Goal: Task Accomplishment & Management: Complete application form

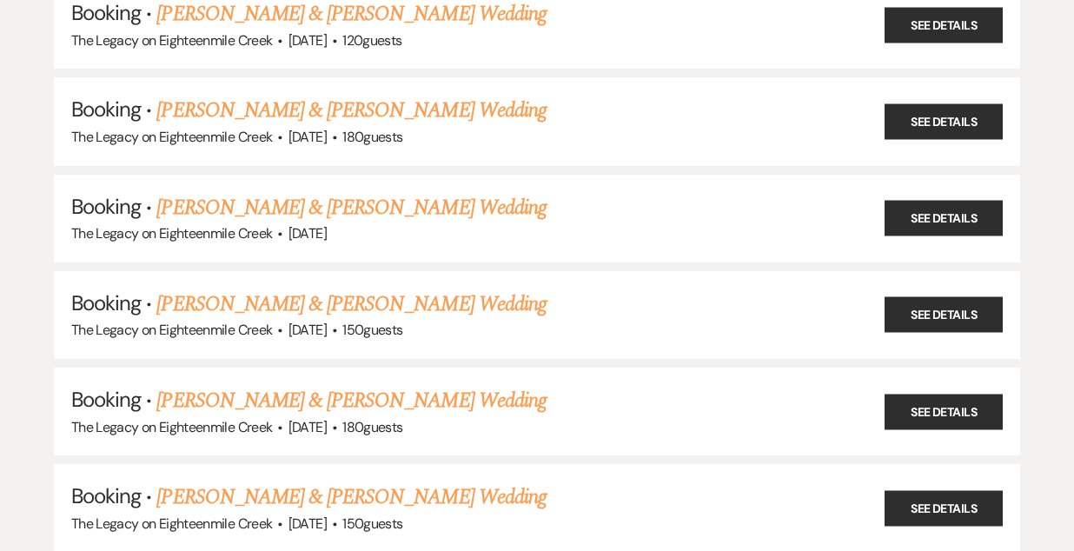
scroll to position [1618, 0]
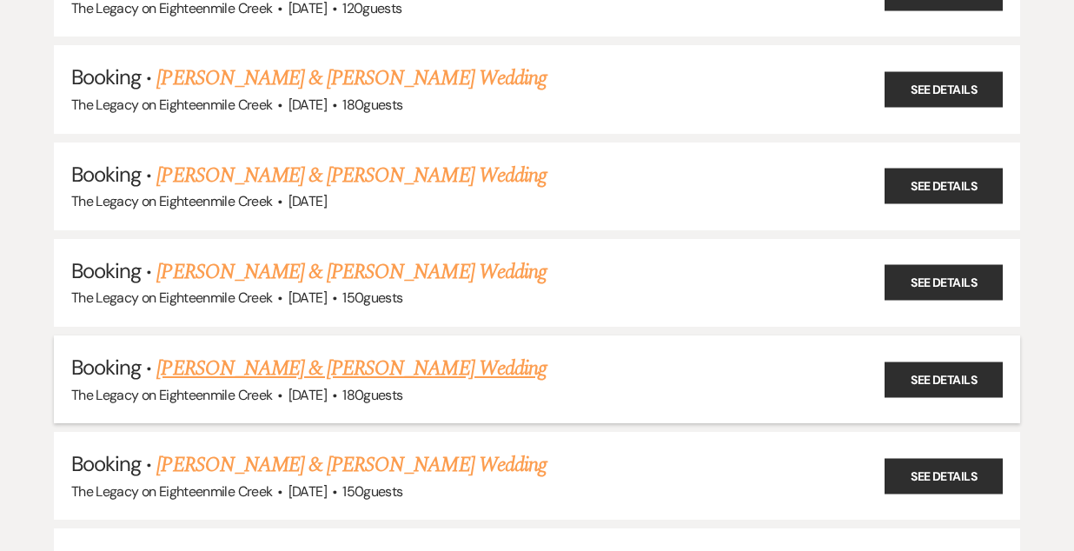
click at [320, 356] on link "[PERSON_NAME] & [PERSON_NAME] Wedding" at bounding box center [350, 368] width 389 height 31
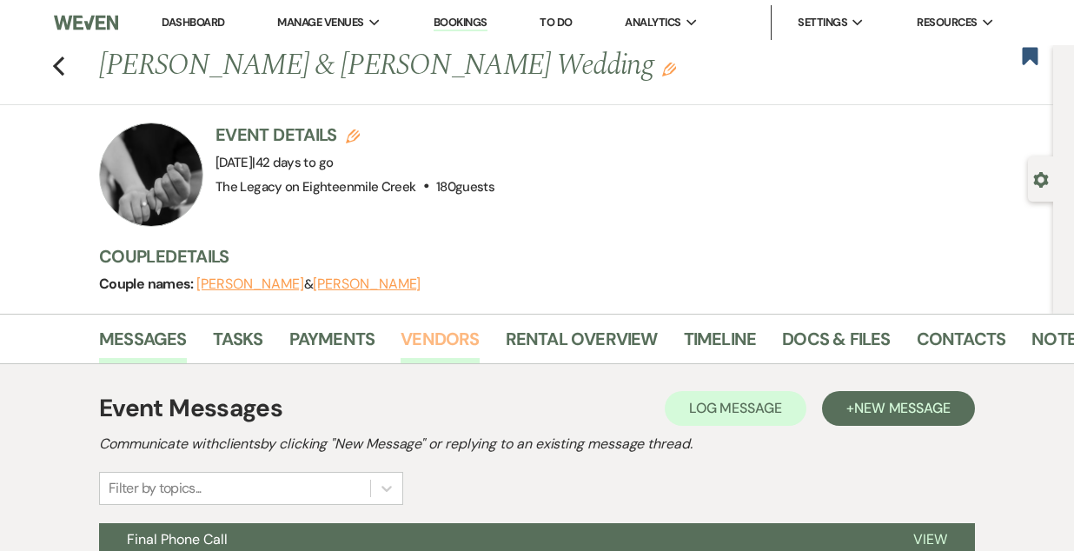
click at [442, 338] on link "Vendors" at bounding box center [440, 344] width 78 height 38
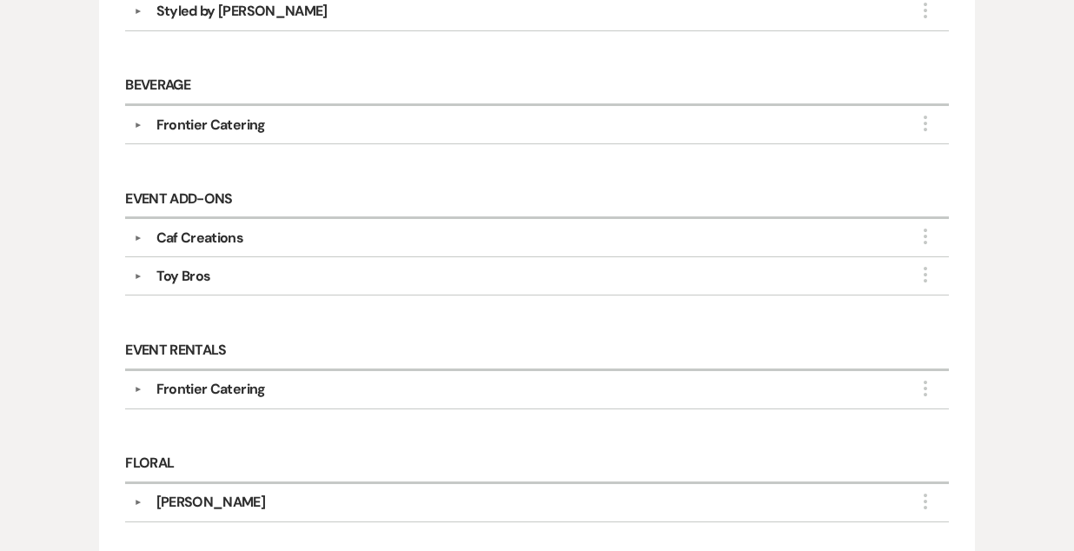
scroll to position [688, 0]
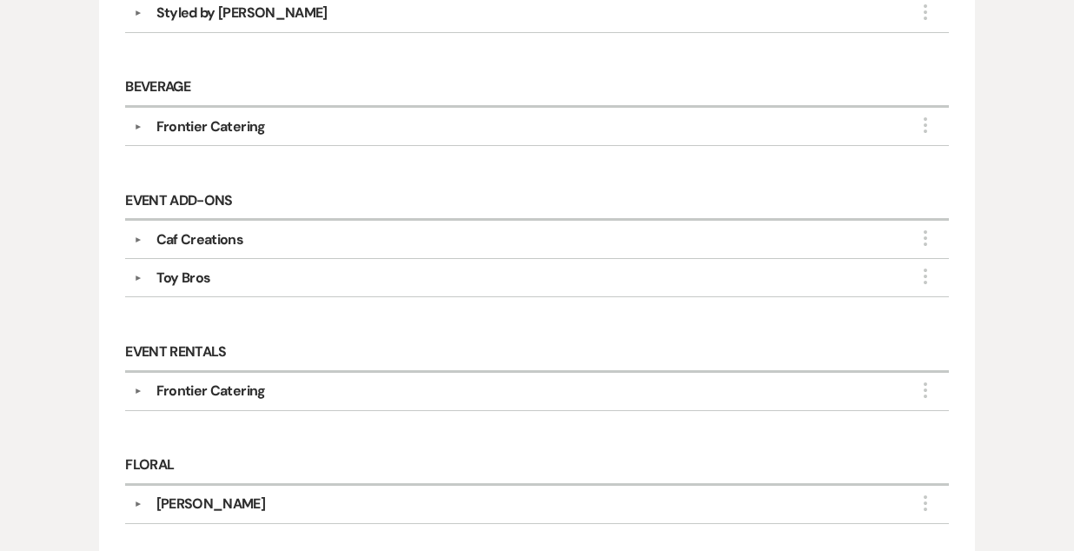
click at [397, 240] on div "Caf Creations" at bounding box center [542, 239] width 799 height 21
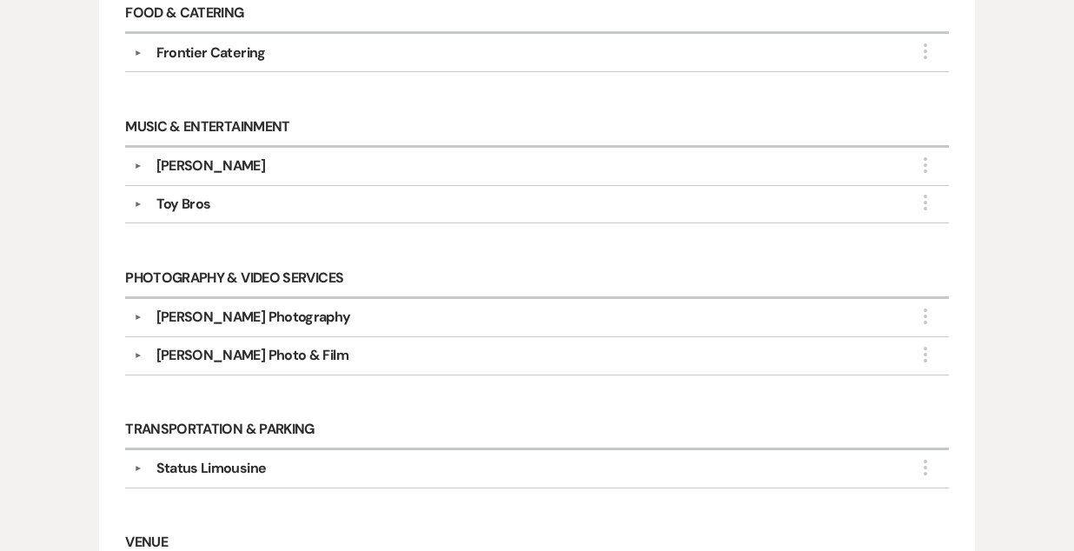
scroll to position [1411, 0]
click at [421, 346] on div "[PERSON_NAME] Photo & Film" at bounding box center [542, 356] width 799 height 21
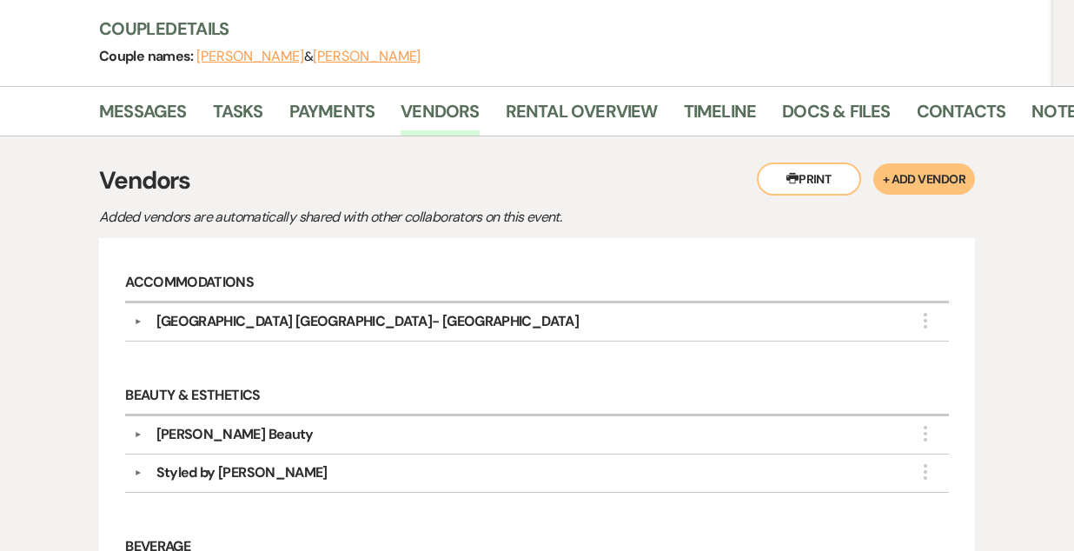
scroll to position [0, 0]
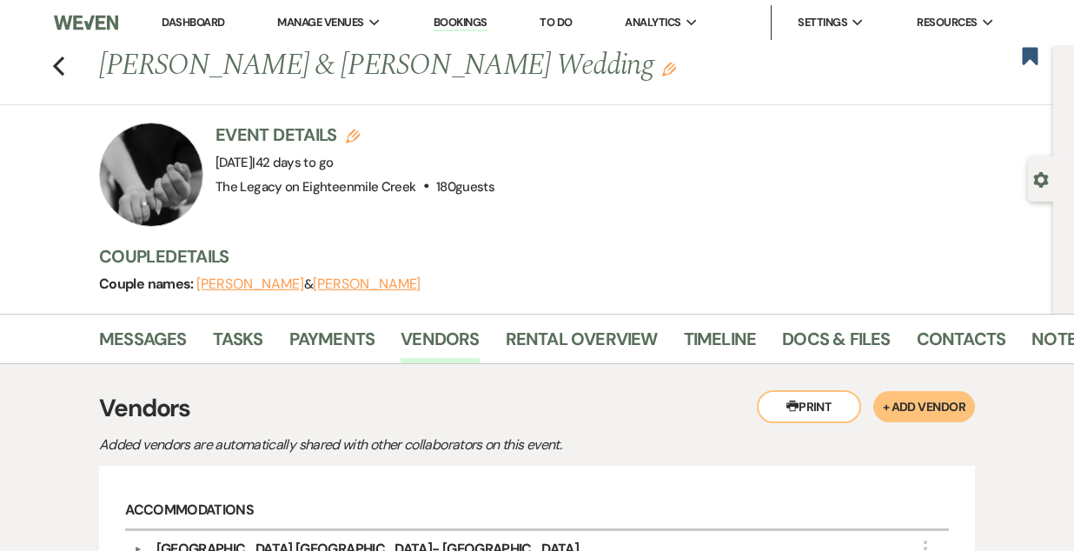
click at [457, 24] on link "Bookings" at bounding box center [461, 23] width 54 height 17
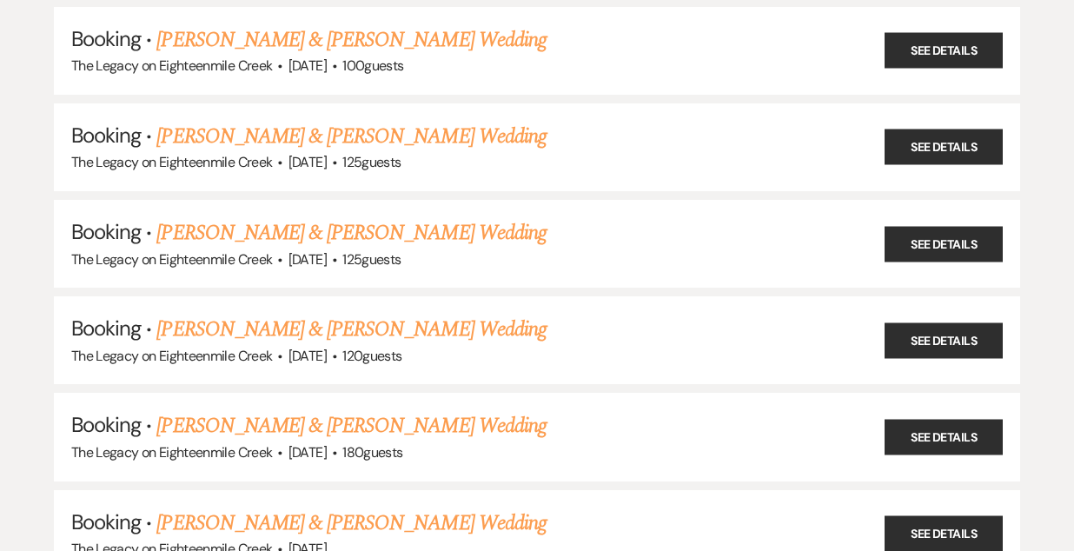
scroll to position [1272, 0]
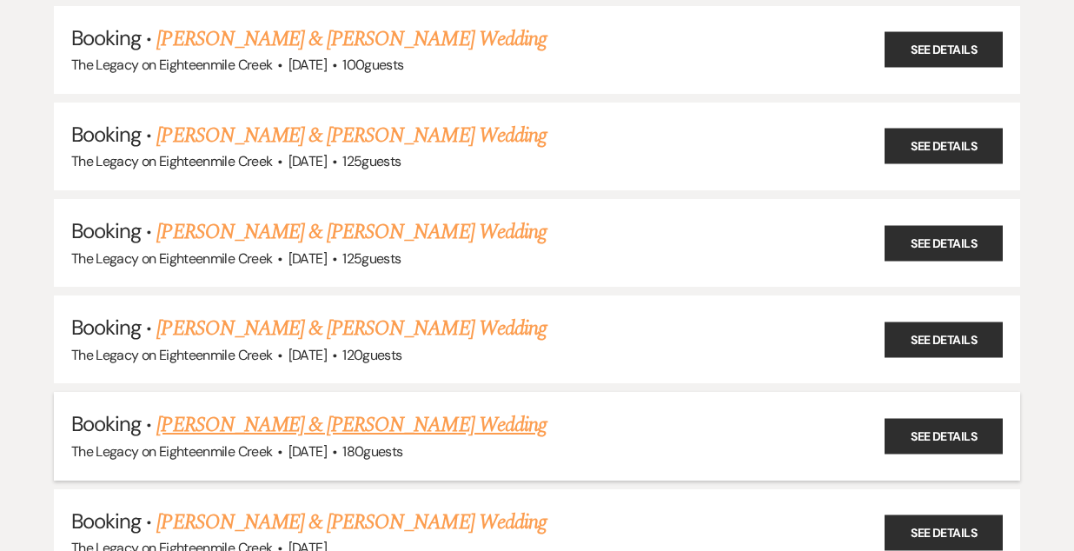
click at [410, 410] on link "[PERSON_NAME] & [PERSON_NAME] Wedding" at bounding box center [350, 424] width 389 height 31
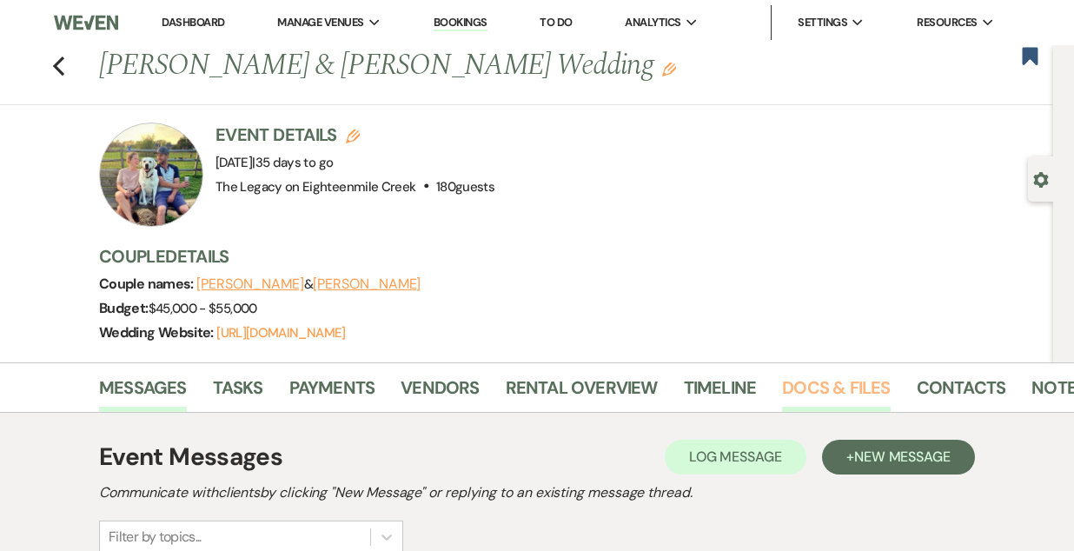
click at [845, 382] on link "Docs & Files" at bounding box center [836, 393] width 108 height 38
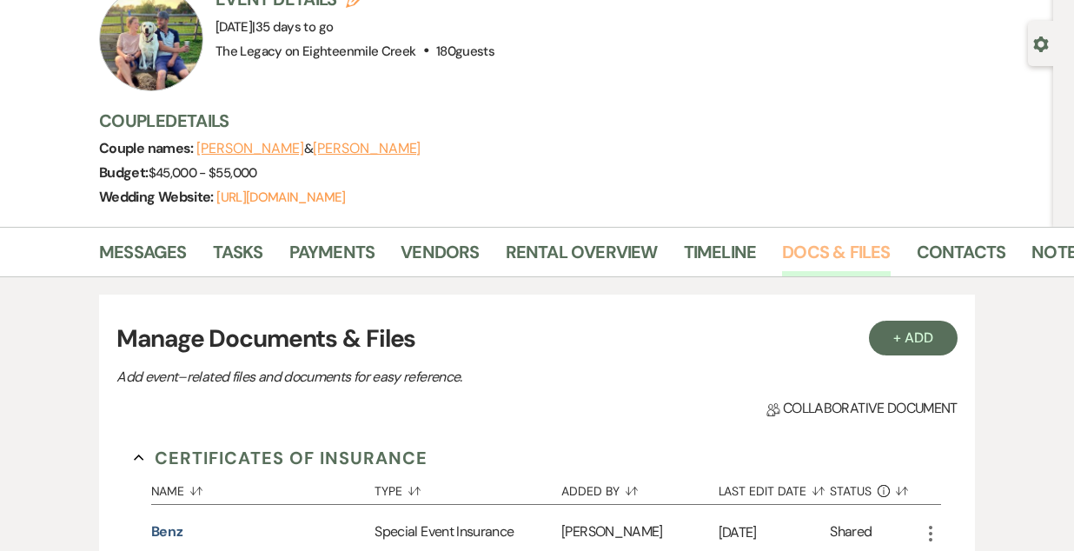
scroll to position [126, 0]
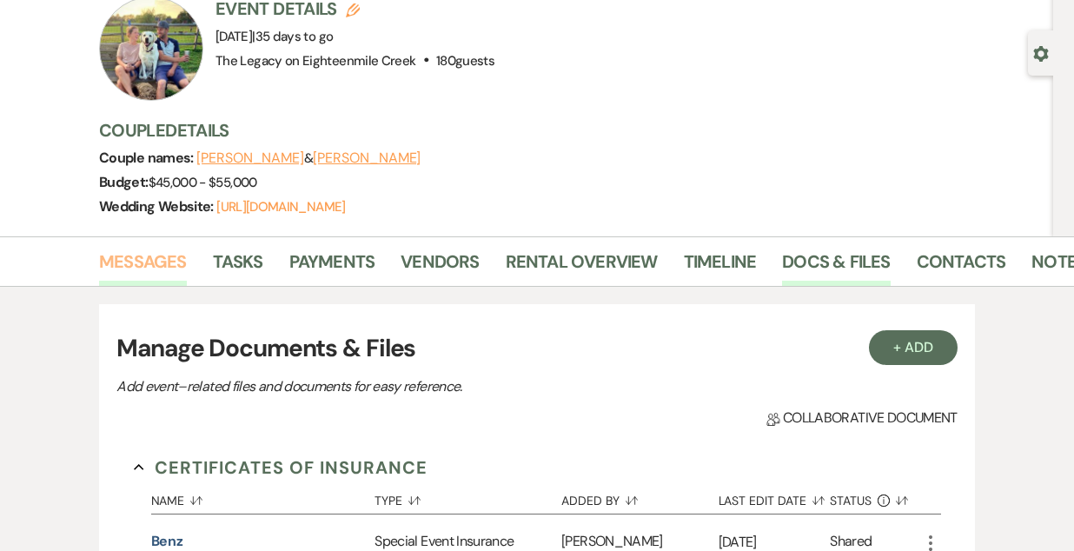
click at [173, 258] on link "Messages" at bounding box center [143, 267] width 88 height 38
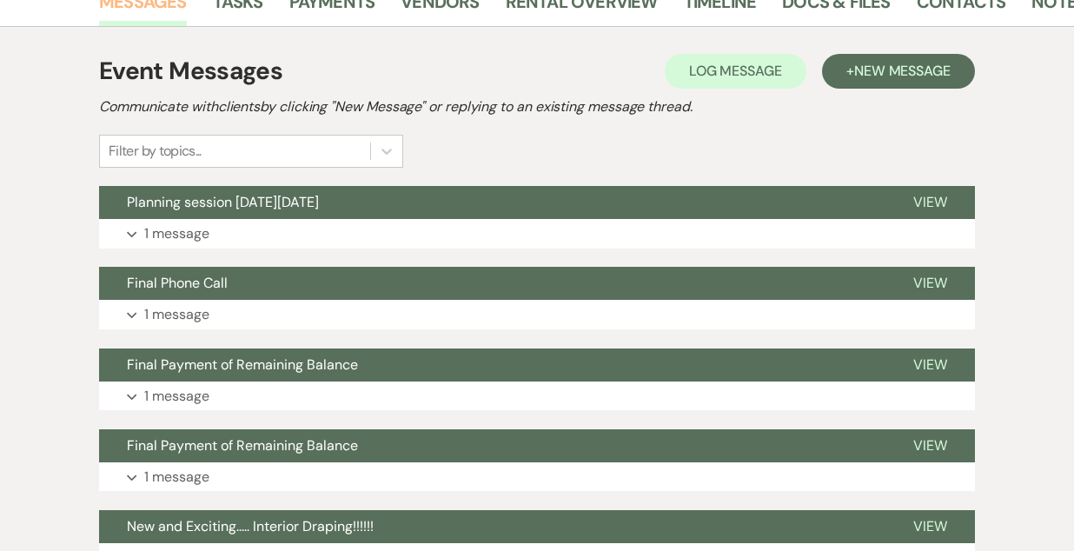
scroll to position [383, 0]
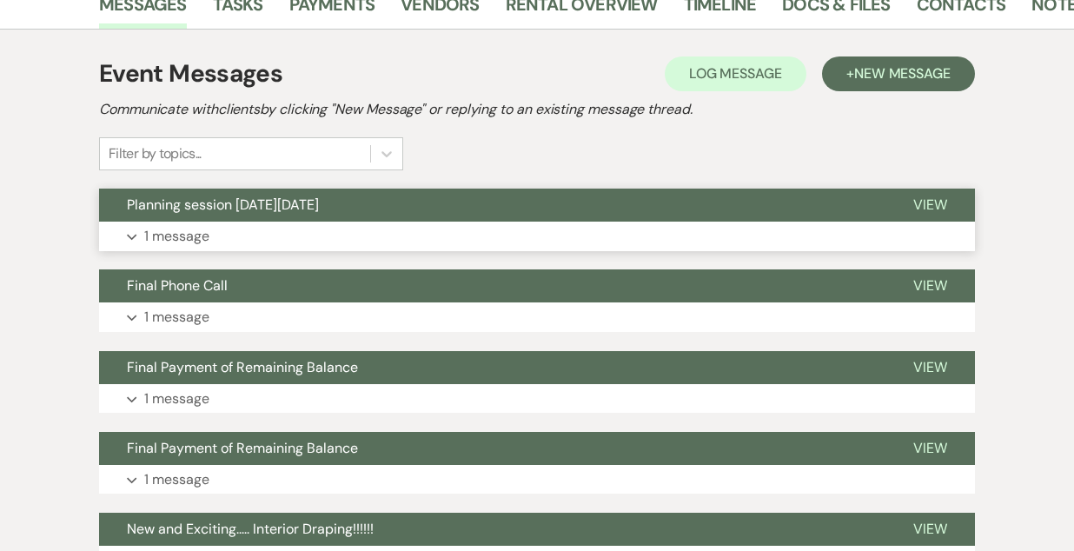
click at [476, 195] on button "Planning session [DATE][DATE]" at bounding box center [492, 205] width 787 height 33
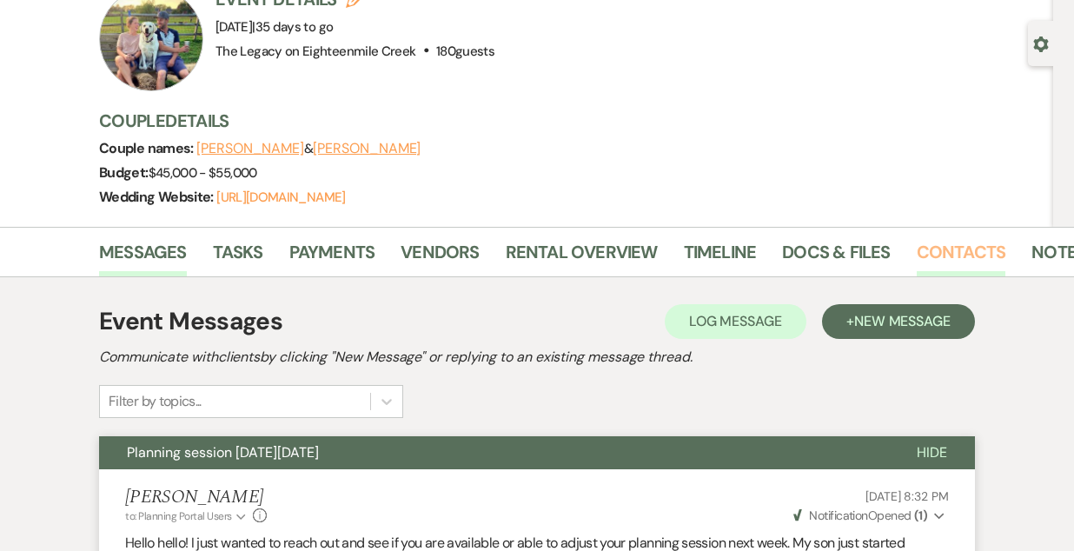
click at [929, 254] on link "Contacts" at bounding box center [962, 257] width 90 height 38
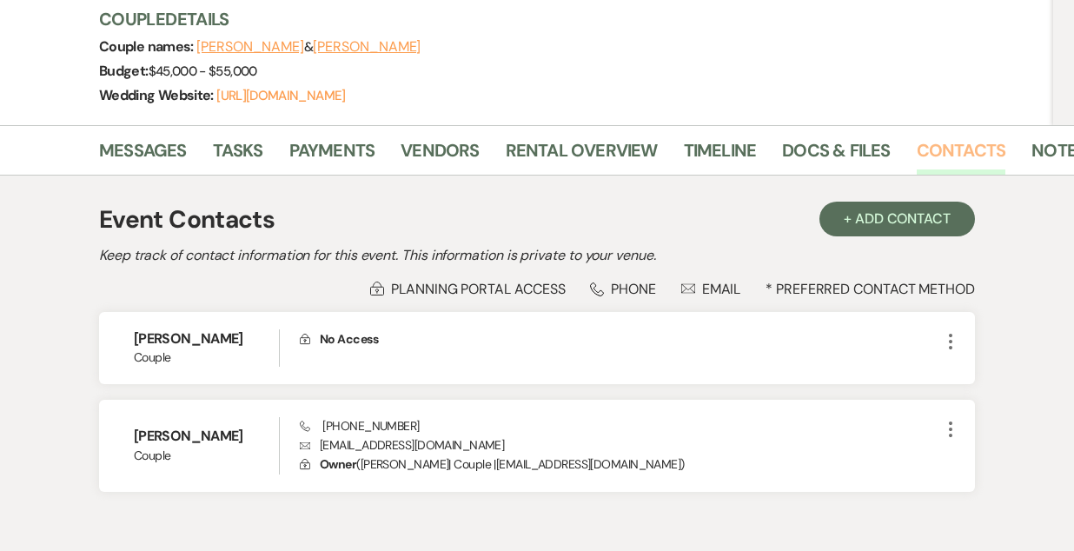
scroll to position [236, 0]
click at [834, 149] on link "Docs & Files" at bounding box center [836, 156] width 108 height 38
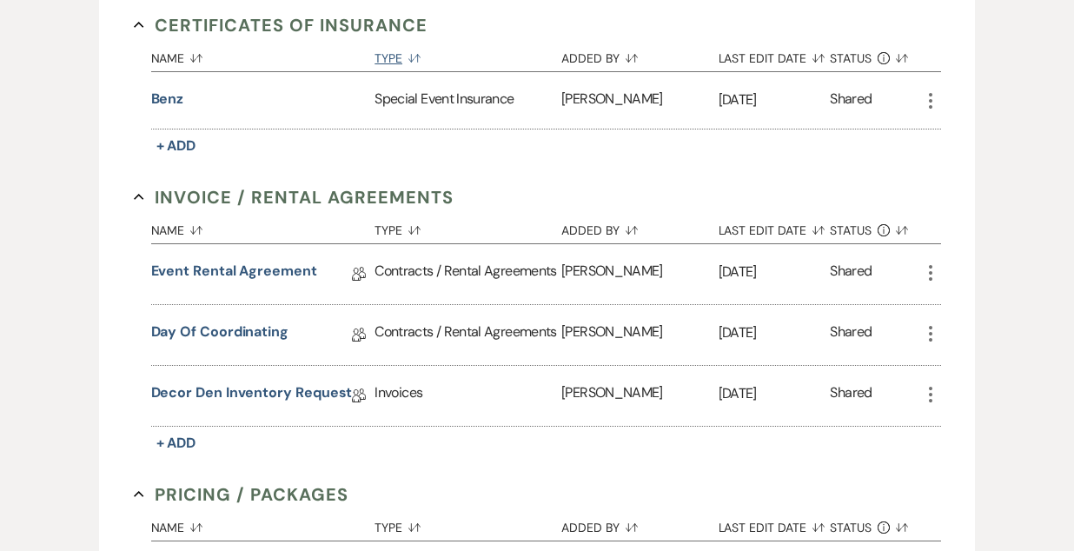
scroll to position [582, 0]
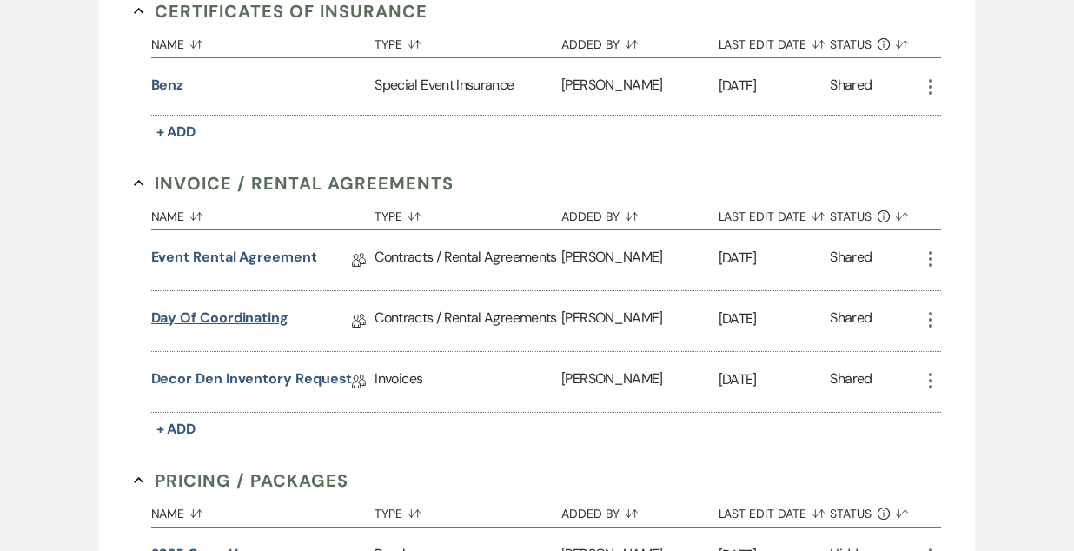
click at [210, 321] on link "Day of Coordinating" at bounding box center [219, 321] width 137 height 27
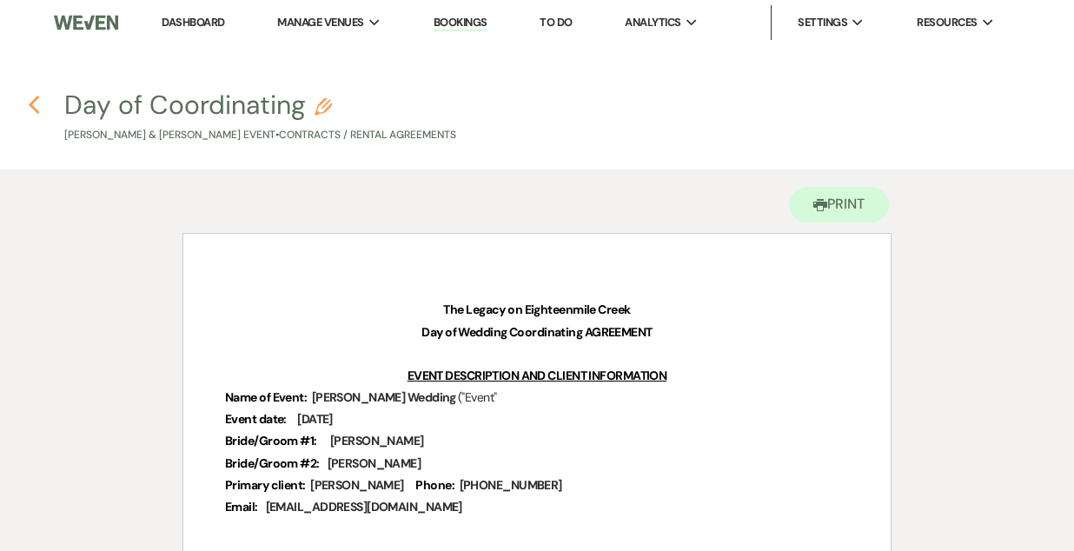
click at [34, 103] on icon "Previous" at bounding box center [34, 105] width 13 height 21
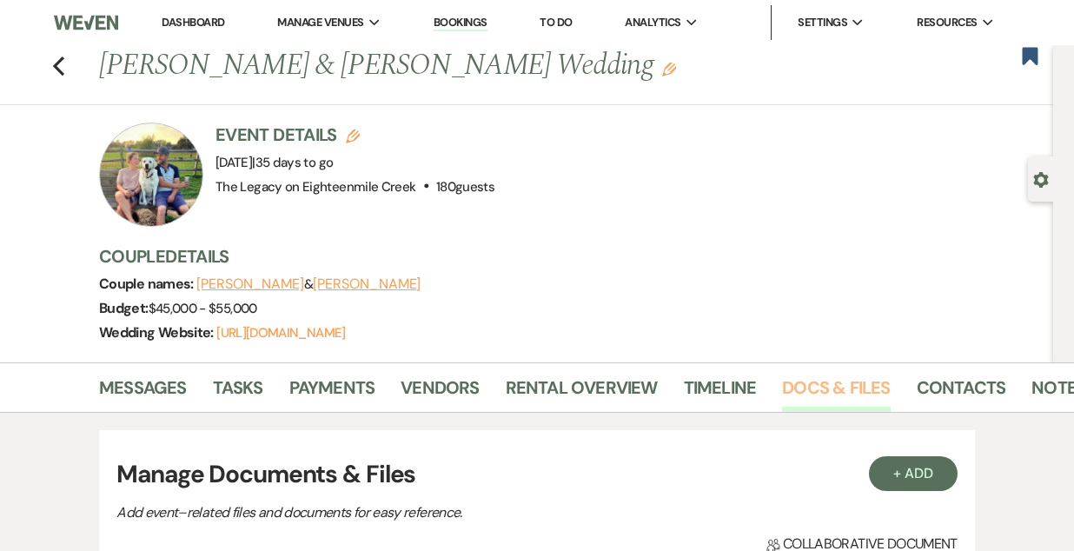
click at [816, 379] on link "Docs & Files" at bounding box center [836, 393] width 108 height 38
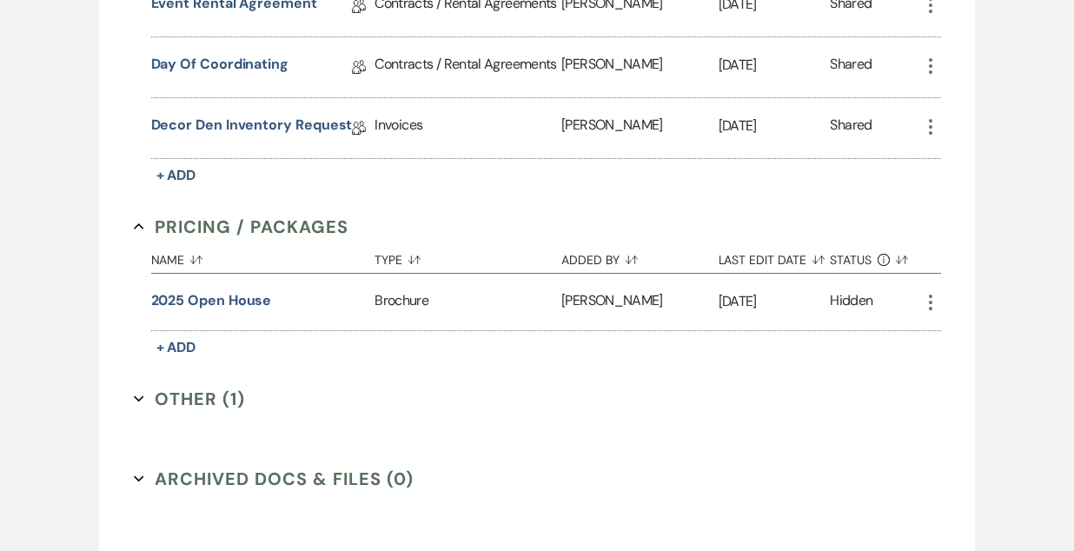
scroll to position [834, 0]
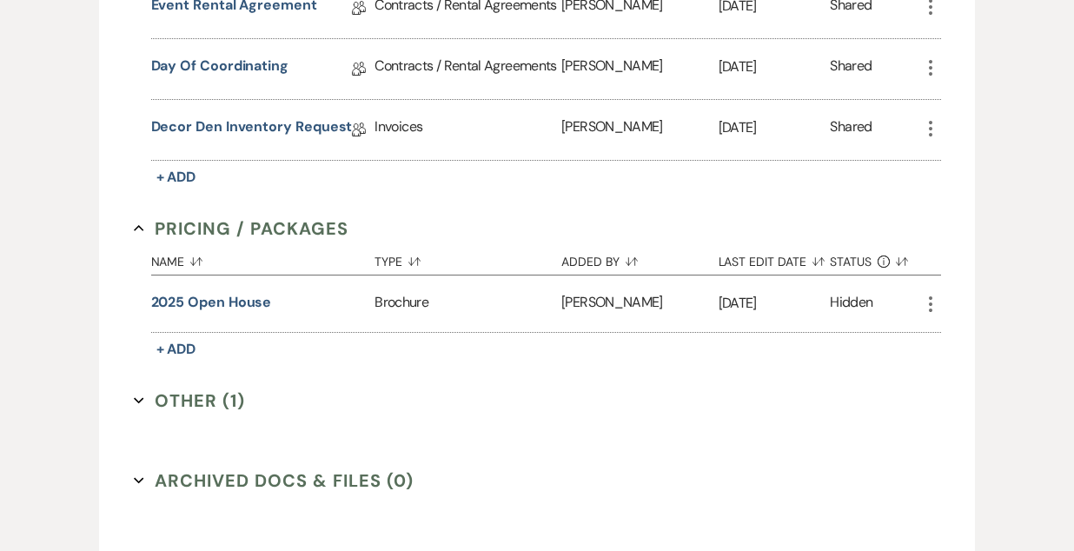
click at [209, 390] on button "Other (1) Expand" at bounding box center [190, 401] width 112 height 26
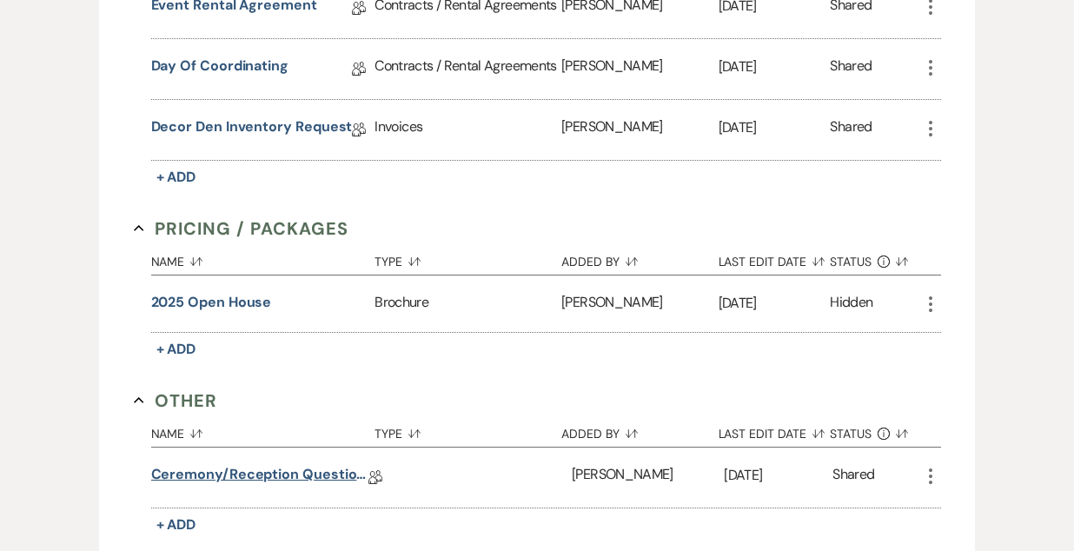
click at [309, 471] on link "Ceremony/Reception Questionnaire" at bounding box center [259, 477] width 217 height 27
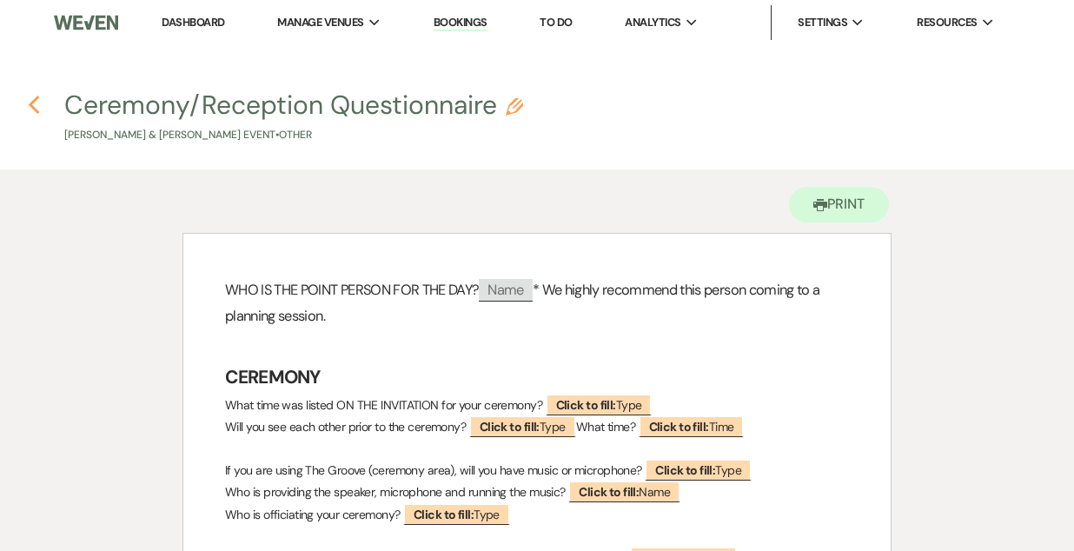
click at [34, 103] on use "button" at bounding box center [34, 105] width 11 height 19
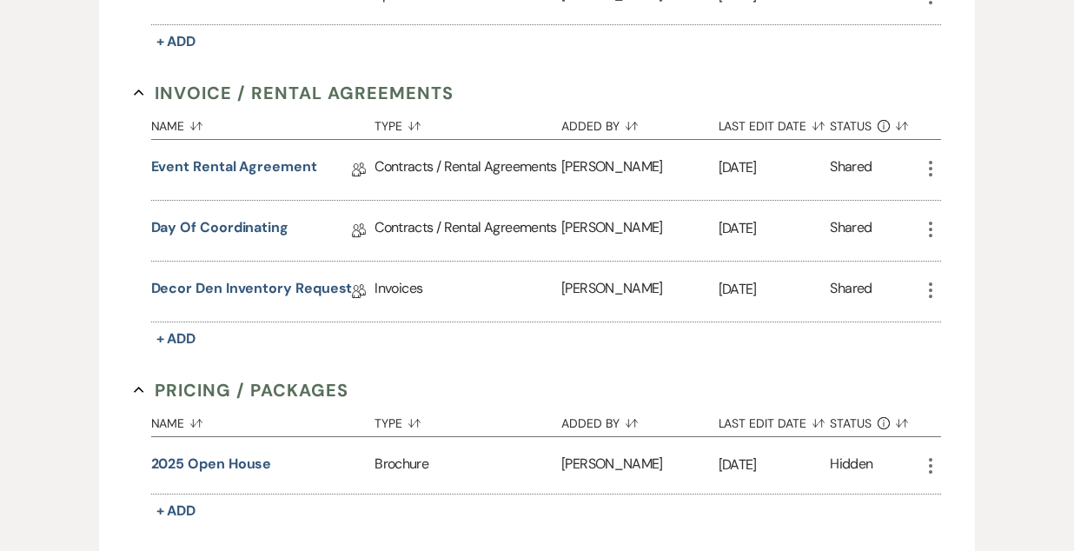
scroll to position [672, 0]
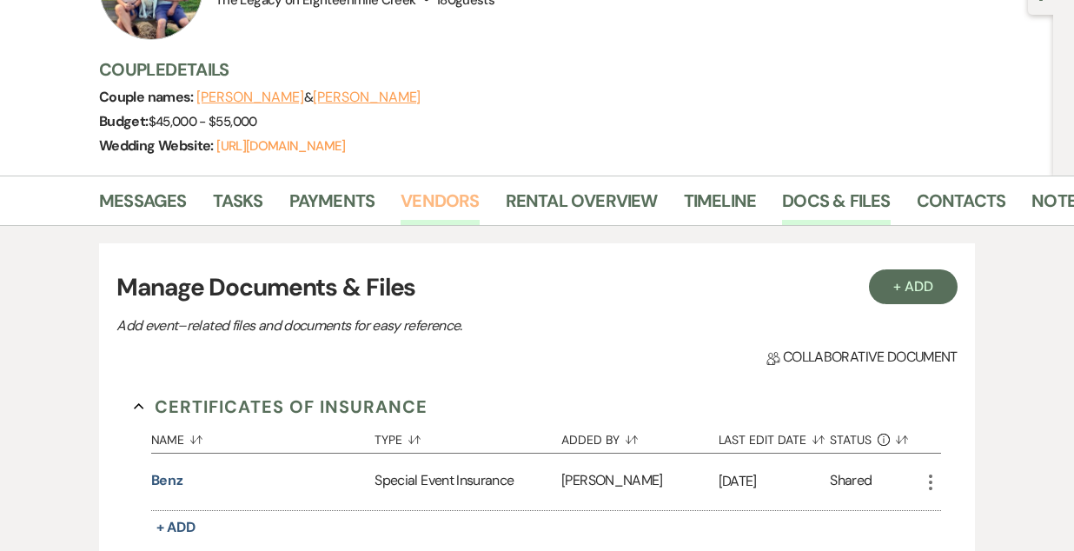
click at [438, 210] on link "Vendors" at bounding box center [440, 206] width 78 height 38
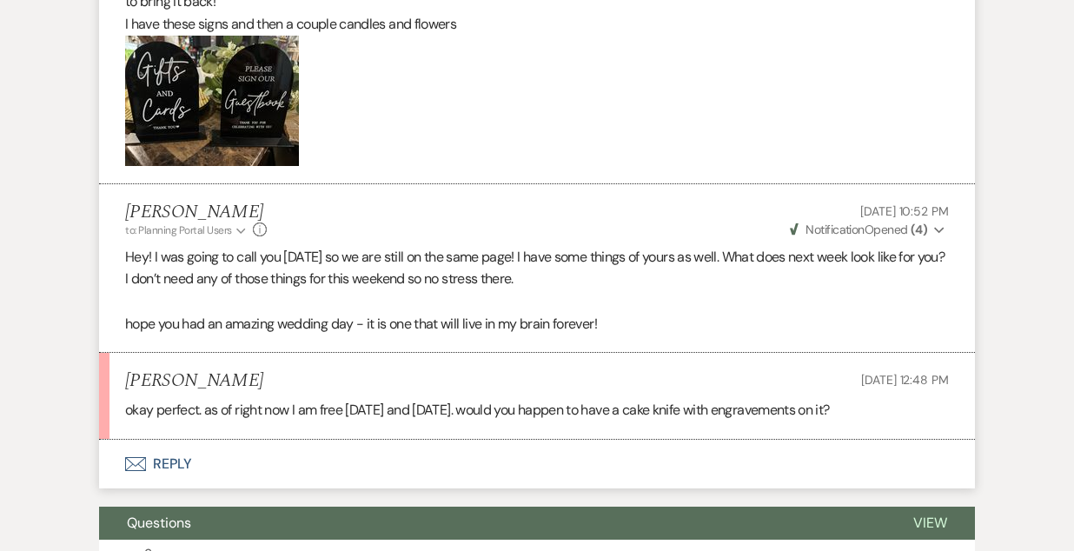
click at [159, 468] on button "Envelope Reply" at bounding box center [537, 464] width 876 height 49
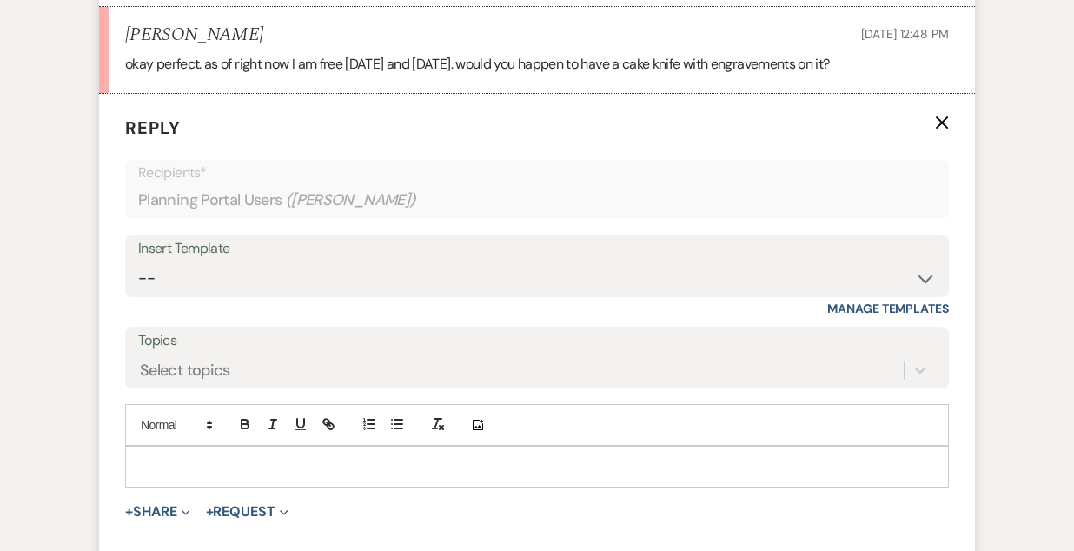
scroll to position [1079, 0]
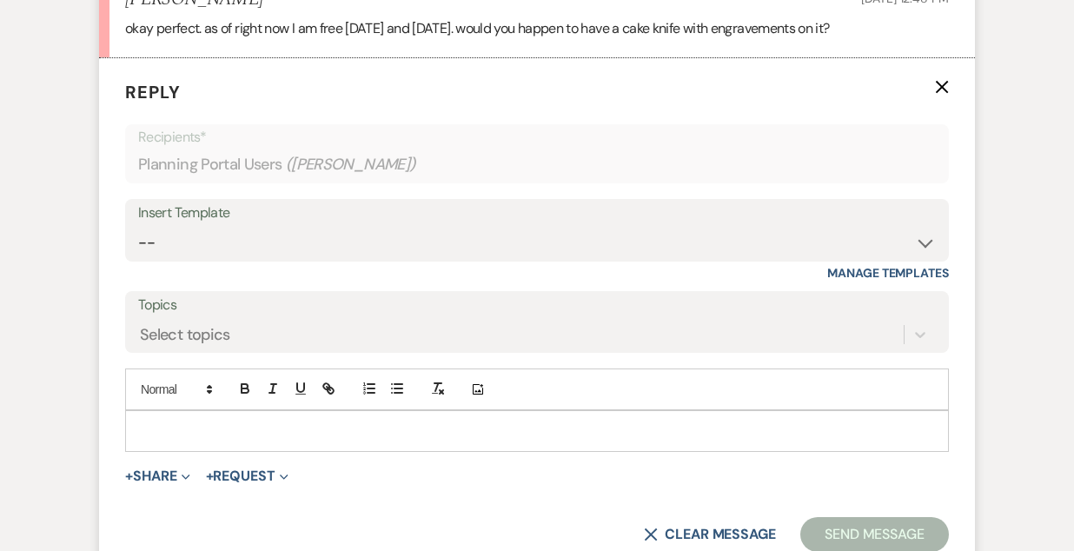
click at [267, 430] on p at bounding box center [537, 431] width 796 height 19
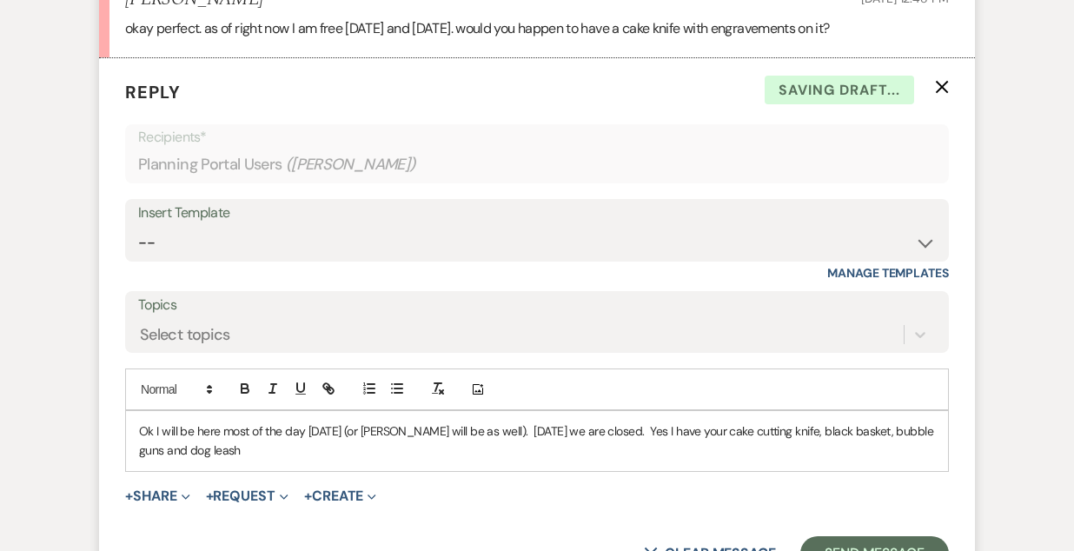
click at [927, 431] on p "Ok I will be here most of the day Tuesday (or Chrissie will be as well). Monday…" at bounding box center [537, 441] width 796 height 39
click at [285, 449] on p "Ok I will be here most of the day Tuesday (or Chrissie will be as well). Monday…" at bounding box center [537, 441] width 796 height 39
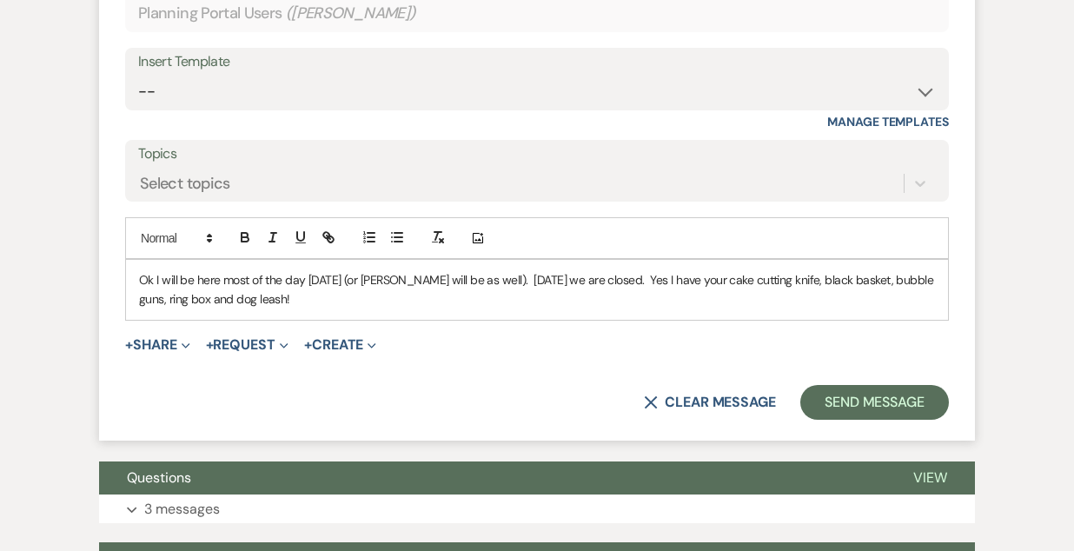
scroll to position [1253, 0]
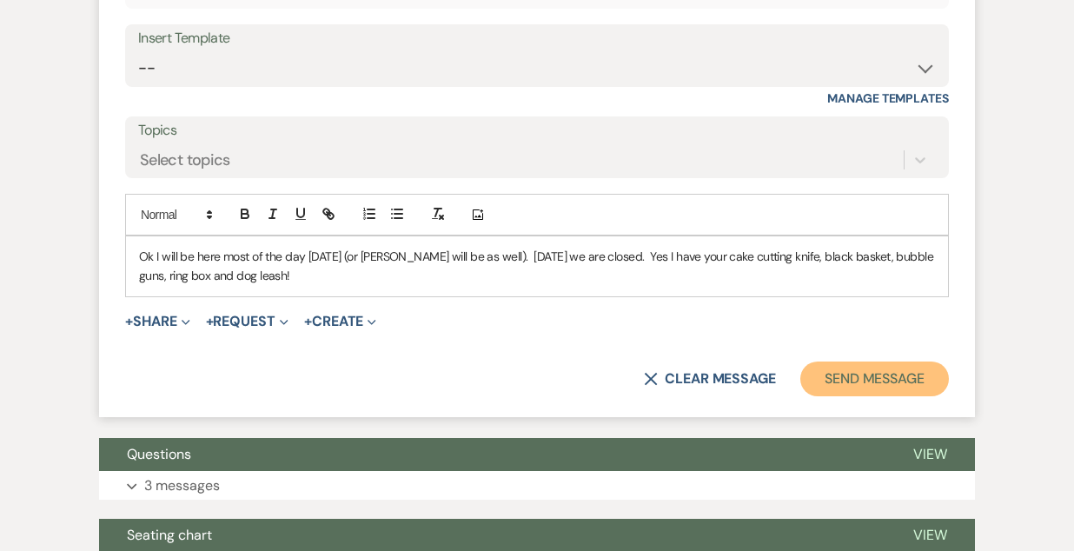
click at [834, 389] on button "Send Message" at bounding box center [875, 379] width 149 height 35
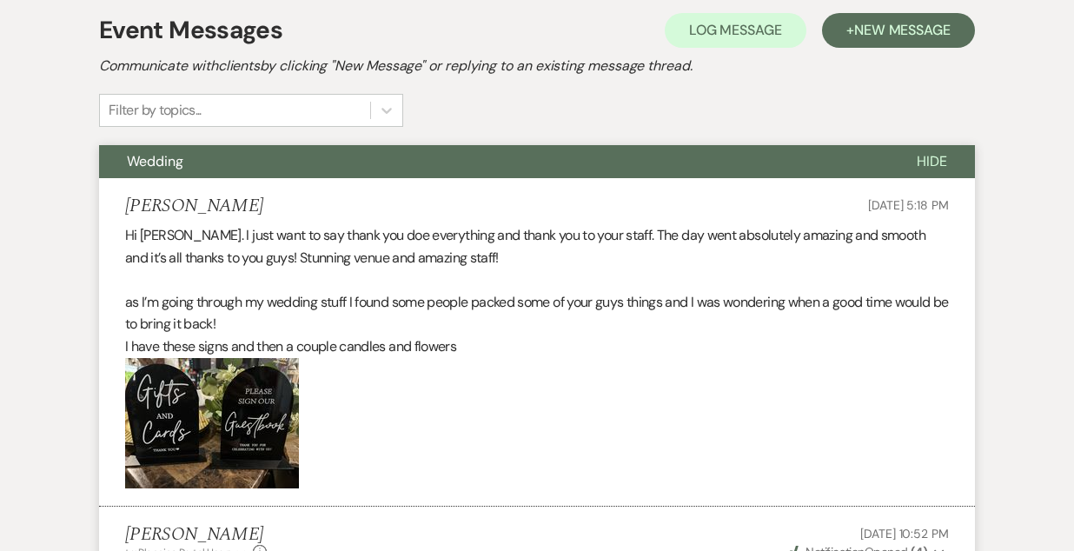
scroll to position [0, 0]
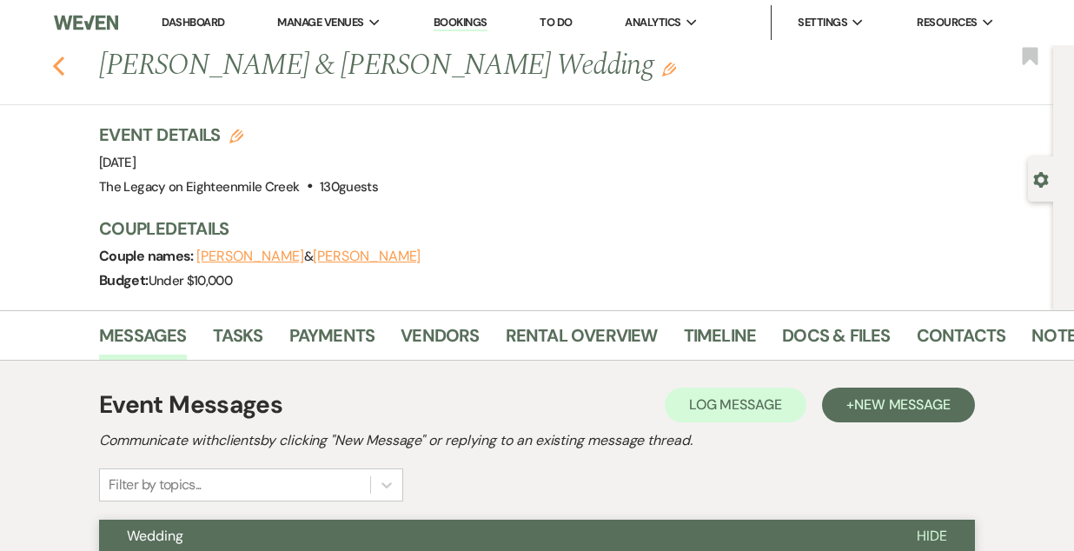
click at [58, 64] on icon "Previous" at bounding box center [58, 66] width 13 height 21
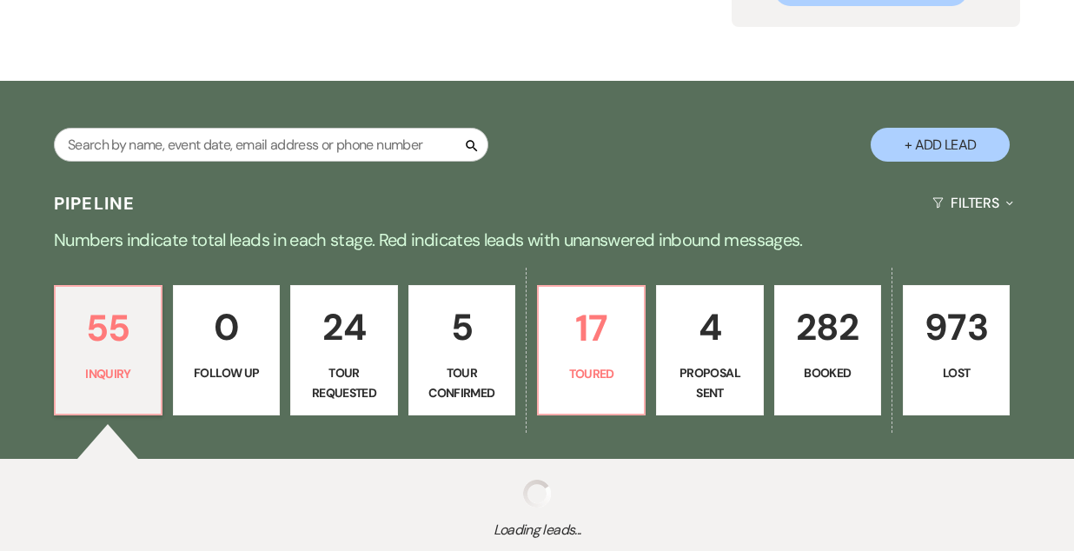
scroll to position [210, 0]
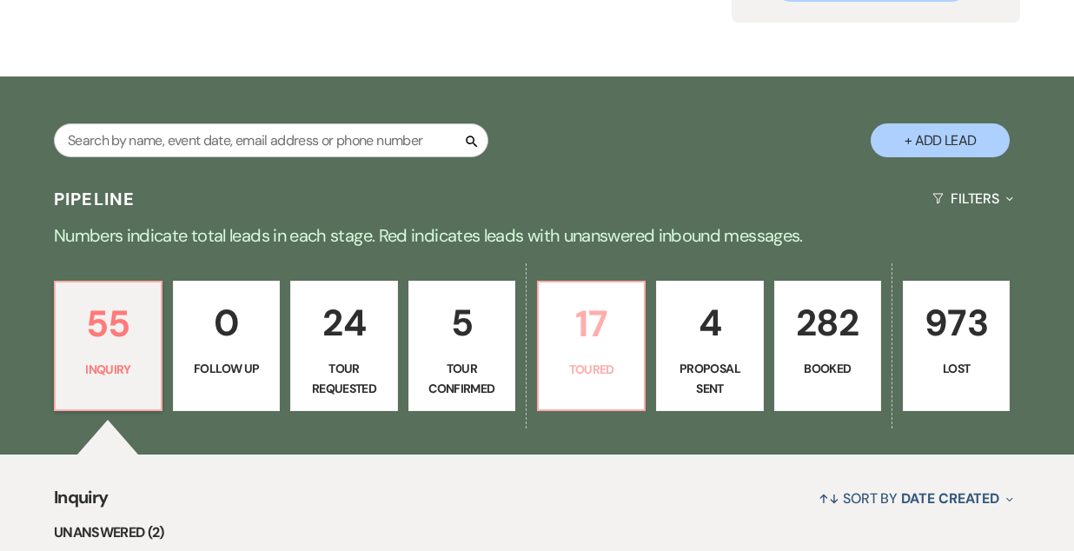
click at [602, 334] on p "17" at bounding box center [591, 324] width 84 height 58
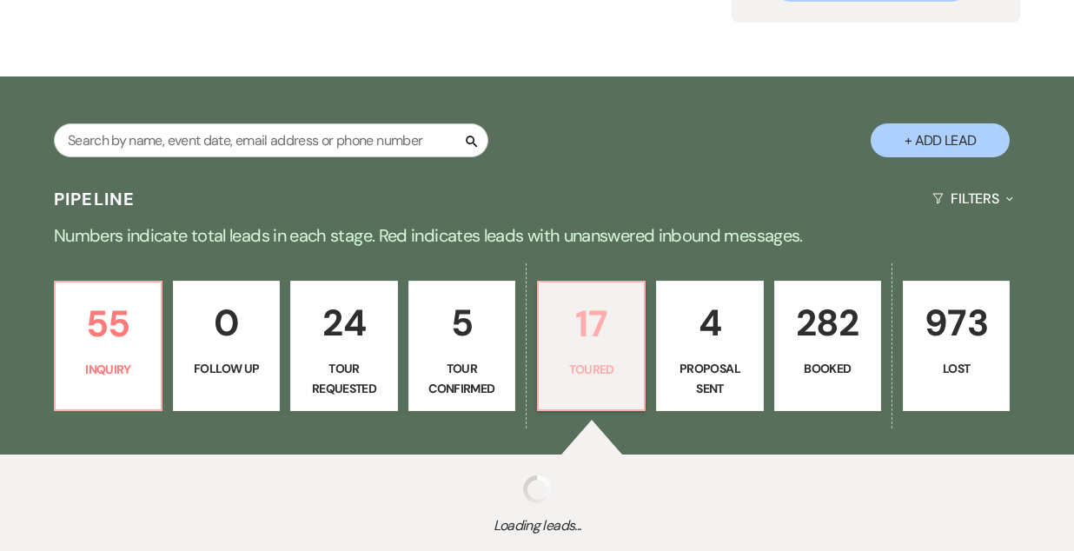
select select "5"
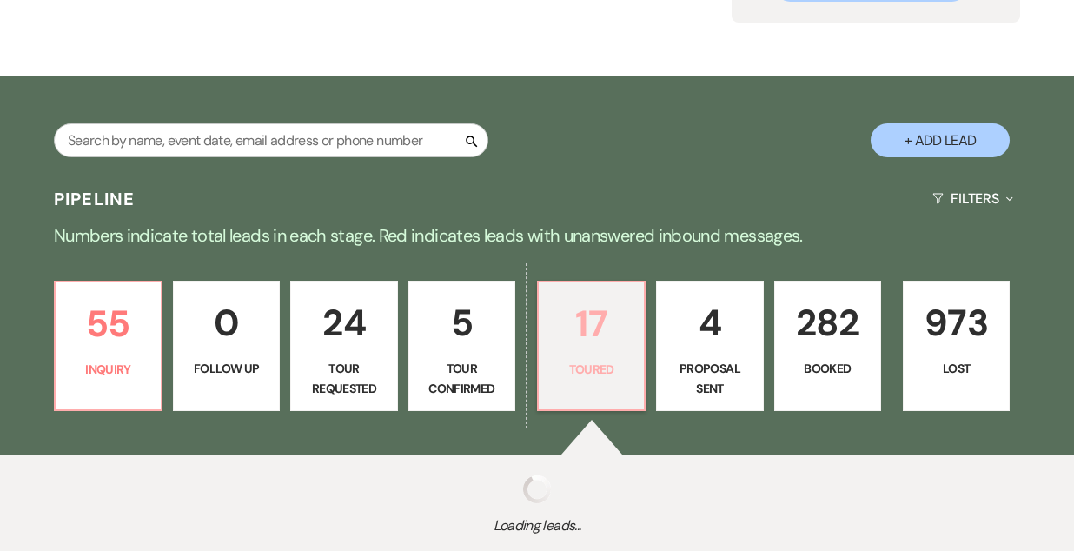
select select "5"
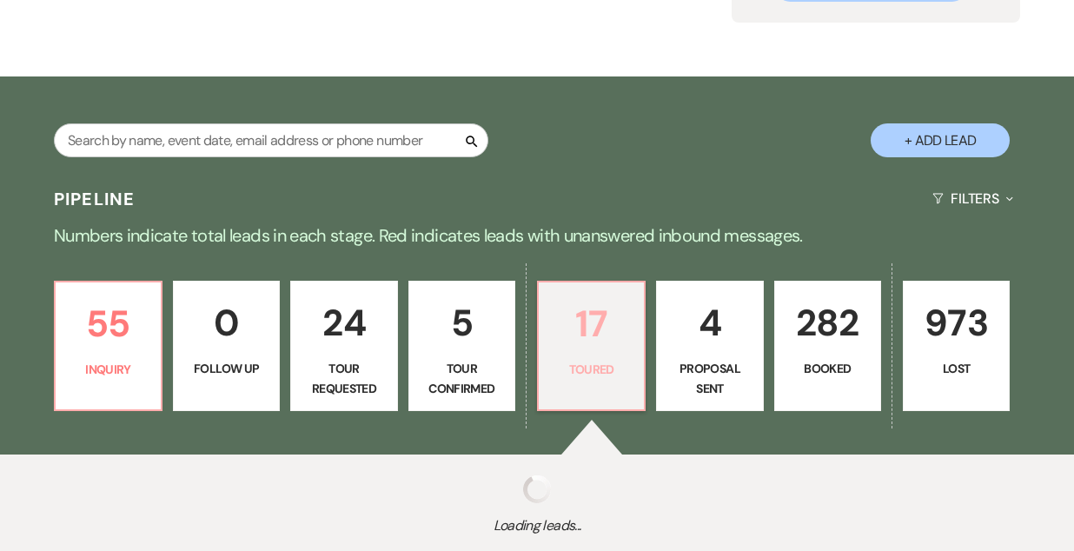
select select "5"
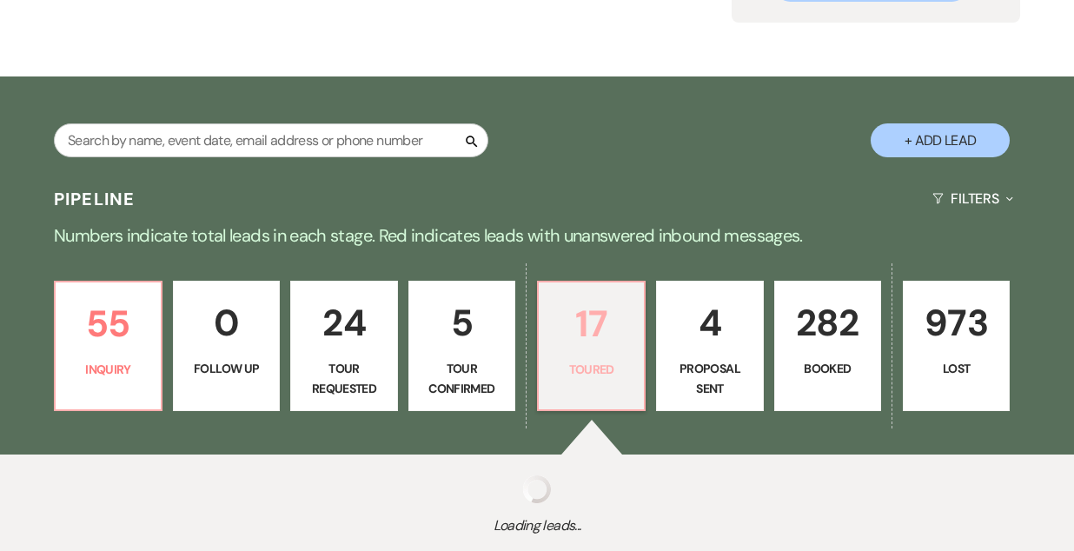
select select "5"
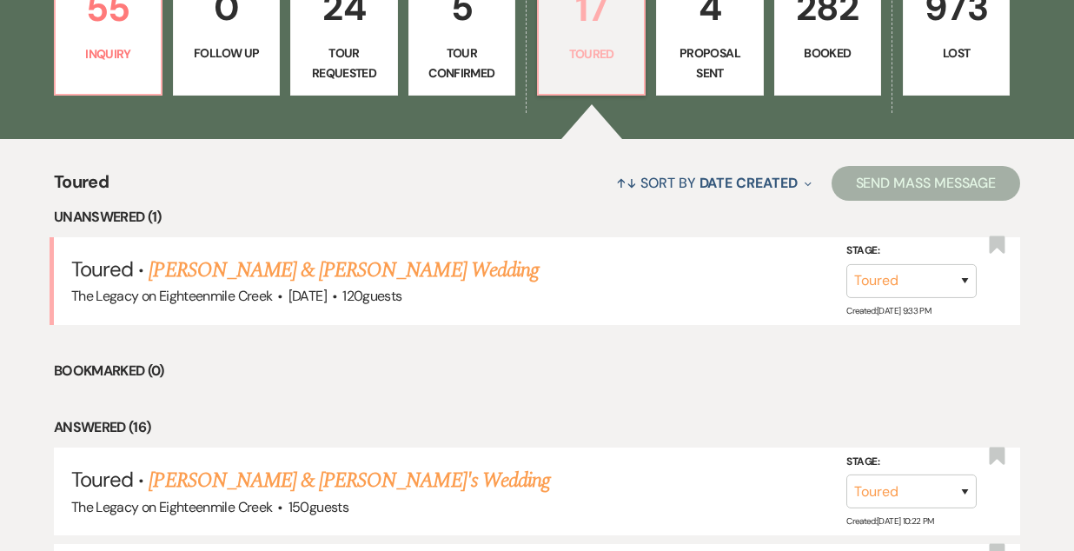
scroll to position [529, 0]
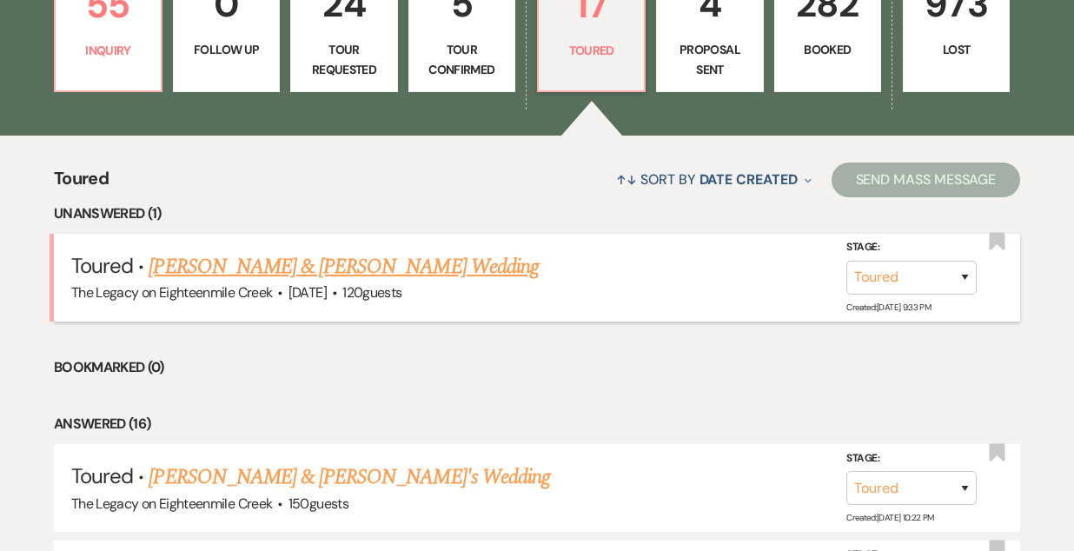
click at [357, 275] on link "Matthew Weimer & Letitia Bottino's Wedding" at bounding box center [343, 266] width 389 height 31
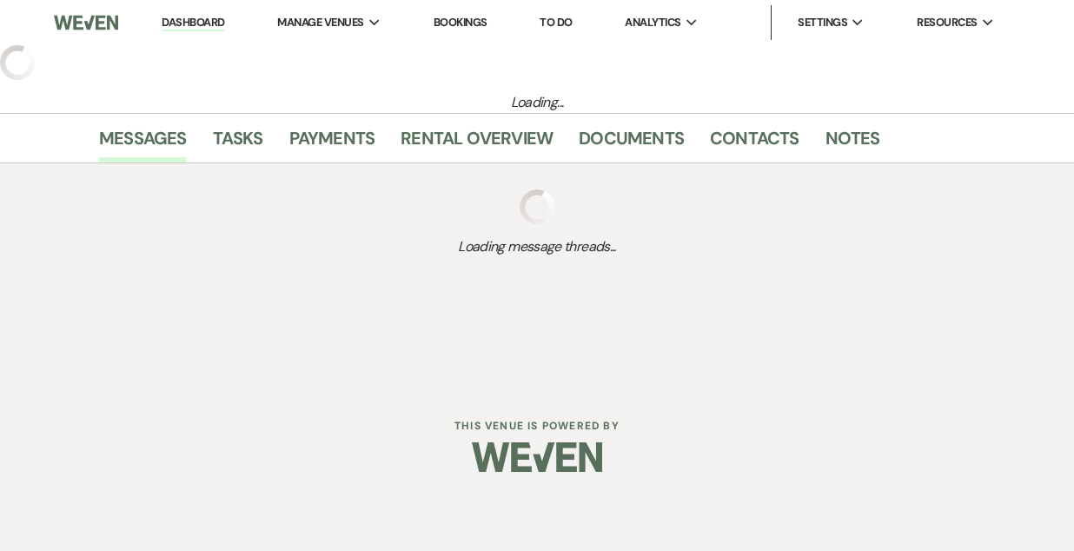
select select "5"
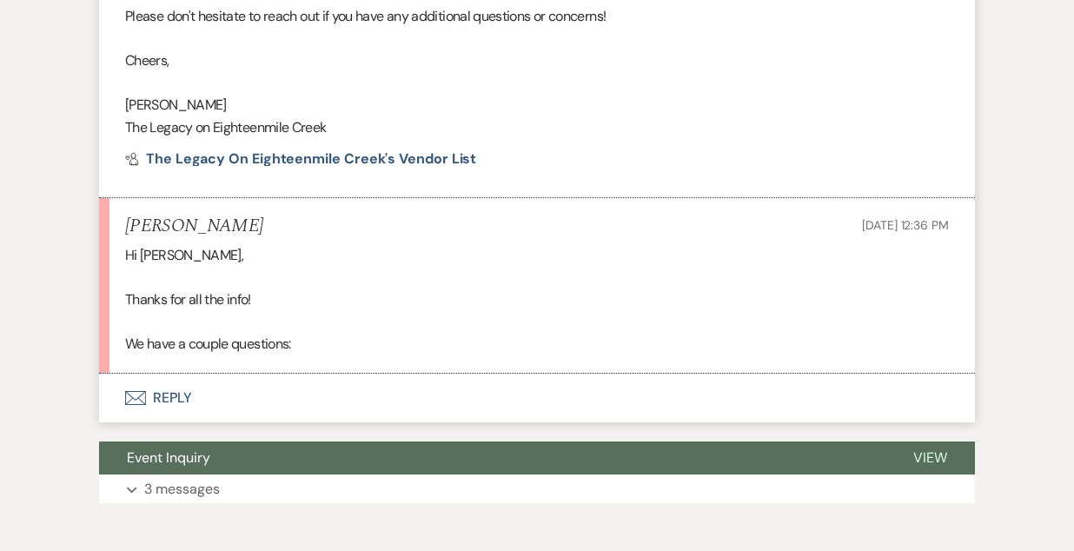
scroll to position [1403, 0]
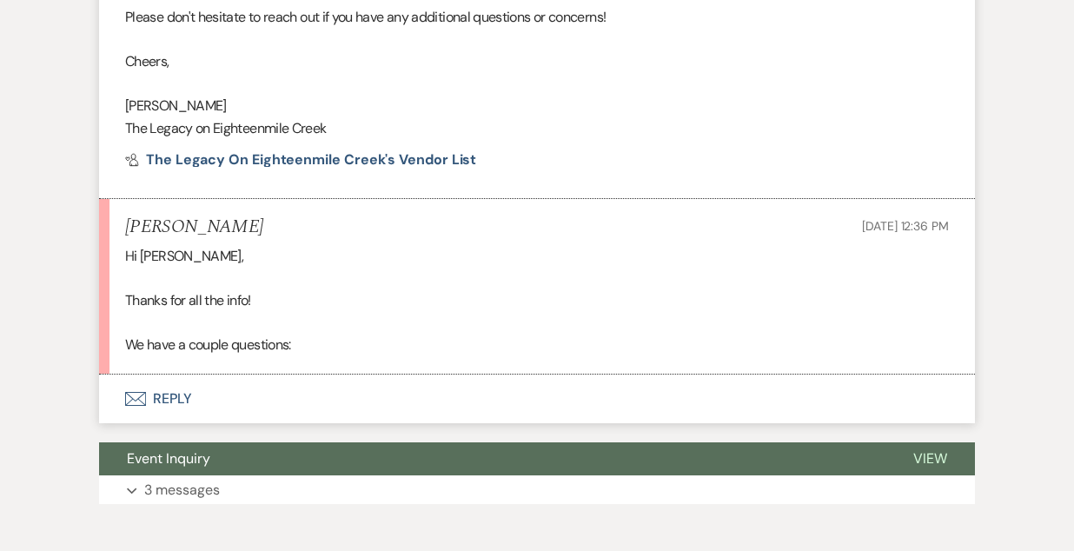
click at [158, 395] on button "Envelope Reply" at bounding box center [537, 399] width 876 height 49
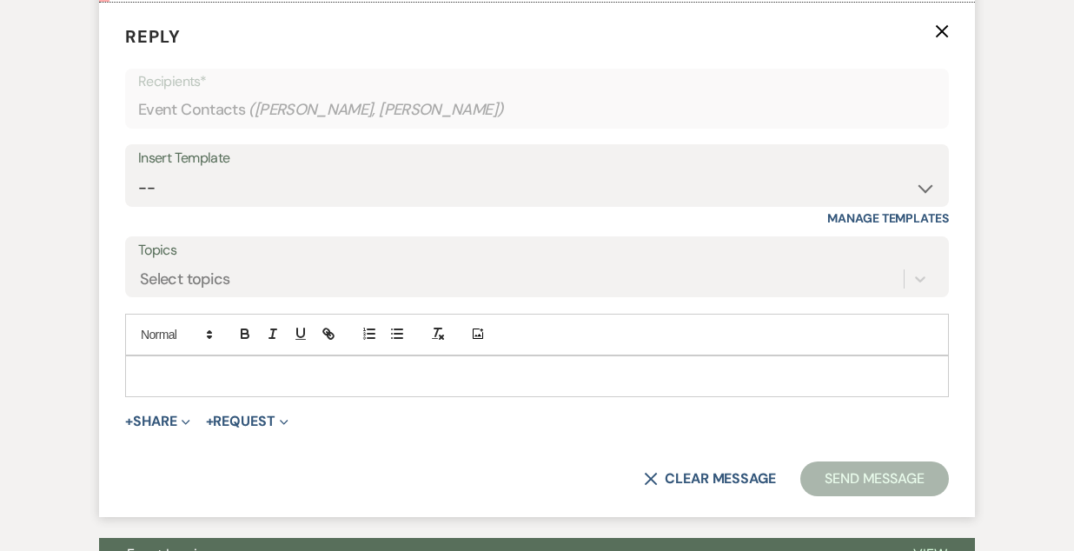
scroll to position [1773, 0]
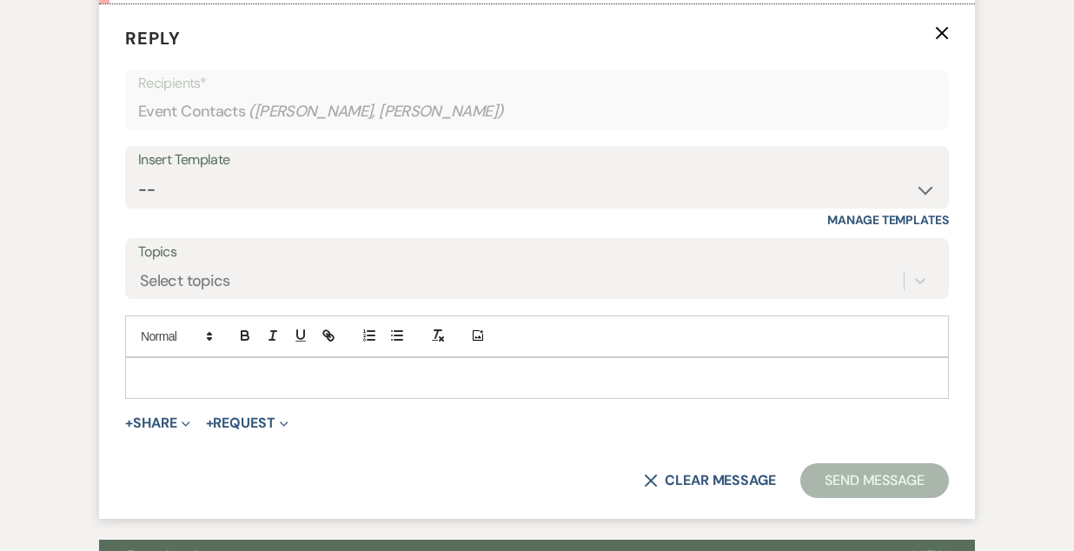
click at [271, 382] on p at bounding box center [537, 378] width 796 height 19
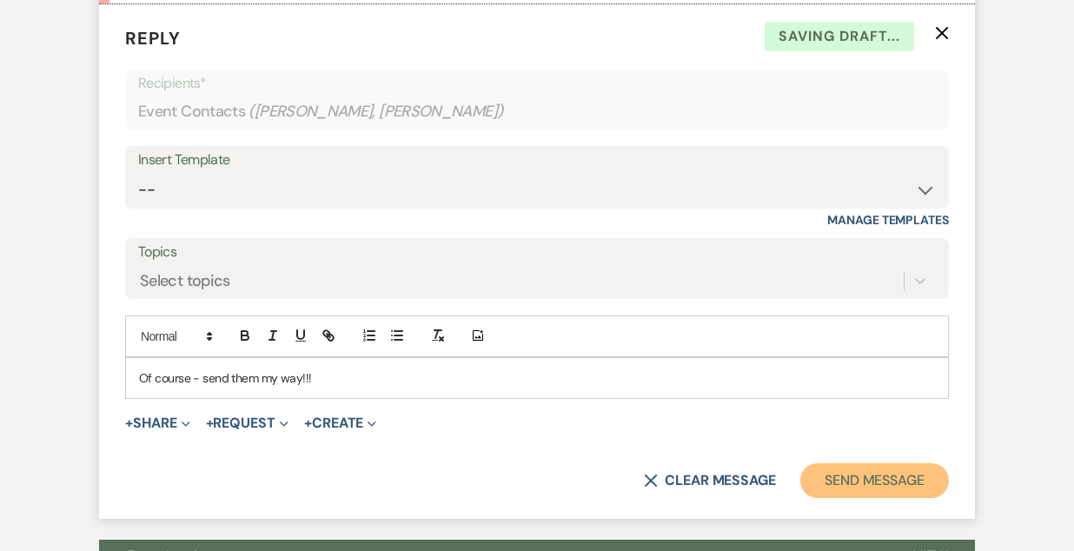
click at [851, 470] on button "Send Message" at bounding box center [875, 480] width 149 height 35
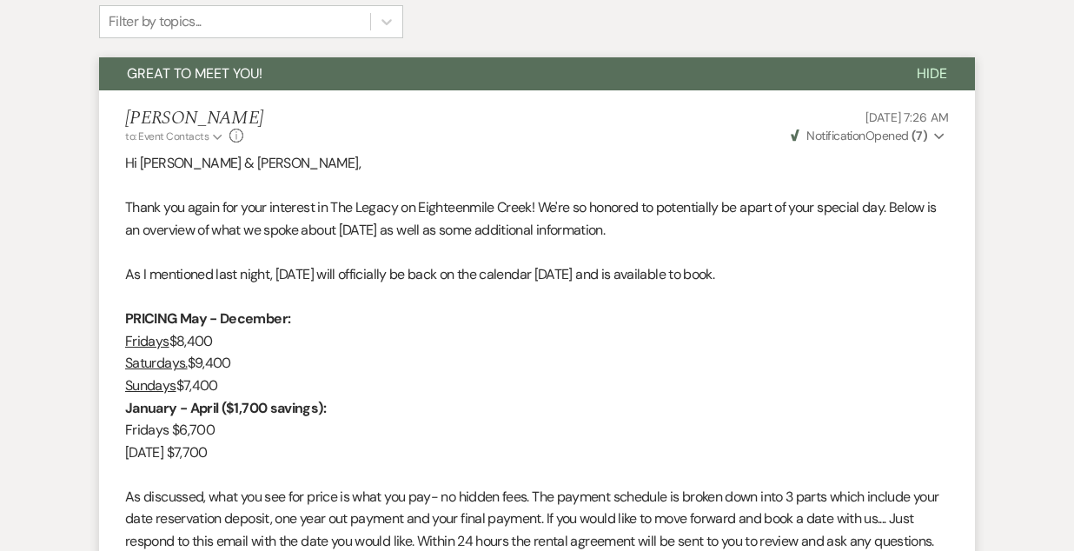
scroll to position [0, 0]
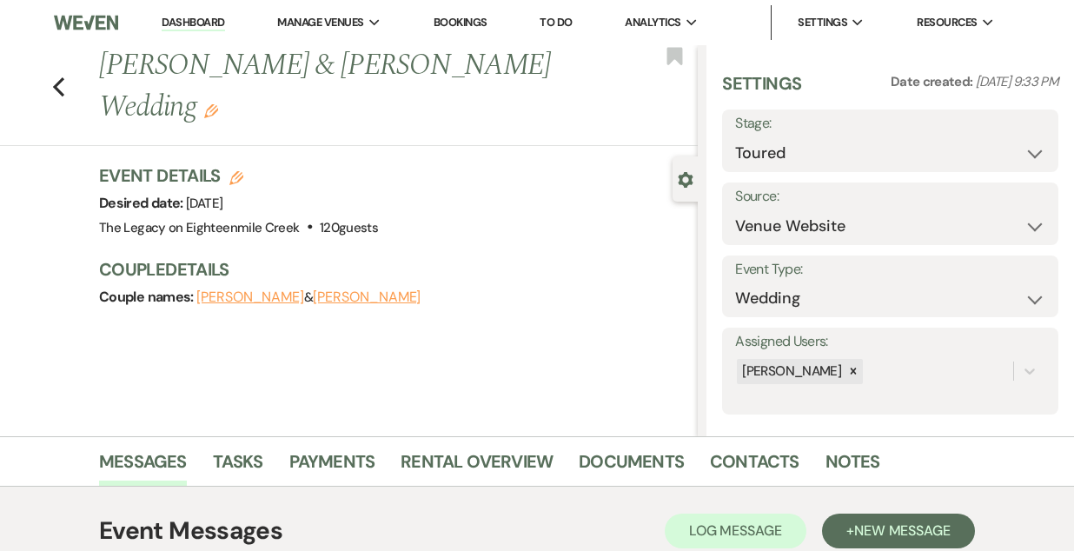
click at [239, 175] on use "button" at bounding box center [236, 178] width 14 height 14
select select "532"
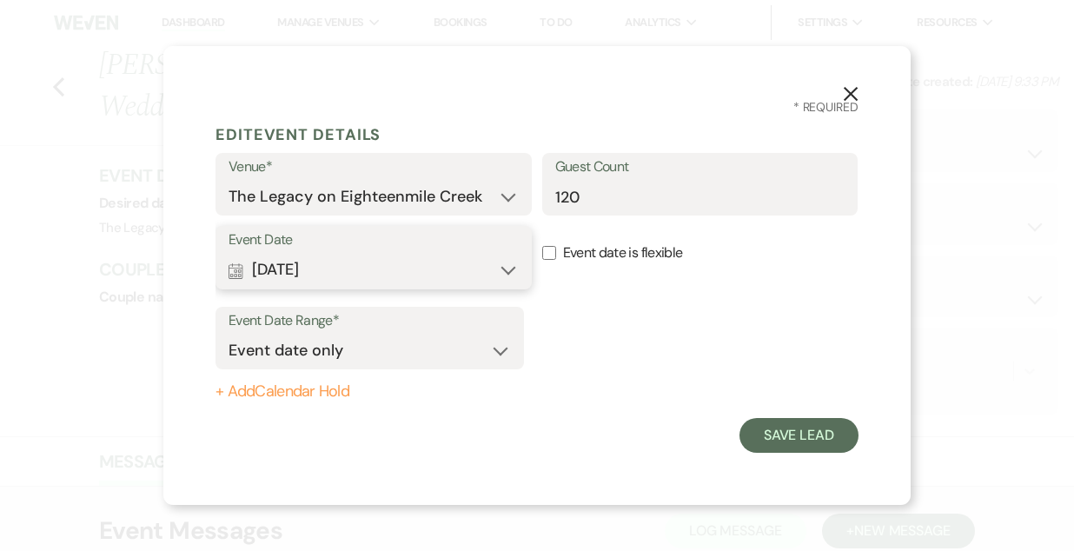
click at [378, 271] on button "Calendar Aug 30, 2026 Expand" at bounding box center [374, 270] width 290 height 35
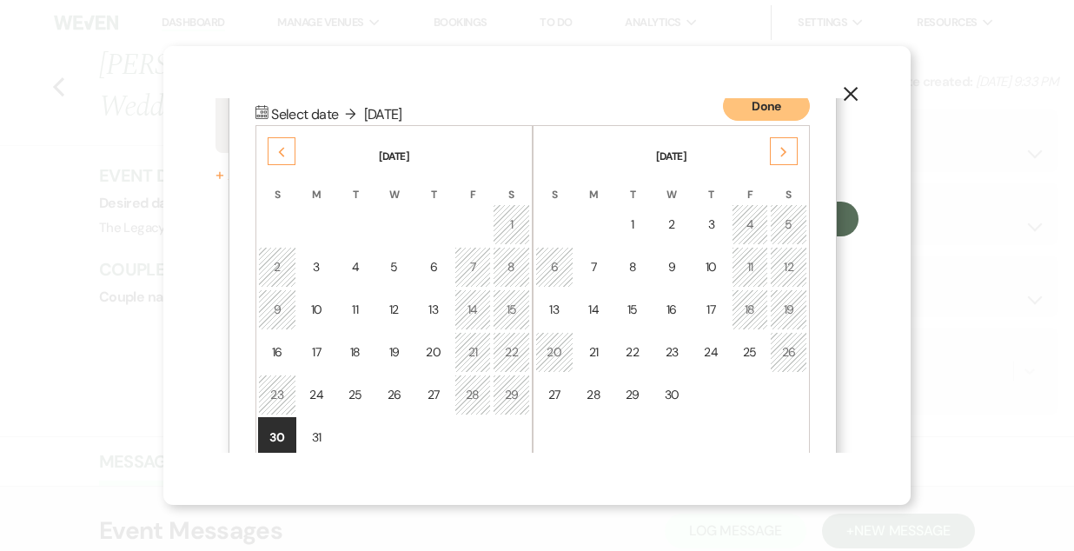
scroll to position [223, 0]
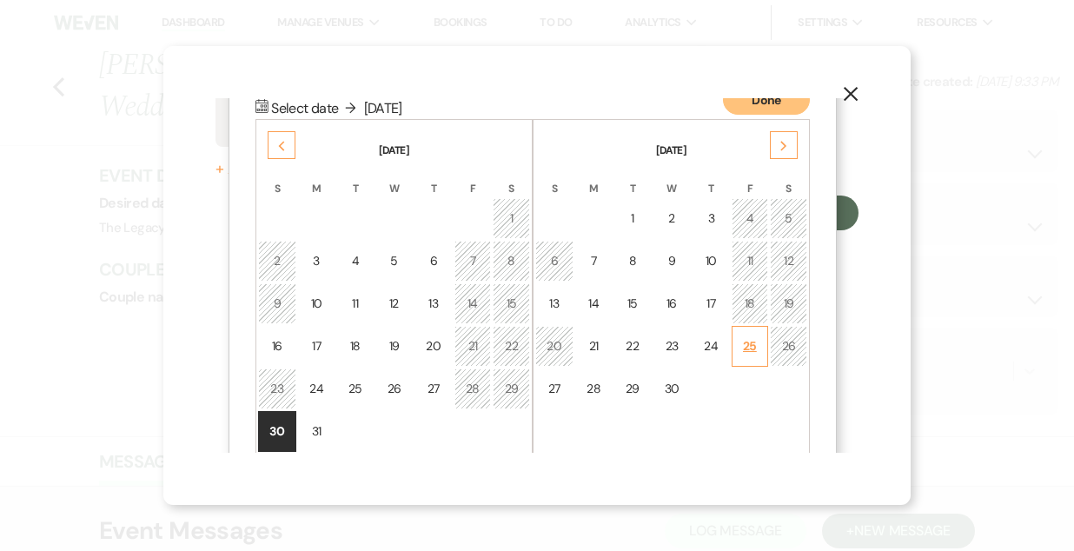
click at [748, 351] on div "25" at bounding box center [750, 346] width 15 height 18
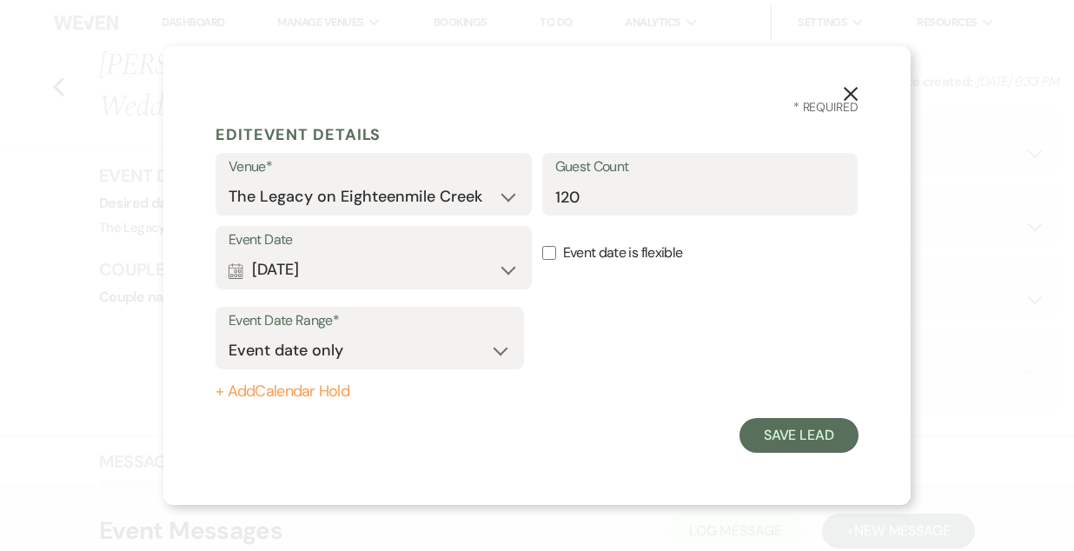
scroll to position [0, 0]
click at [759, 426] on button "Save Lead" at bounding box center [799, 435] width 119 height 35
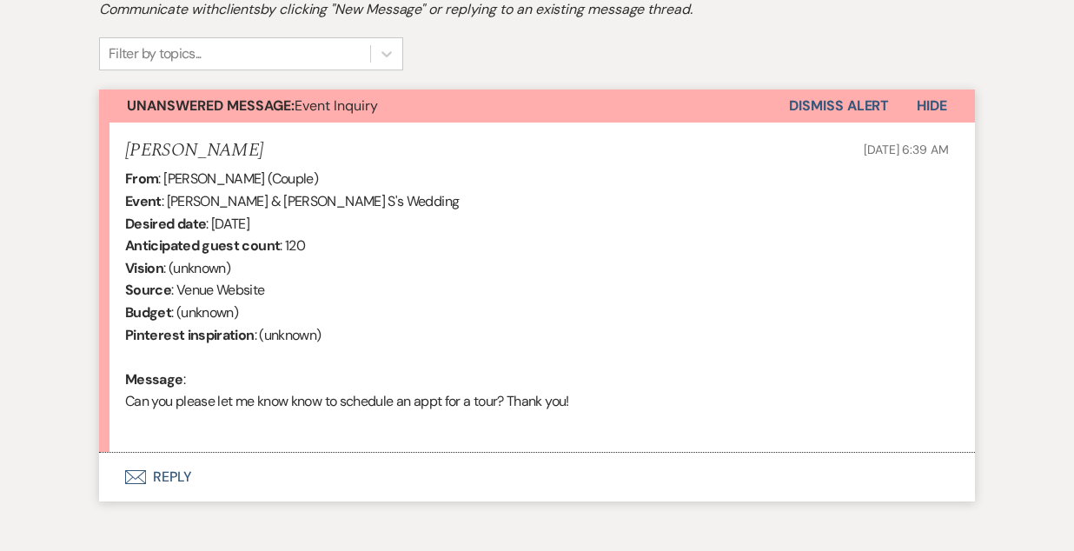
click at [177, 474] on button "Envelope Reply" at bounding box center [537, 477] width 876 height 49
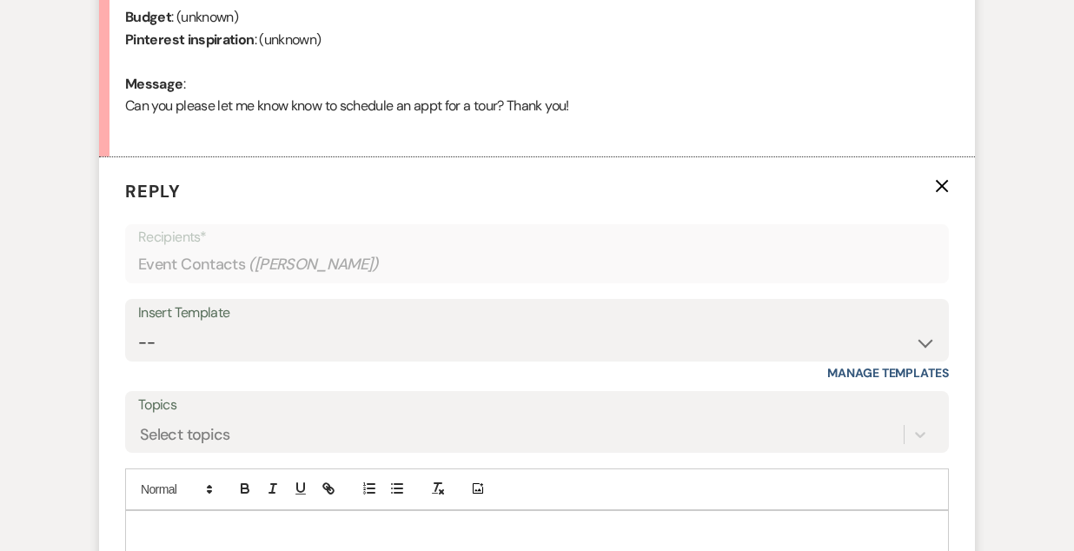
scroll to position [857, 0]
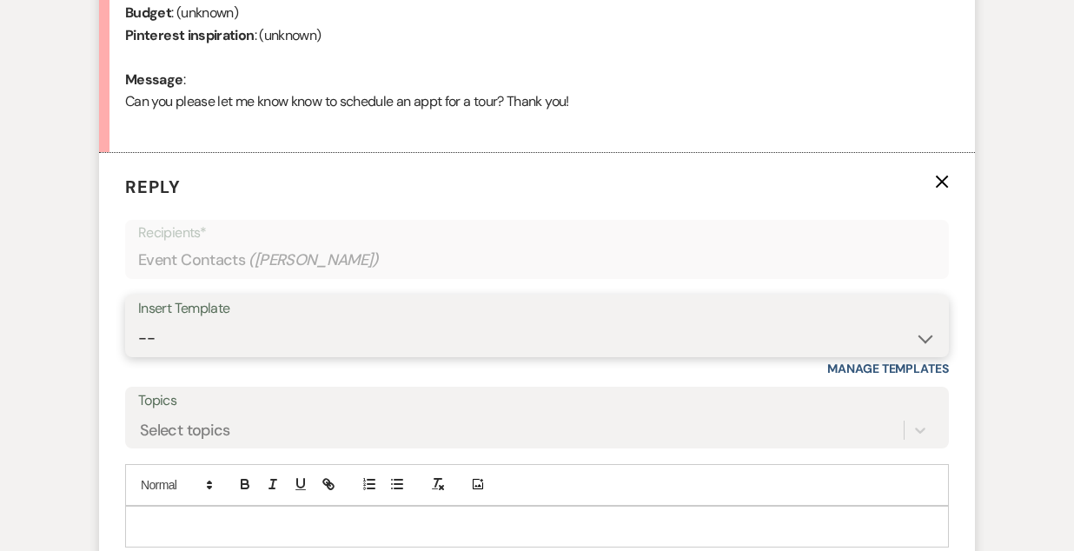
click at [353, 336] on select "-- Inquiry Follow Up- Just checking in :) Tour Date/Time Confirmation Proposal …" at bounding box center [537, 339] width 798 height 34
select select "1786"
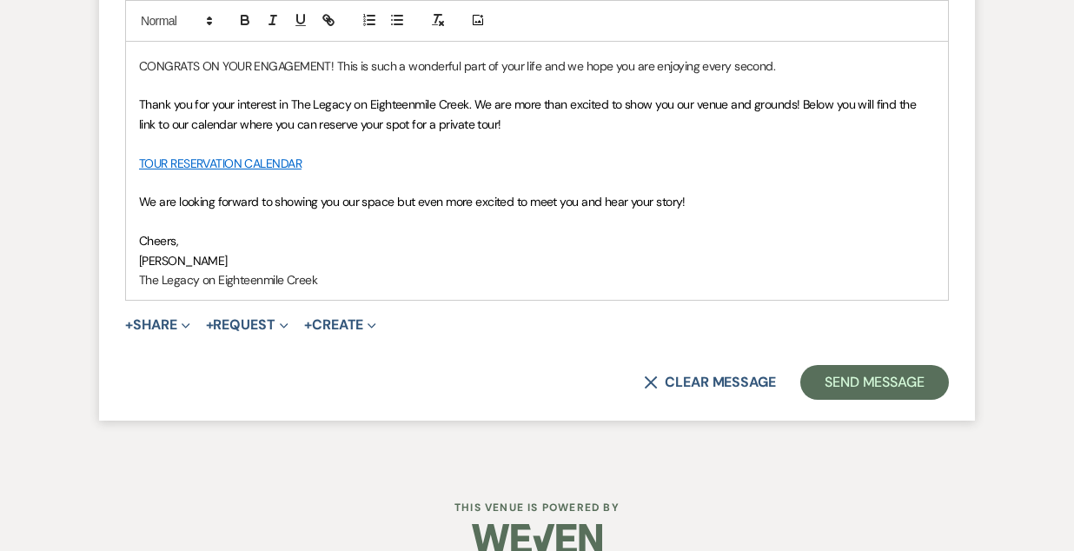
scroll to position [1358, 0]
click at [867, 380] on button "Send Message" at bounding box center [875, 381] width 149 height 35
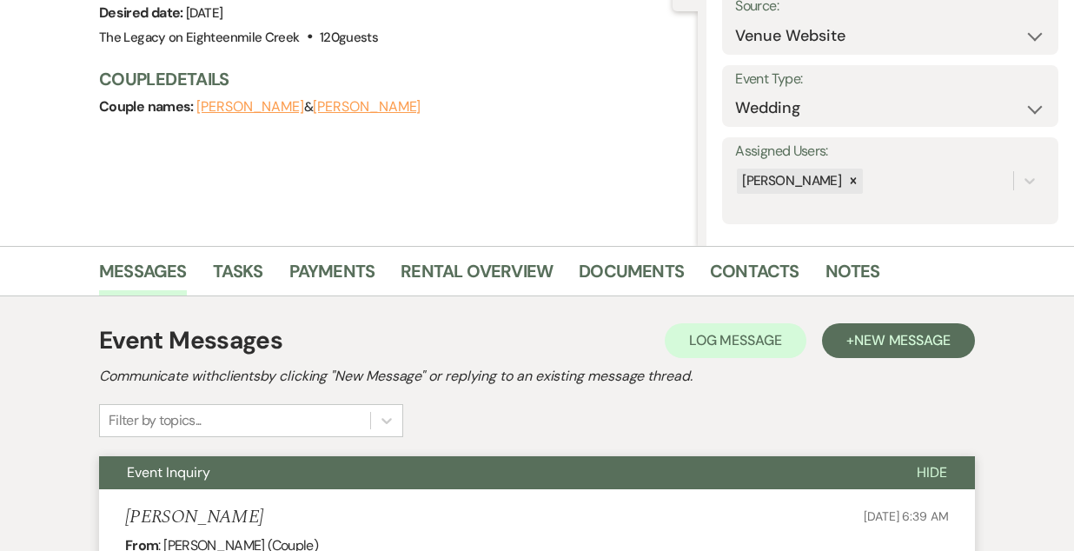
scroll to position [0, 0]
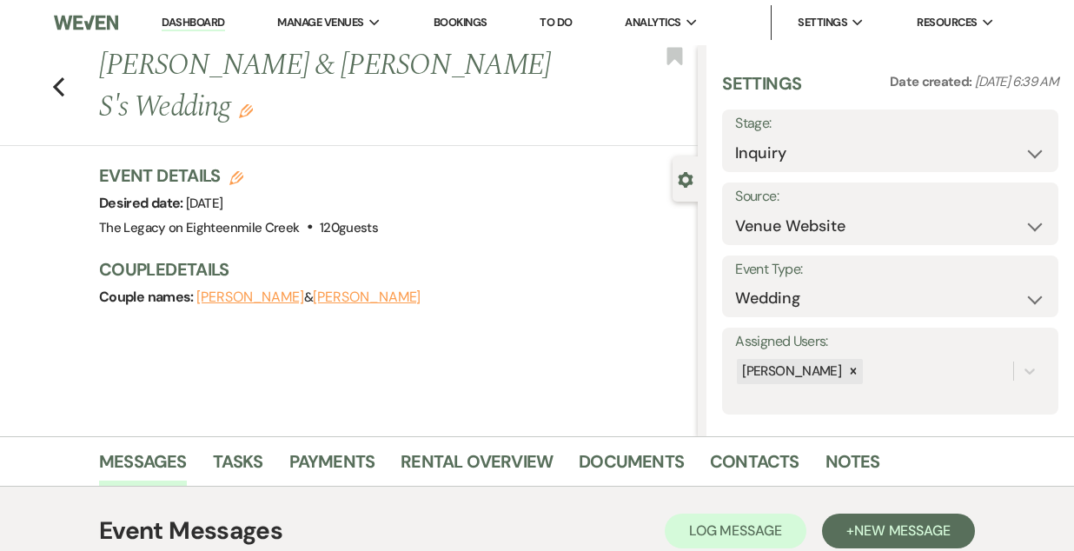
click at [200, 27] on link "Dashboard" at bounding box center [193, 23] width 63 height 17
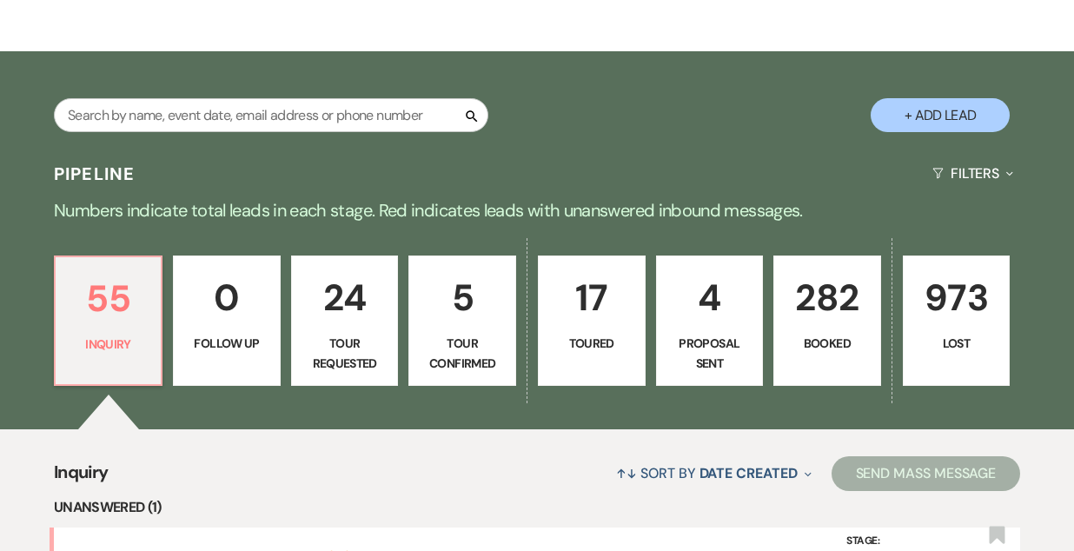
scroll to position [307, 0]
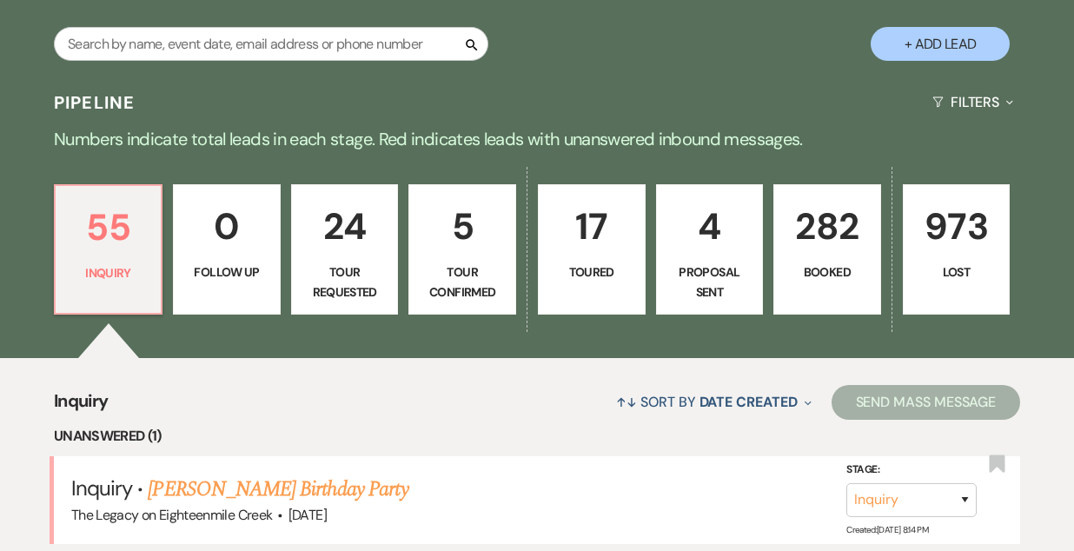
click at [723, 222] on p "4" at bounding box center [710, 226] width 85 height 58
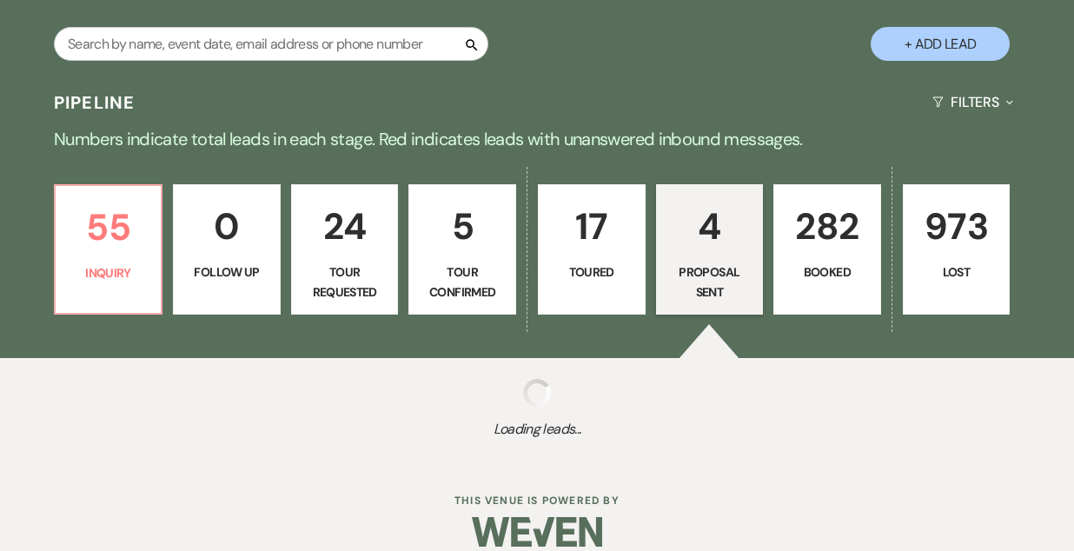
select select "6"
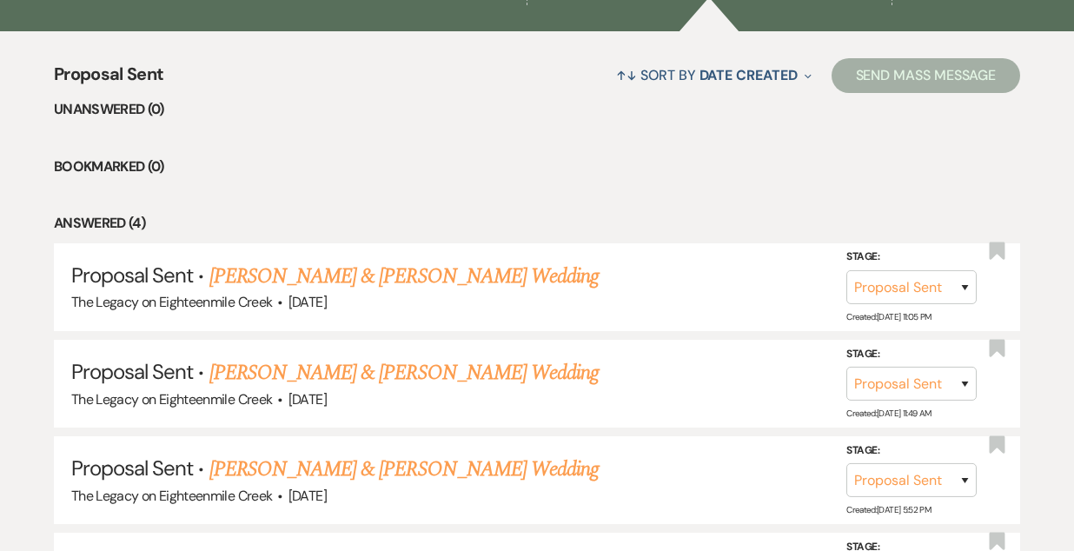
scroll to position [842, 0]
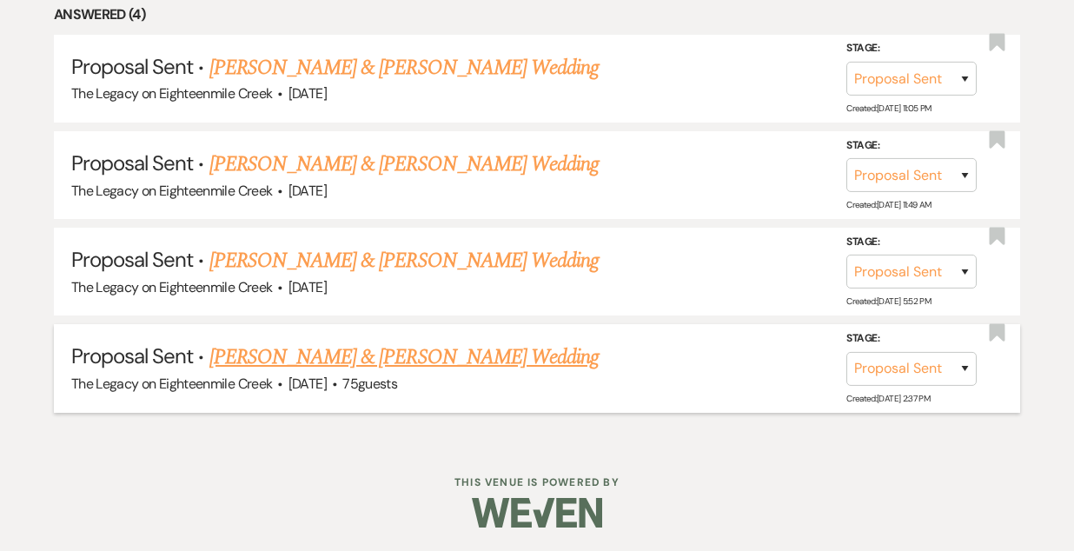
click at [411, 355] on link "[PERSON_NAME] & [PERSON_NAME] Wedding" at bounding box center [403, 357] width 389 height 31
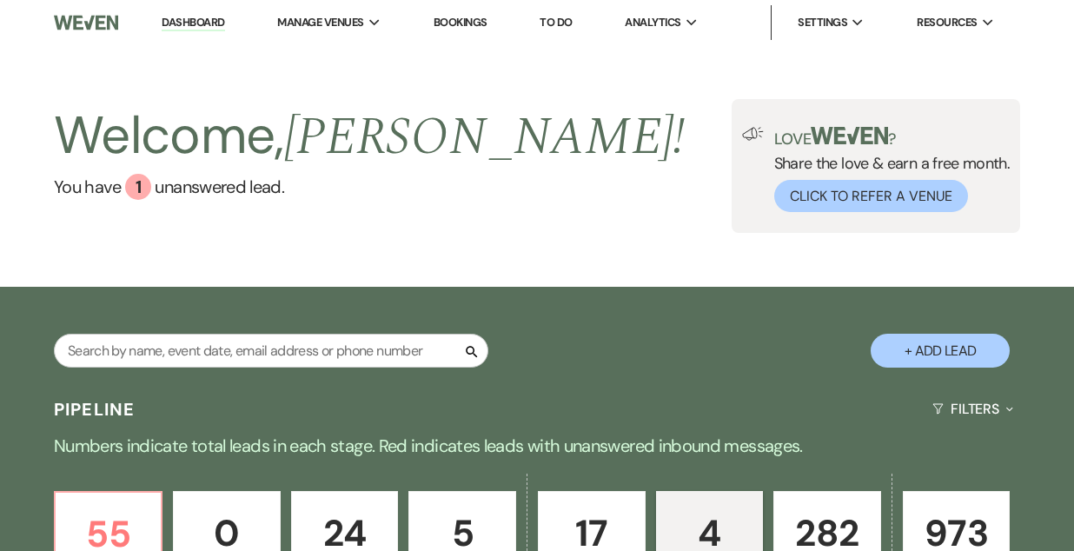
select select "6"
select select "5"
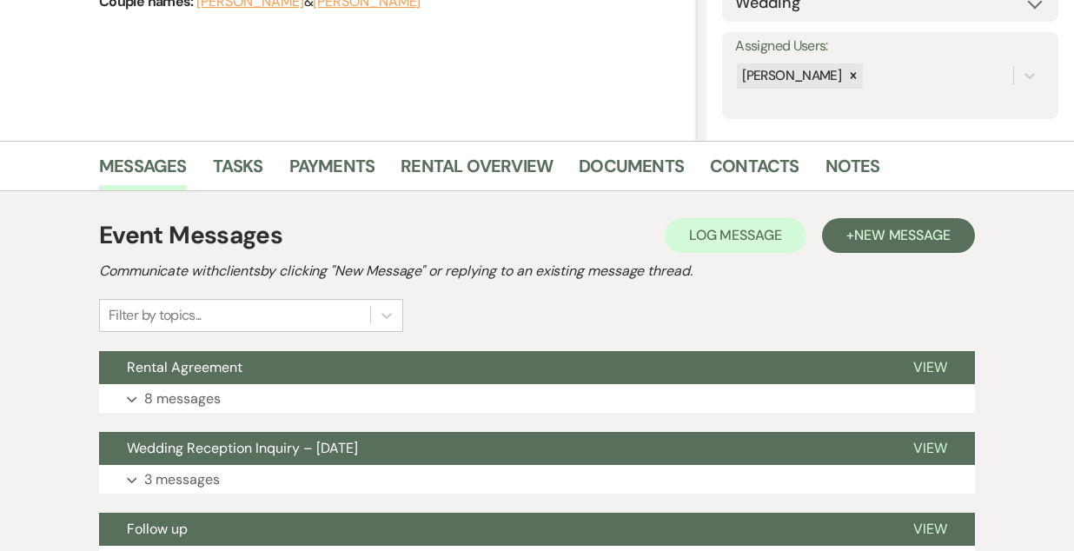
scroll to position [299, 0]
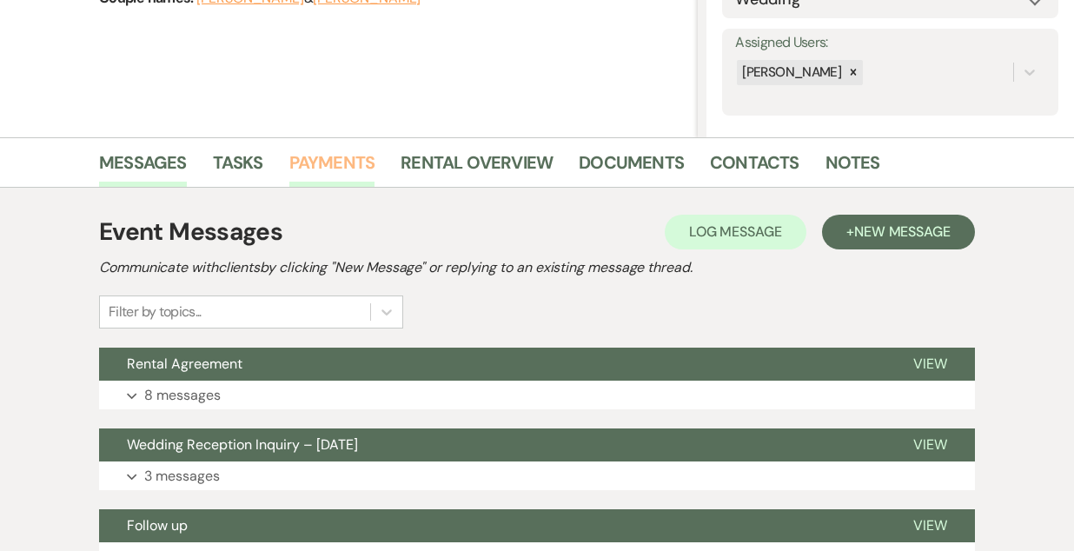
click at [339, 168] on link "Payments" at bounding box center [332, 168] width 86 height 38
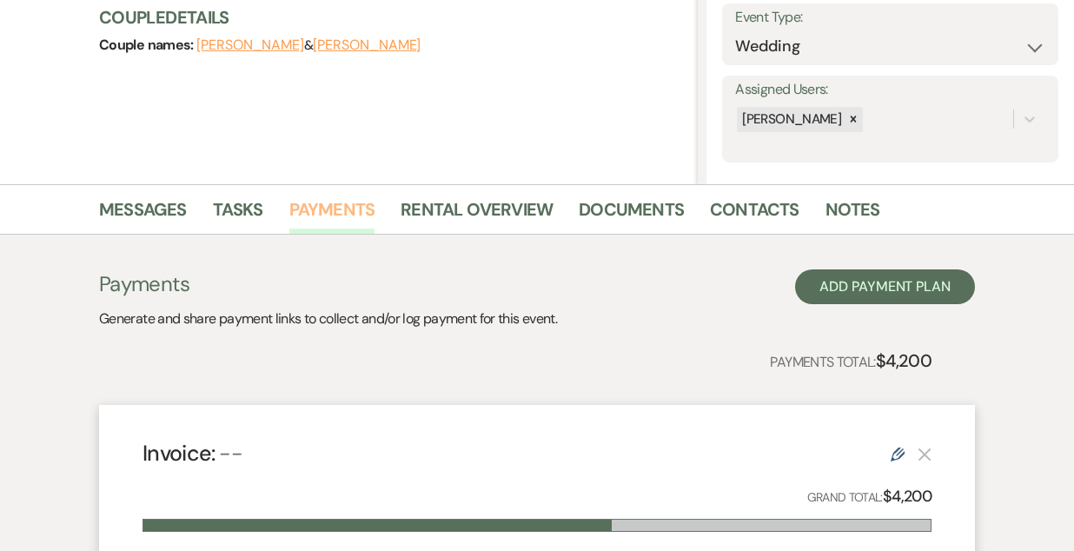
scroll to position [251, 0]
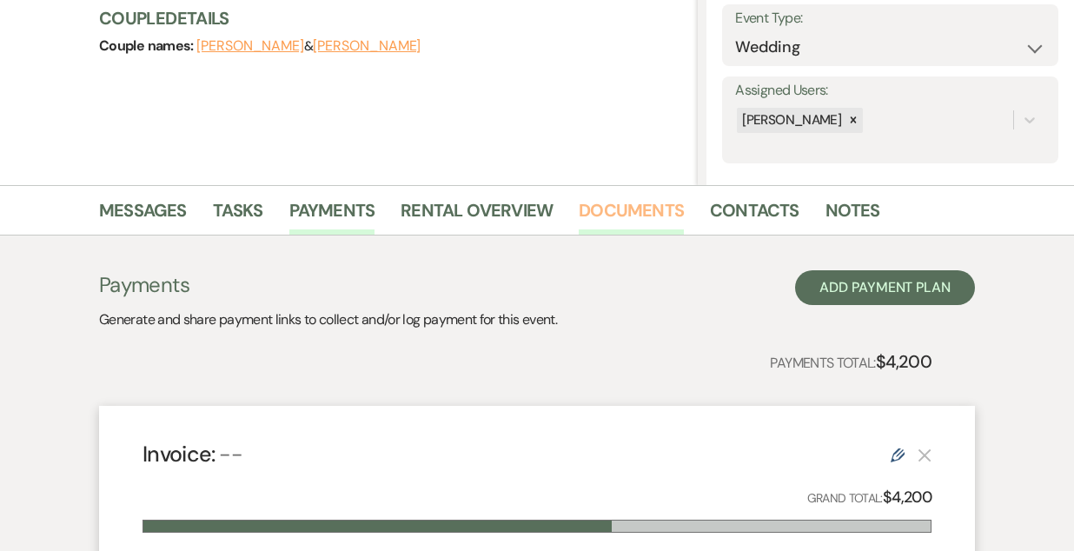
click at [619, 210] on link "Documents" at bounding box center [631, 215] width 105 height 38
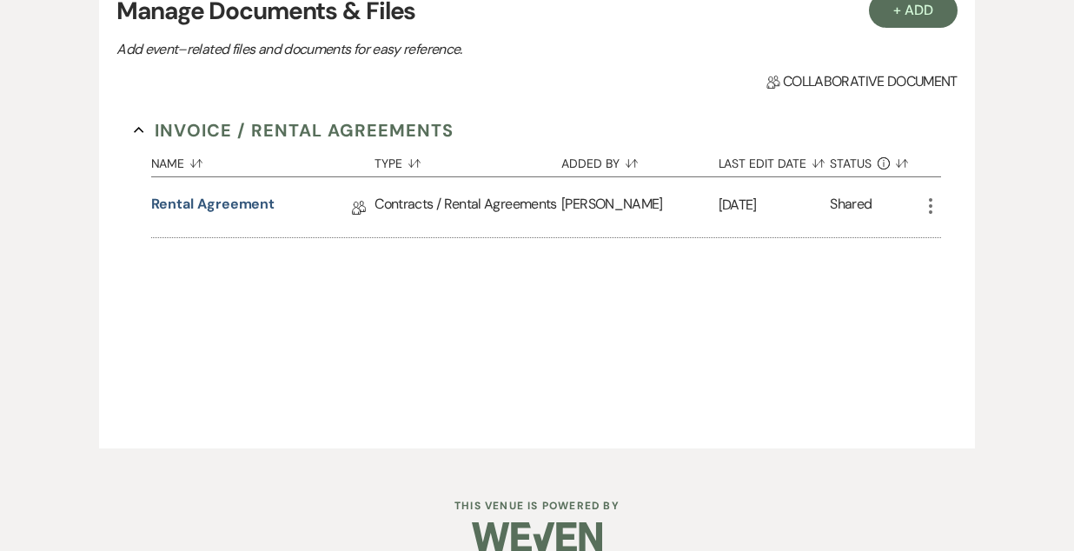
scroll to position [564, 0]
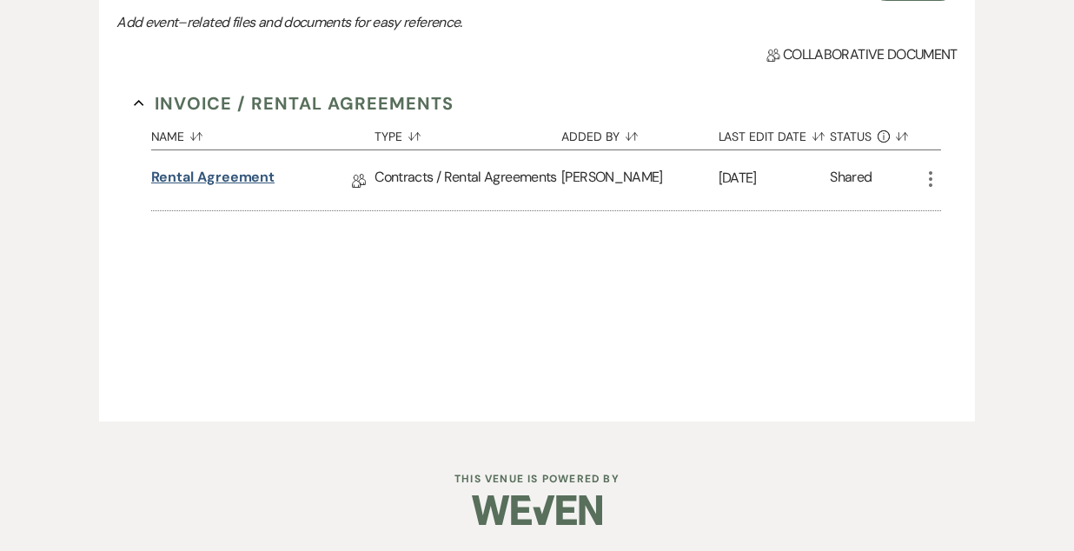
click at [195, 179] on link "Rental Agreement" at bounding box center [213, 180] width 124 height 27
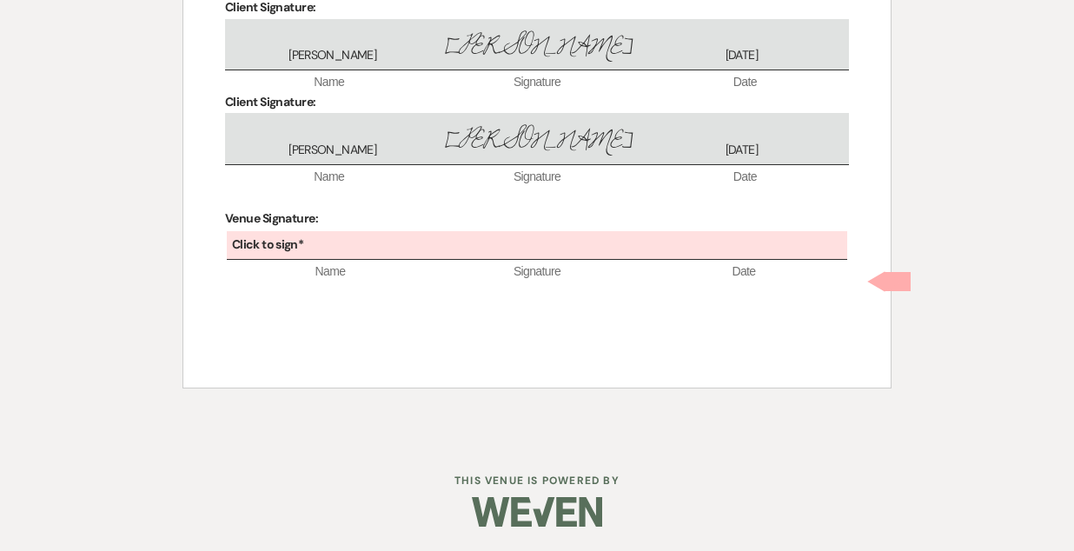
scroll to position [5736, 0]
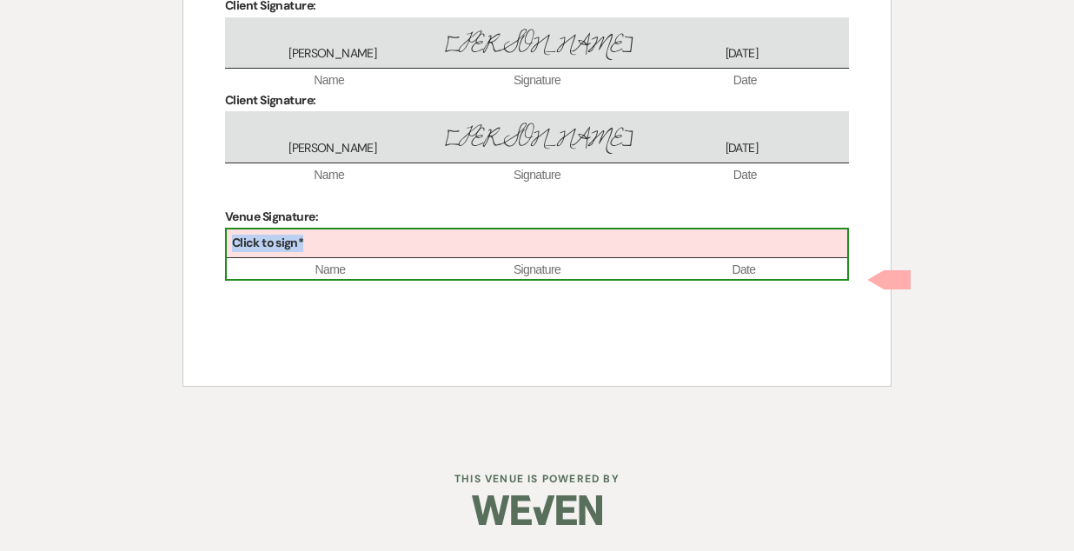
click at [449, 258] on div "Click to sign*" at bounding box center [537, 243] width 621 height 29
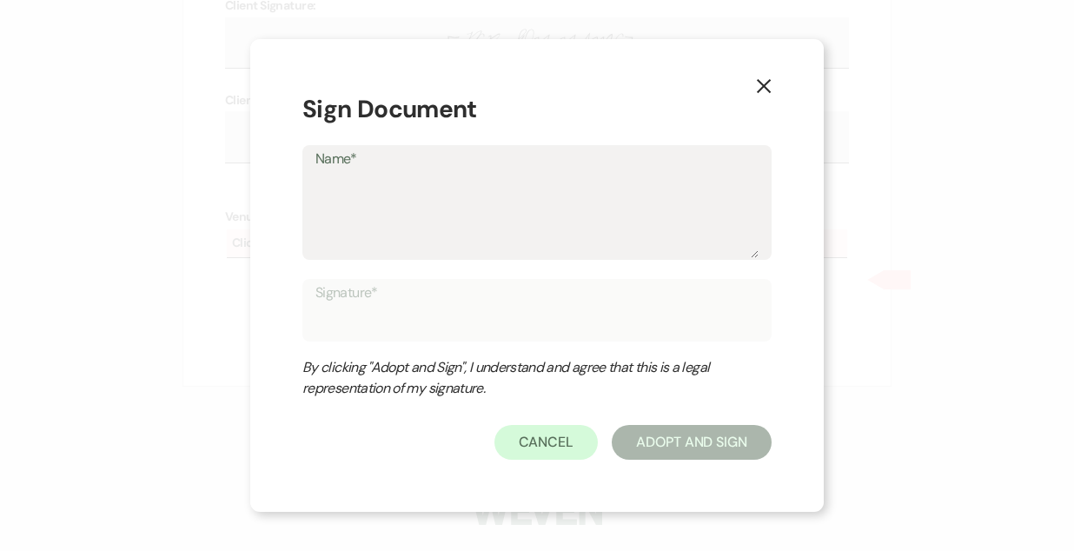
type textarea "B"
type input "B"
type textarea "Br"
type input "Br"
type textarea "Bri"
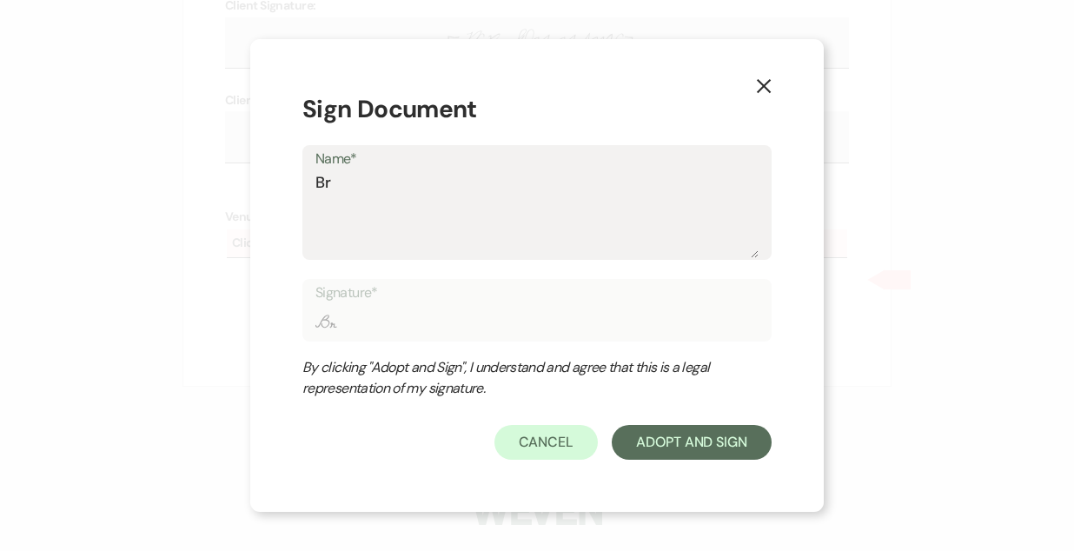
type input "Bri"
type textarea "Brid"
type input "Brid"
type textarea "Bridg"
type input "Bridg"
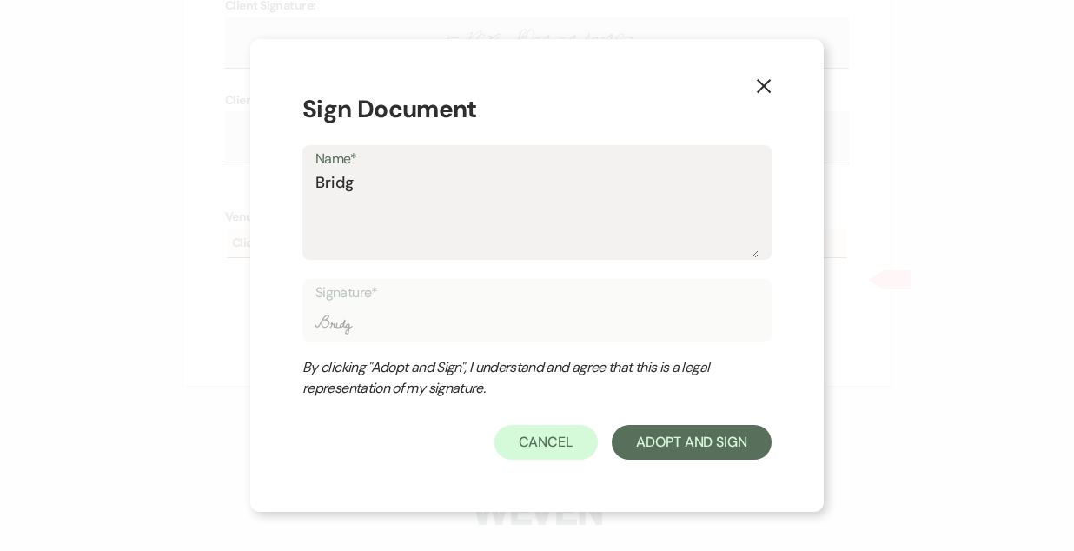
type textarea "Bridge"
type input "Bridge"
type textarea "[PERSON_NAME]"
type input "[PERSON_NAME]"
type textarea "[PERSON_NAME]"
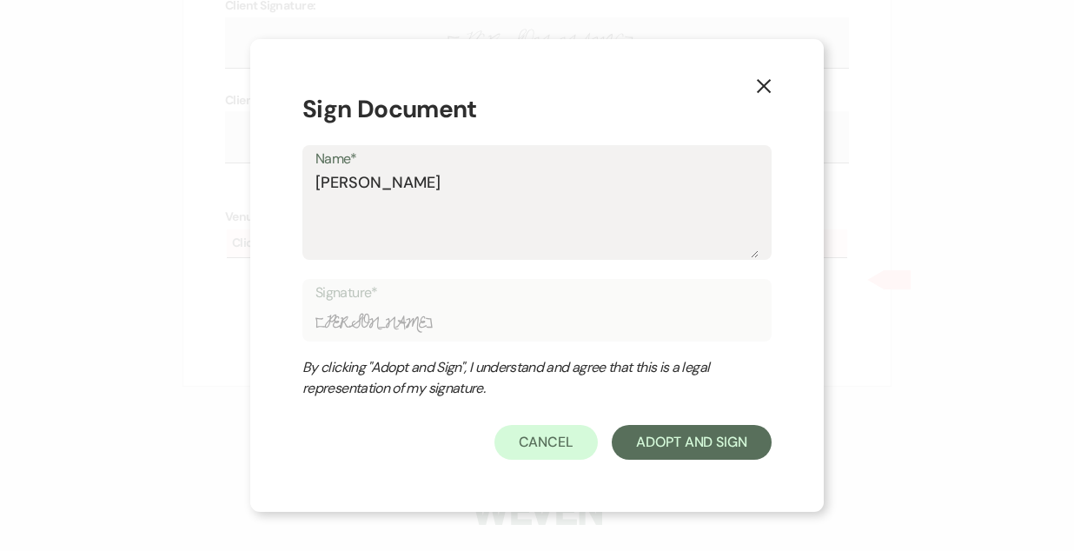
type input "[PERSON_NAME]"
type textarea "[PERSON_NAME]"
type input "[PERSON_NAME]"
type textarea "[PERSON_NAME]"
type input "[PERSON_NAME]"
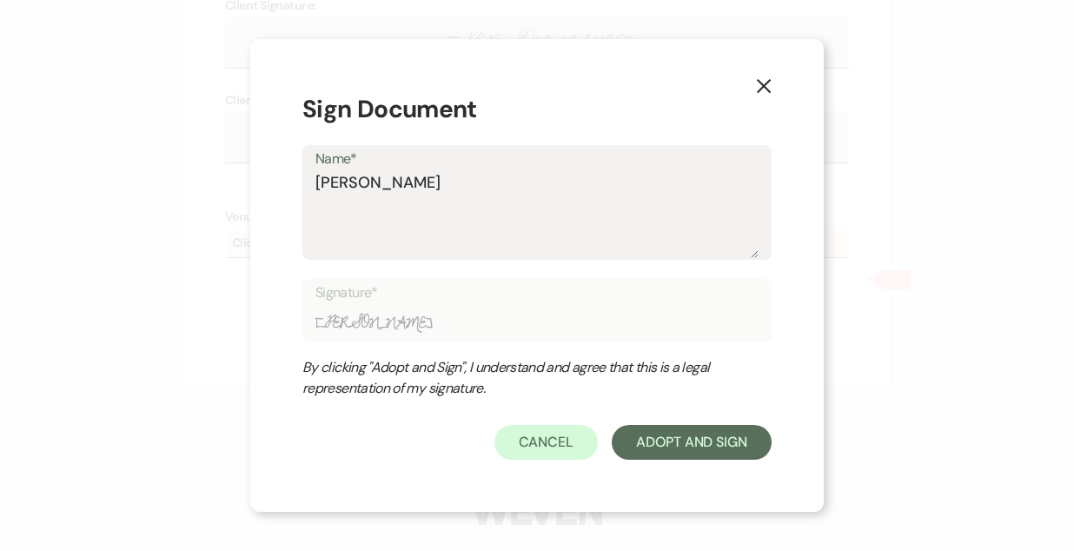
type textarea "[PERSON_NAME] p"
type input "[PERSON_NAME] p"
type textarea "[PERSON_NAME] pr"
type input "[PERSON_NAME] pr"
type textarea "[PERSON_NAME] prn"
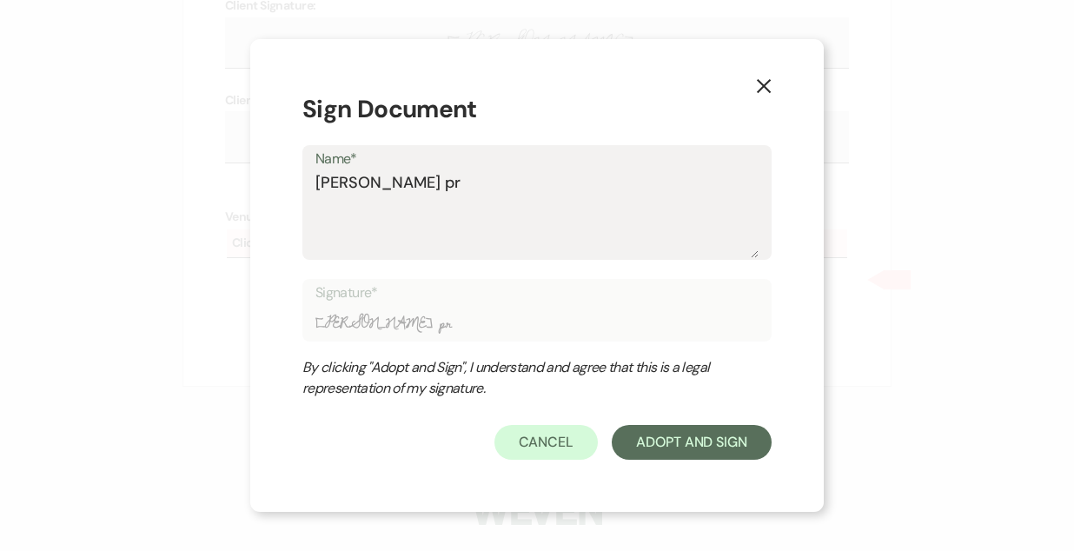
type input "[PERSON_NAME] prn"
type textarea "[PERSON_NAME] pr"
type input "[PERSON_NAME] pr"
type textarea "[PERSON_NAME] p"
type input "[PERSON_NAME] p"
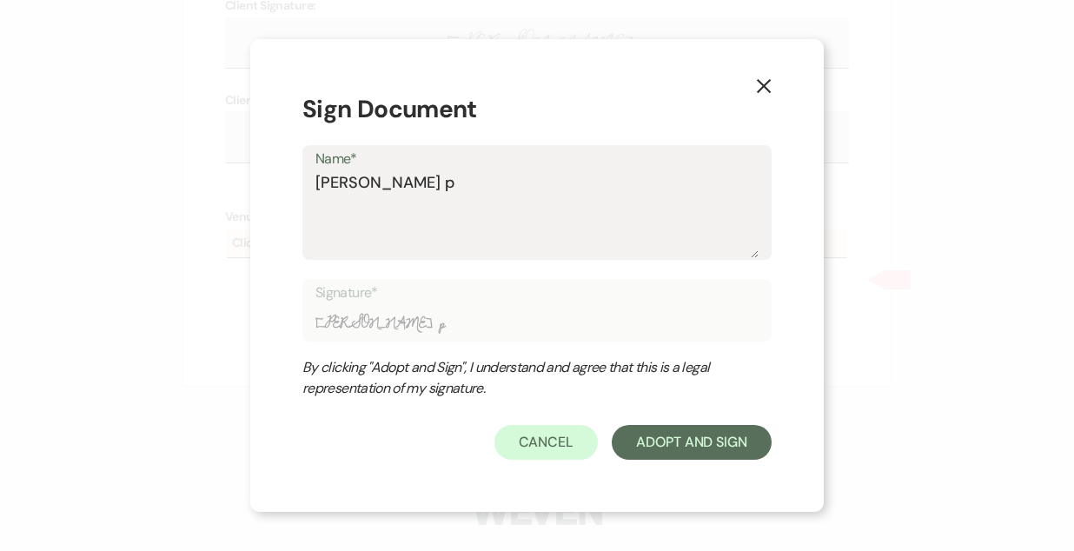
type textarea "[PERSON_NAME]"
type input "[PERSON_NAME]"
type textarea "[PERSON_NAME]"
type input "[PERSON_NAME]"
type textarea "[PERSON_NAME]"
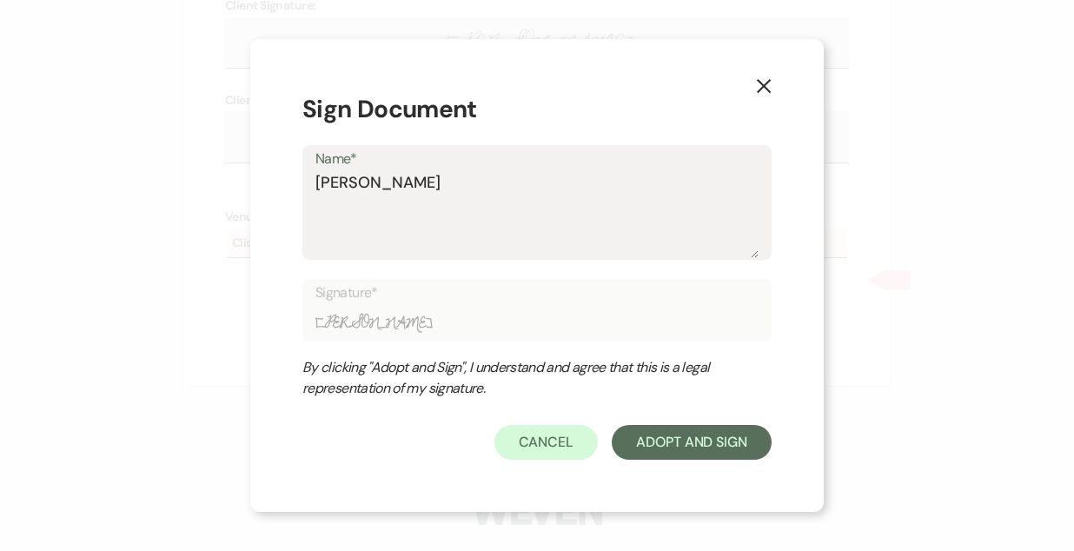
type input "[PERSON_NAME]"
type textarea "[PERSON_NAME]"
type input "[PERSON_NAME]"
type textarea "[PERSON_NAME]"
type input "[PERSON_NAME]"
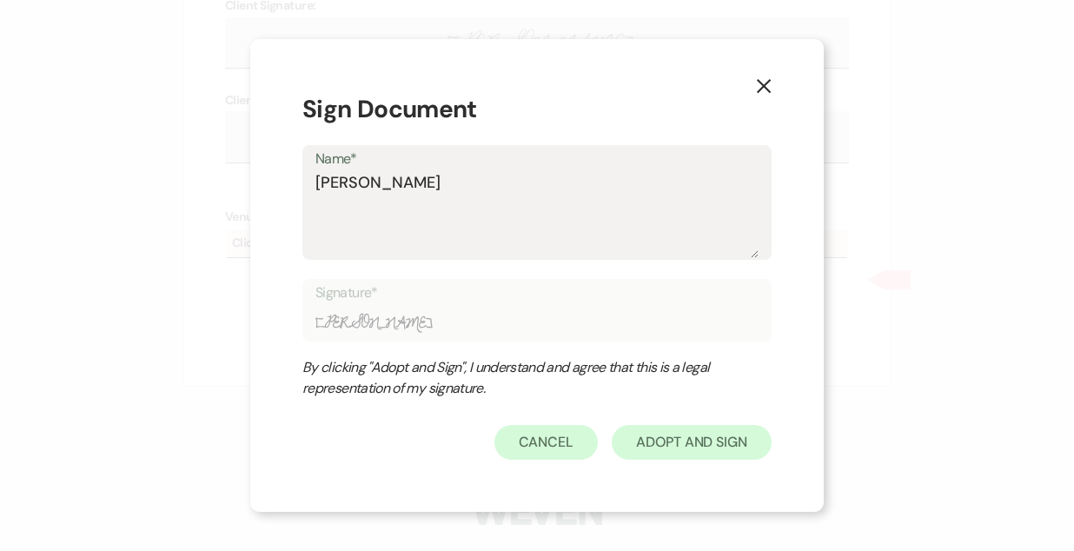
type textarea "[PERSON_NAME]"
click at [685, 452] on button "Adopt And Sign" at bounding box center [692, 442] width 160 height 35
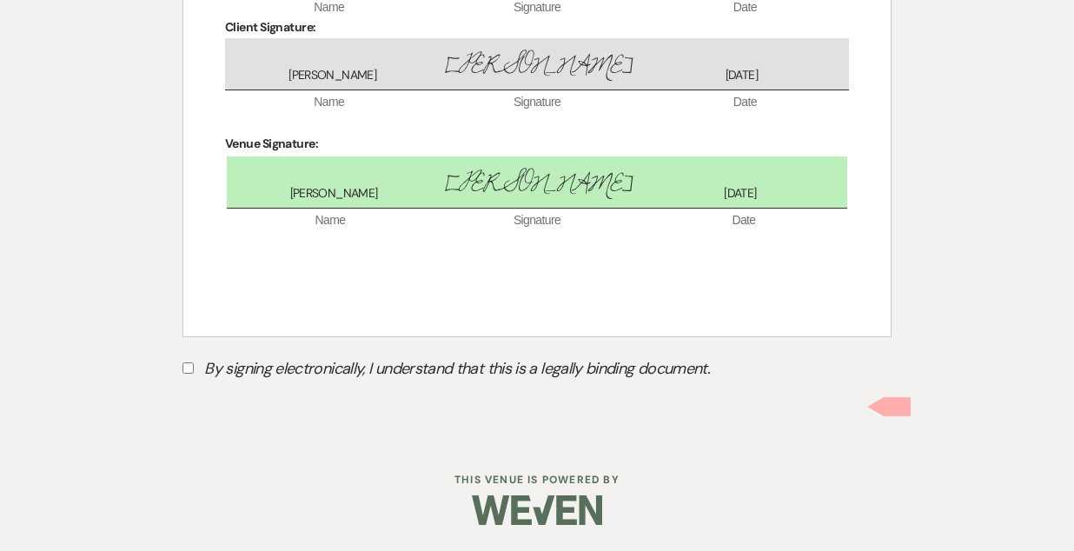
scroll to position [5848, 0]
click at [192, 369] on input "By signing electronically, I understand that this is a legally binding document." at bounding box center [188, 367] width 11 height 11
checkbox input "true"
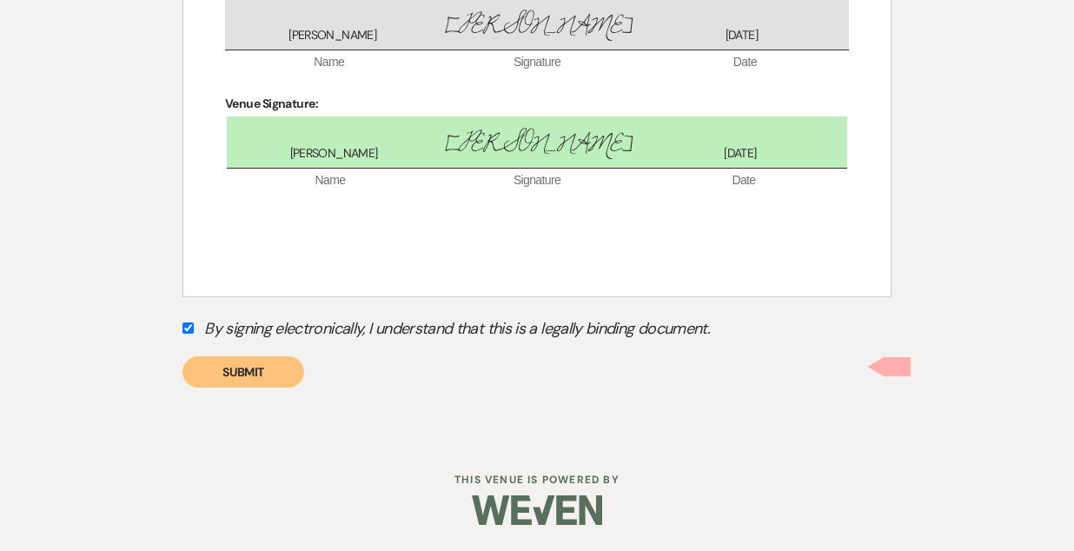
click at [226, 388] on button "Submit" at bounding box center [244, 371] width 122 height 31
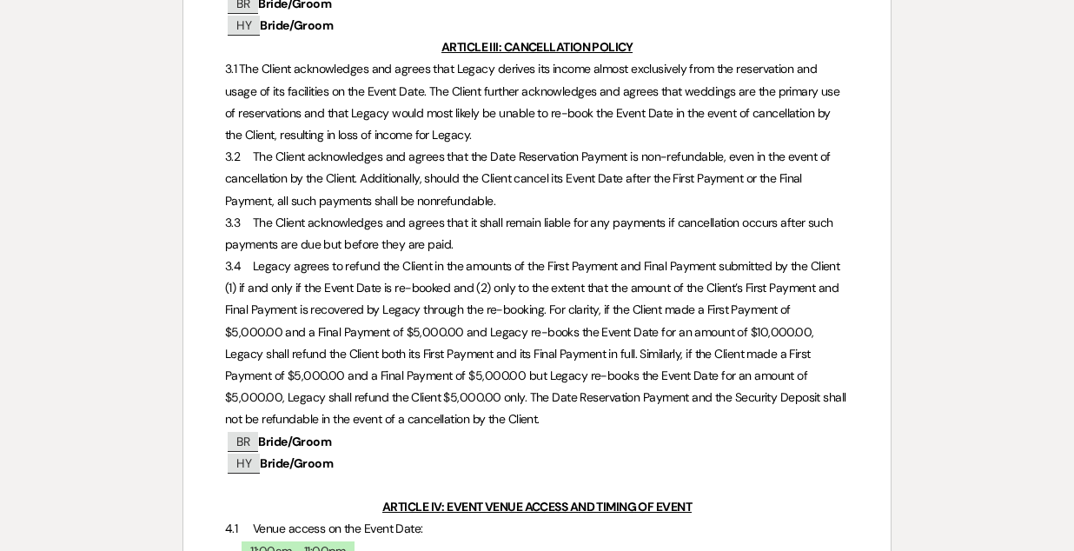
scroll to position [0, 0]
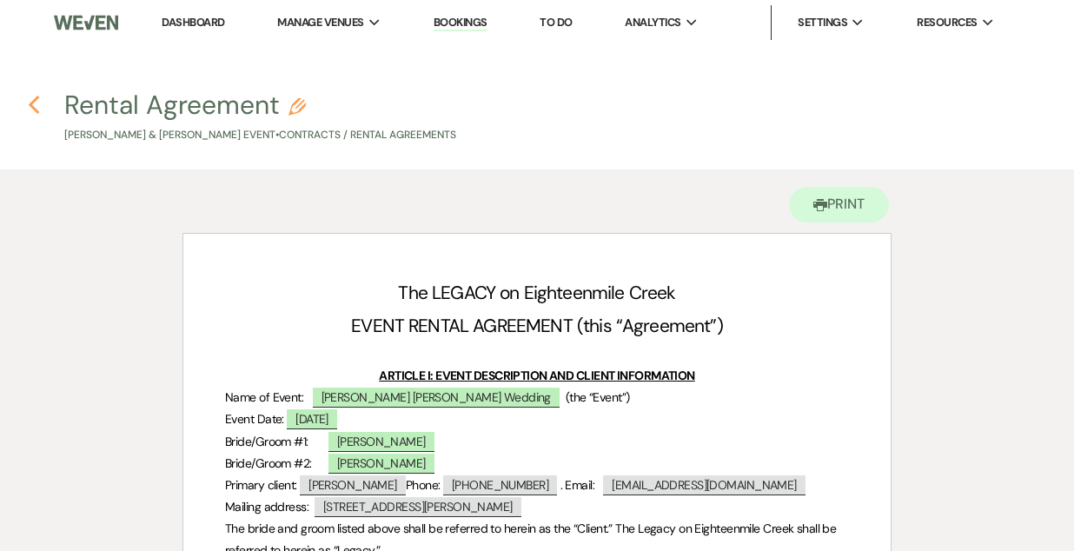
click at [31, 105] on use "button" at bounding box center [34, 105] width 11 height 19
select select "6"
select select "5"
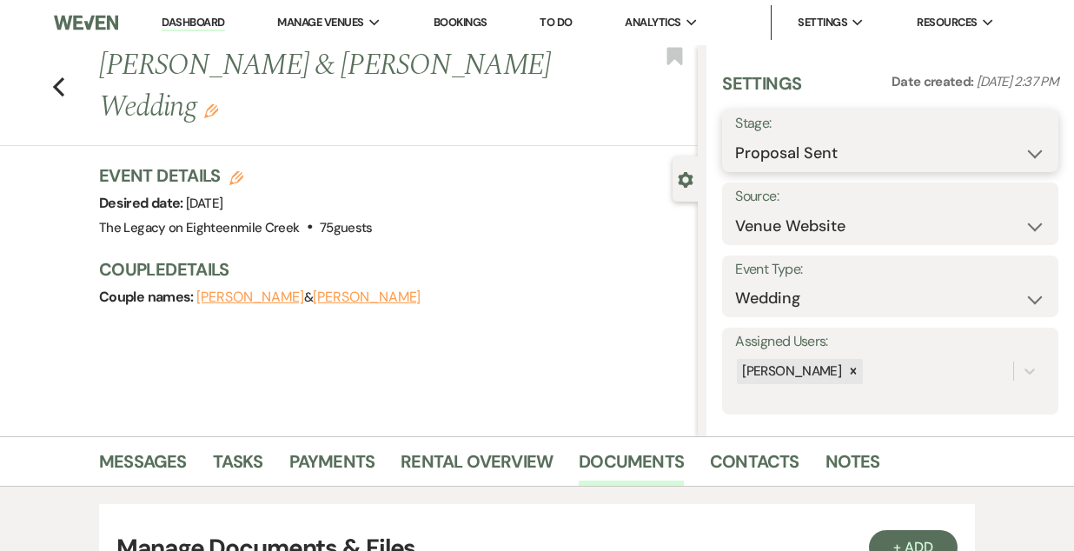
click at [901, 151] on select "Inquiry Follow Up Tour Requested Tour Confirmed Toured Proposal Sent Booked Lost" at bounding box center [890, 153] width 310 height 34
select select "7"
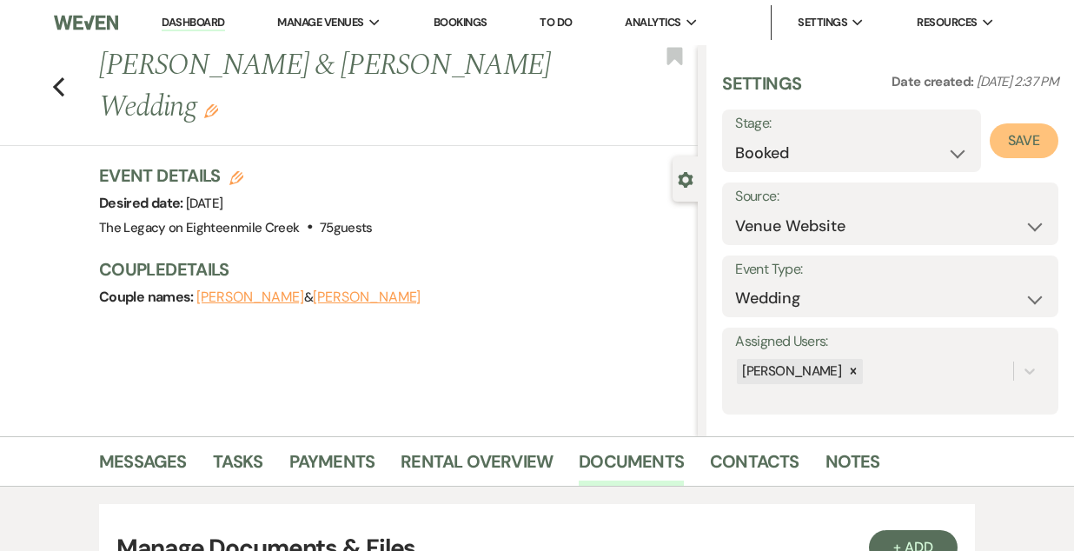
click at [1025, 137] on button "Save" at bounding box center [1024, 140] width 69 height 35
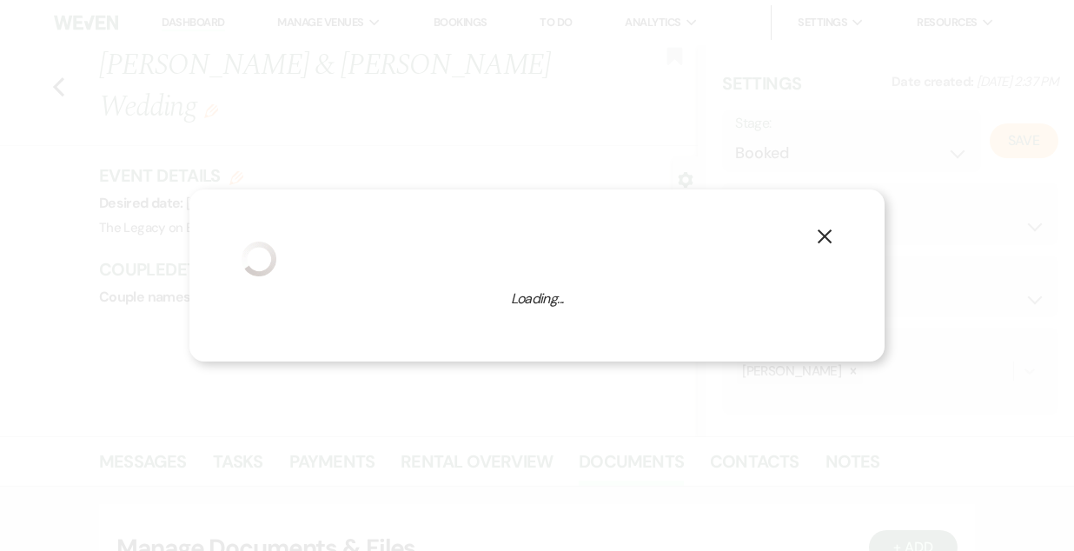
select select "1"
select select "532"
select select "false"
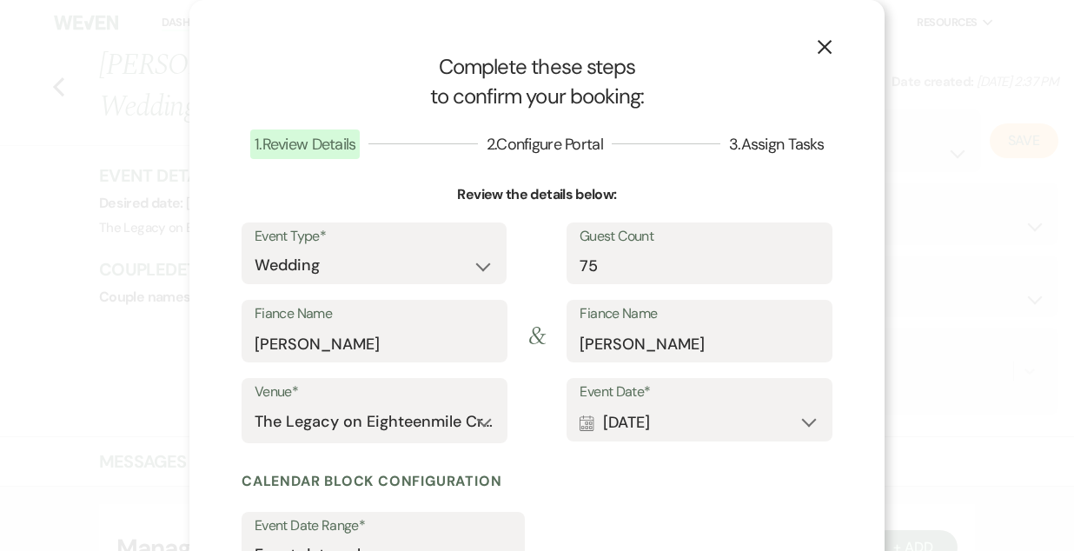
scroll to position [216, 0]
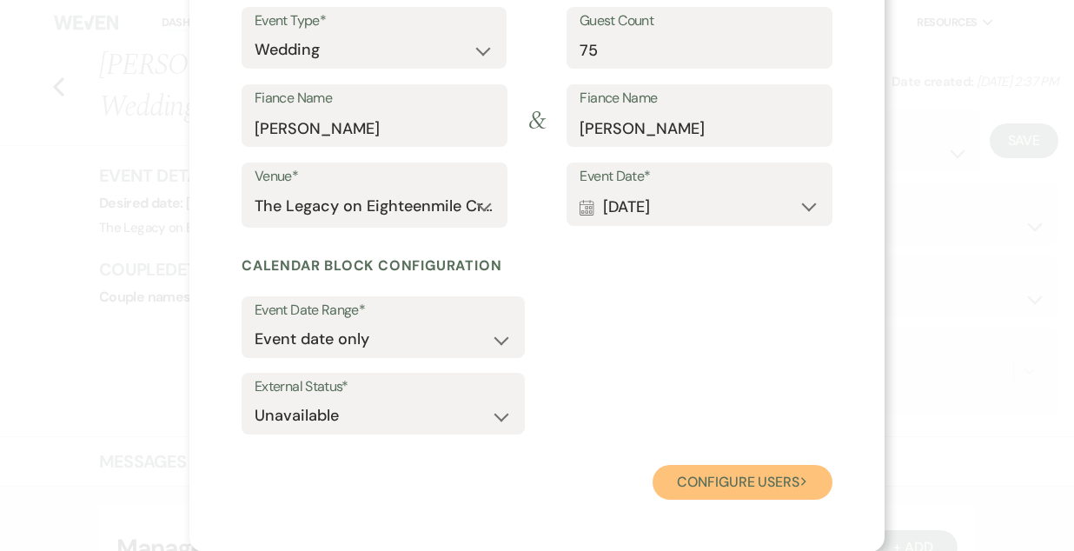
click at [706, 485] on button "Configure users Next" at bounding box center [743, 482] width 180 height 35
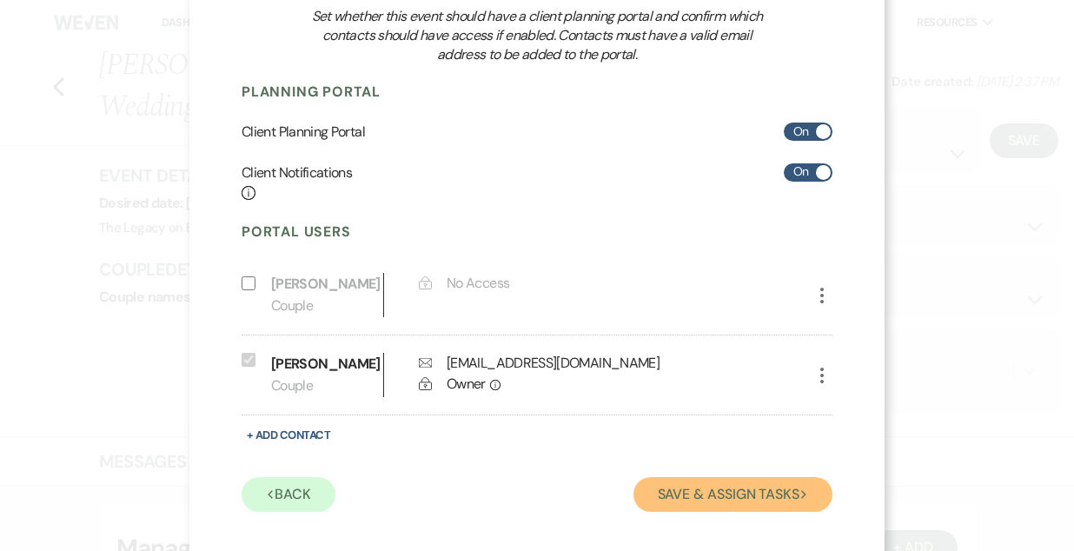
click at [675, 500] on button "Save & Assign Tasks Next" at bounding box center [733, 494] width 199 height 35
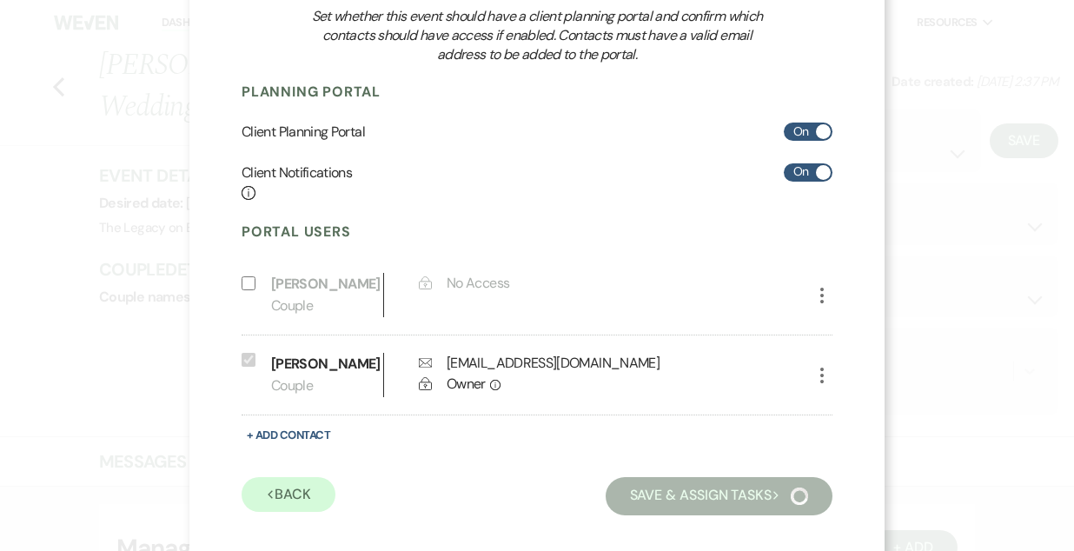
scroll to position [132, 0]
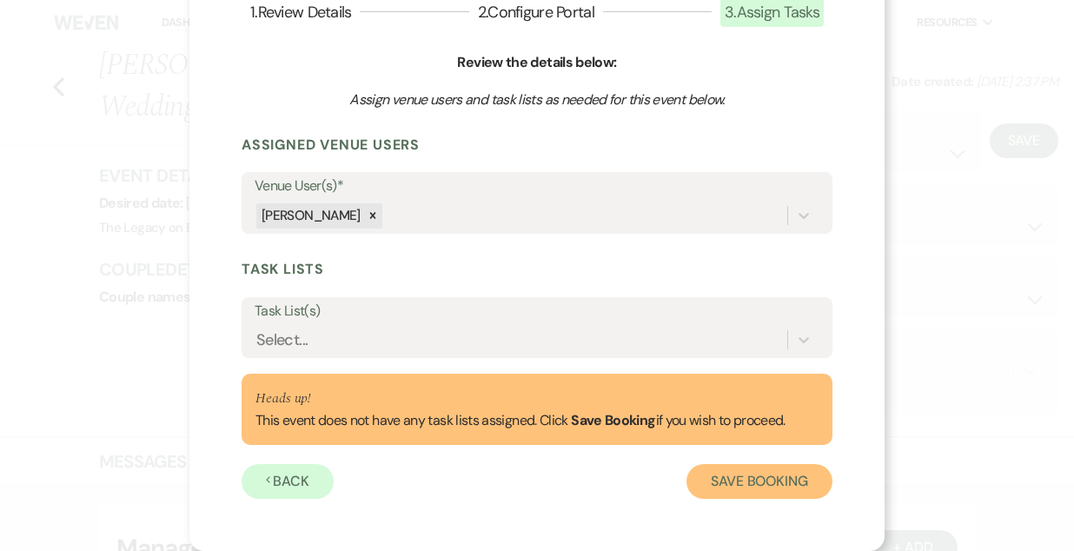
click at [741, 495] on button "Save Booking" at bounding box center [760, 481] width 146 height 35
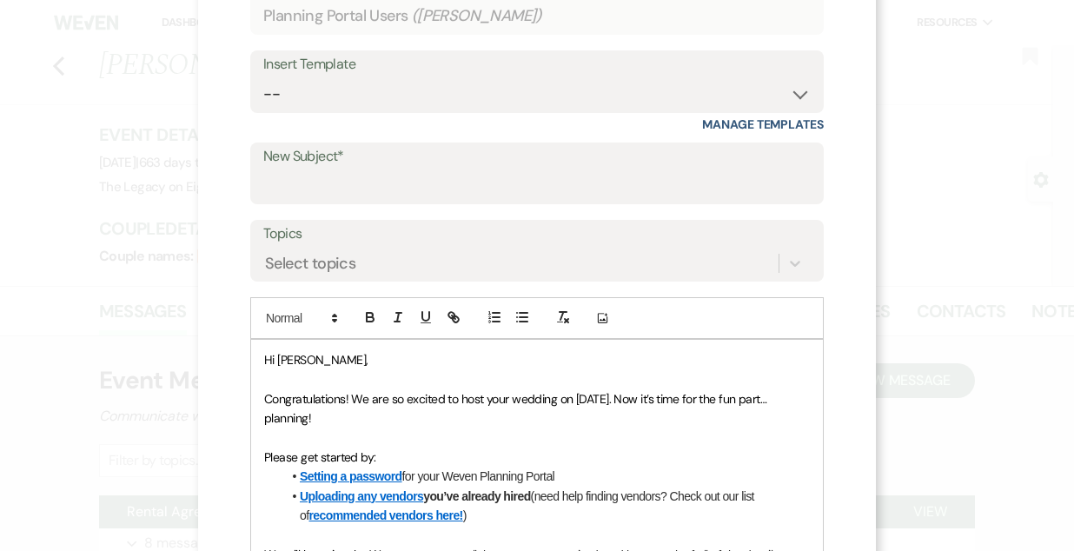
scroll to position [150, 0]
click at [413, 103] on select "-- Inquiry Follow Up- Just checking in :) Tour Date/Time Confirmation Proposal …" at bounding box center [537, 93] width 548 height 34
select select "737"
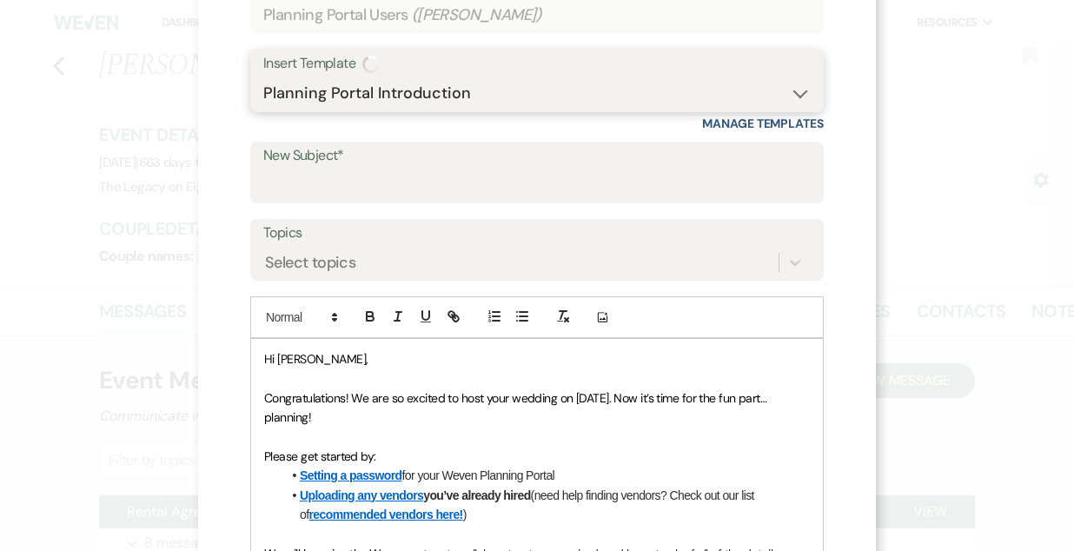
type input "YOUR VENUE IS OFFICIALLY BOOKED!"
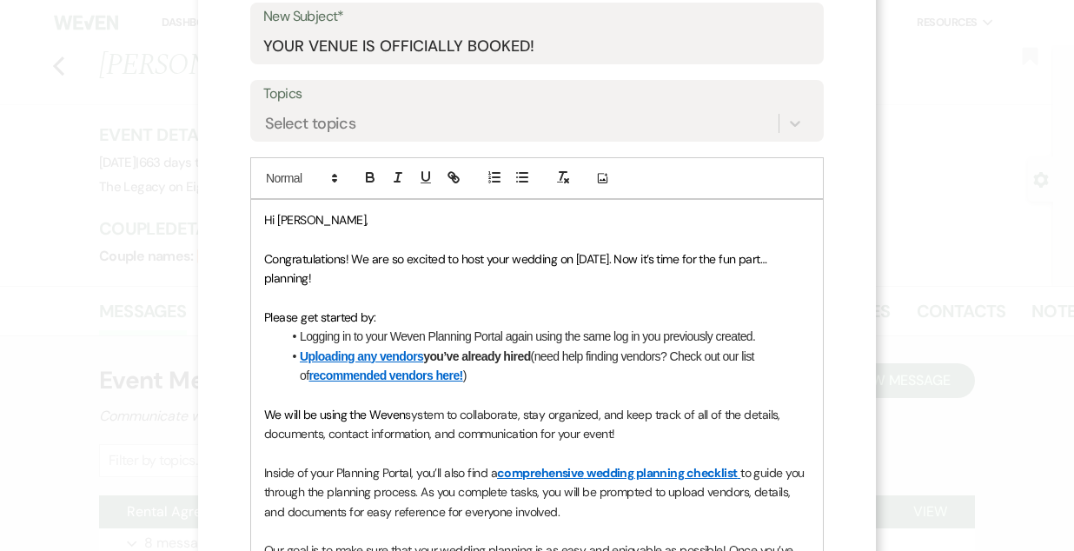
scroll to position [331, 0]
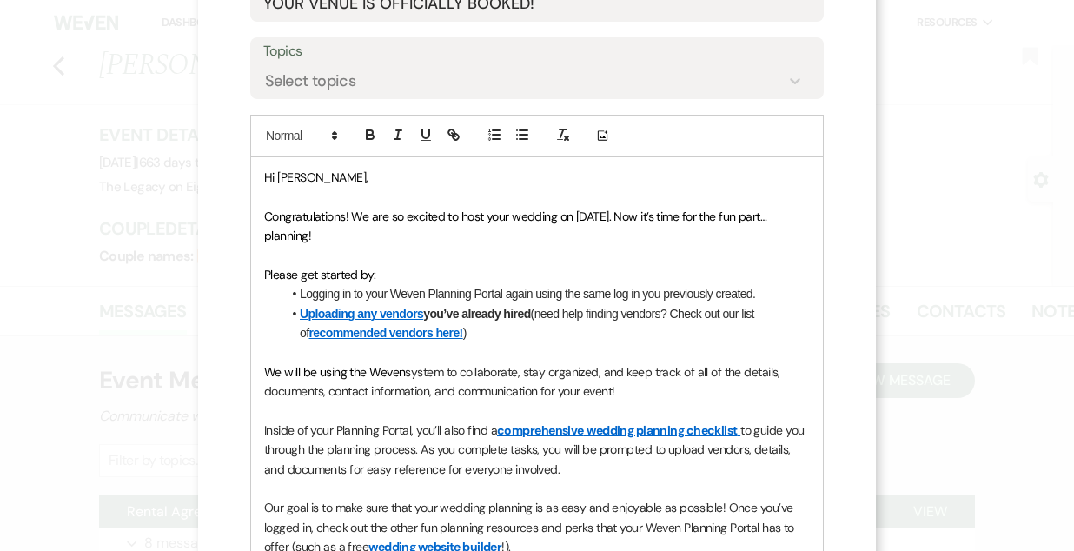
click at [312, 178] on span "Hi [PERSON_NAME]," at bounding box center [315, 177] width 103 height 16
click at [550, 343] on p at bounding box center [537, 351] width 546 height 19
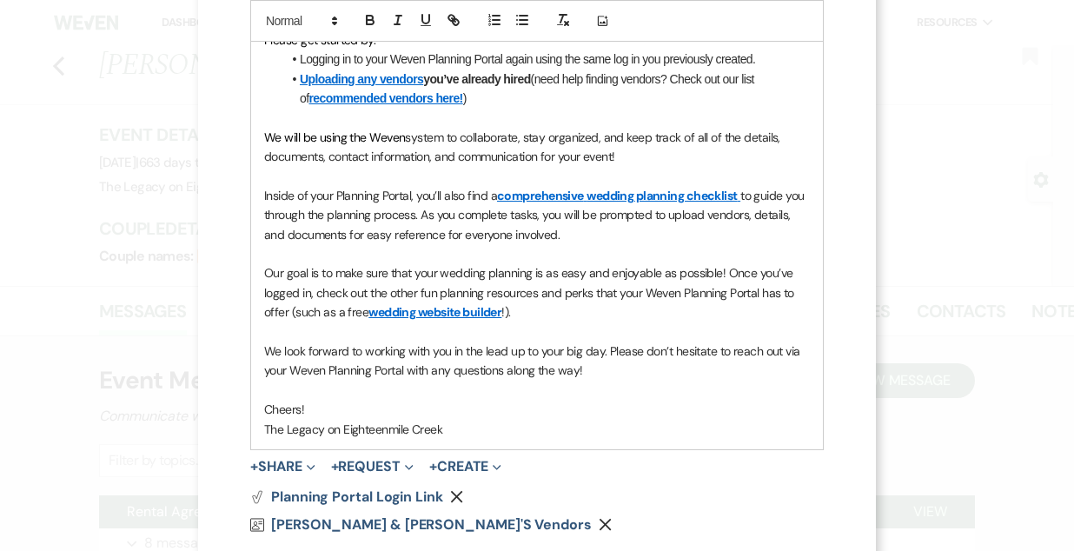
scroll to position [663, 0]
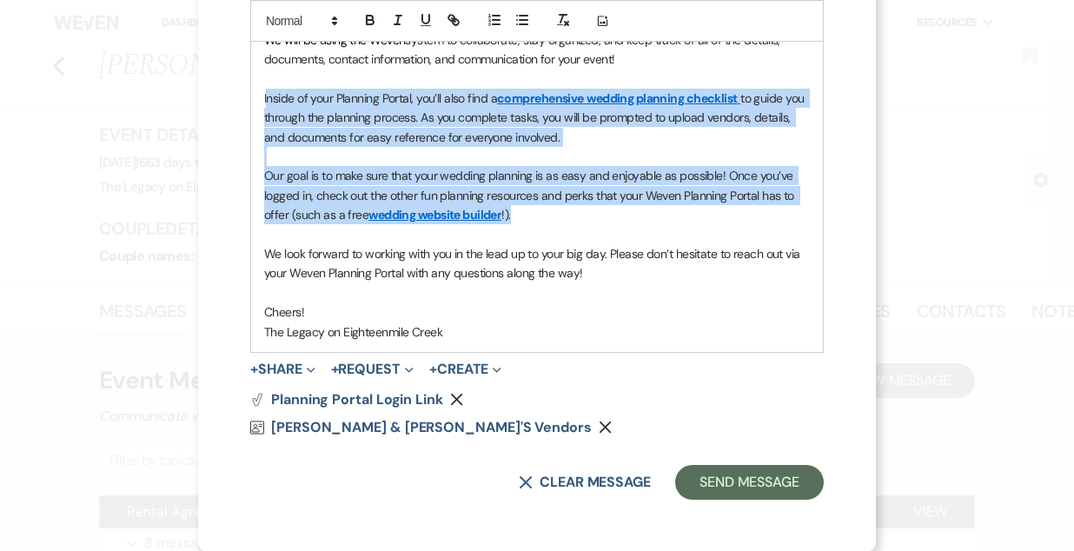
drag, startPoint x: 517, startPoint y: 215, endPoint x: 266, endPoint y: 89, distance: 281.1
click at [266, 89] on div "Hi [PERSON_NAME] & [PERSON_NAME], Congratulations! We are so excited to host yo…" at bounding box center [537, 88] width 572 height 527
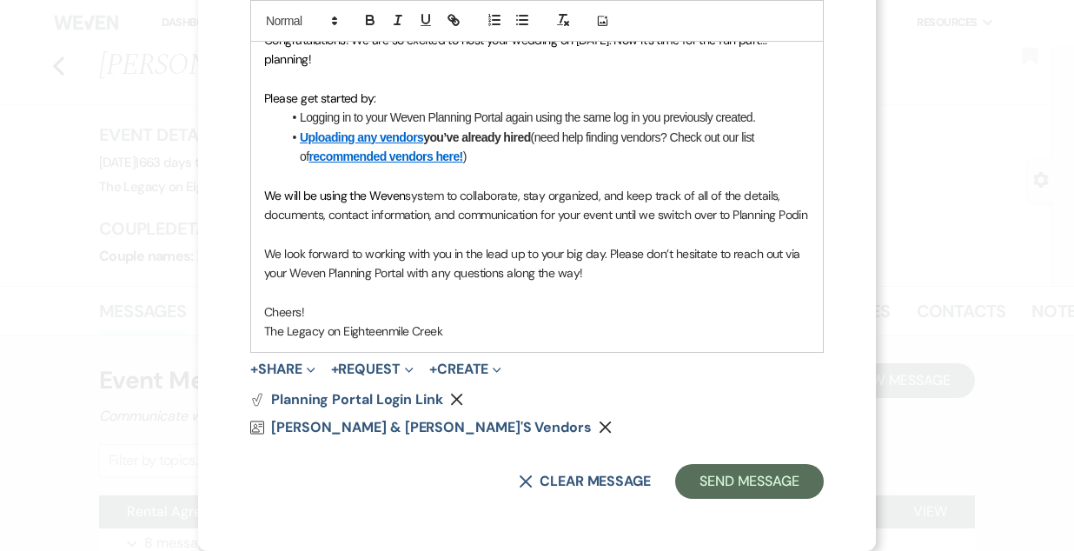
scroll to position [528, 0]
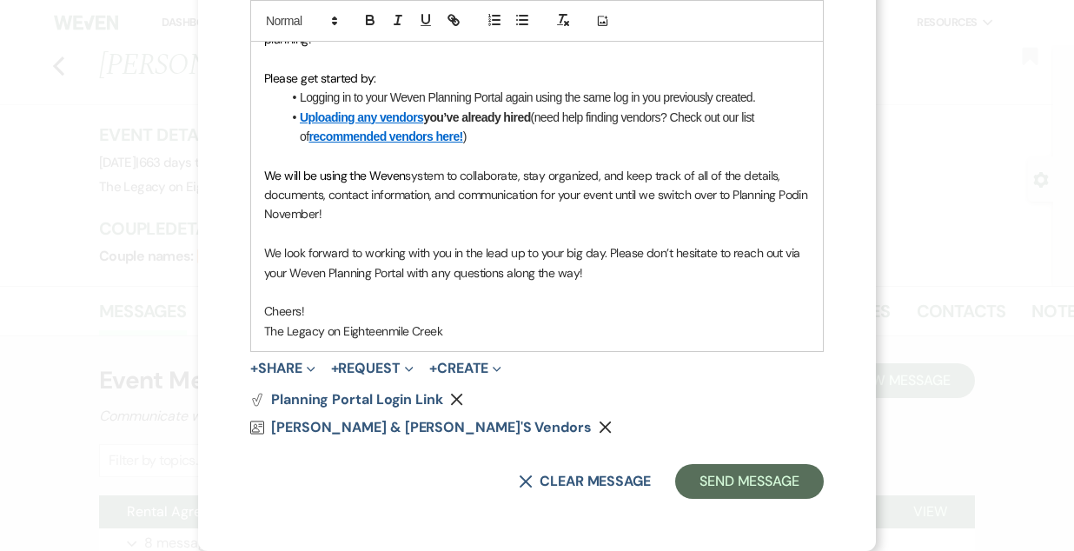
click at [336, 309] on p "Cheers!" at bounding box center [537, 311] width 546 height 19
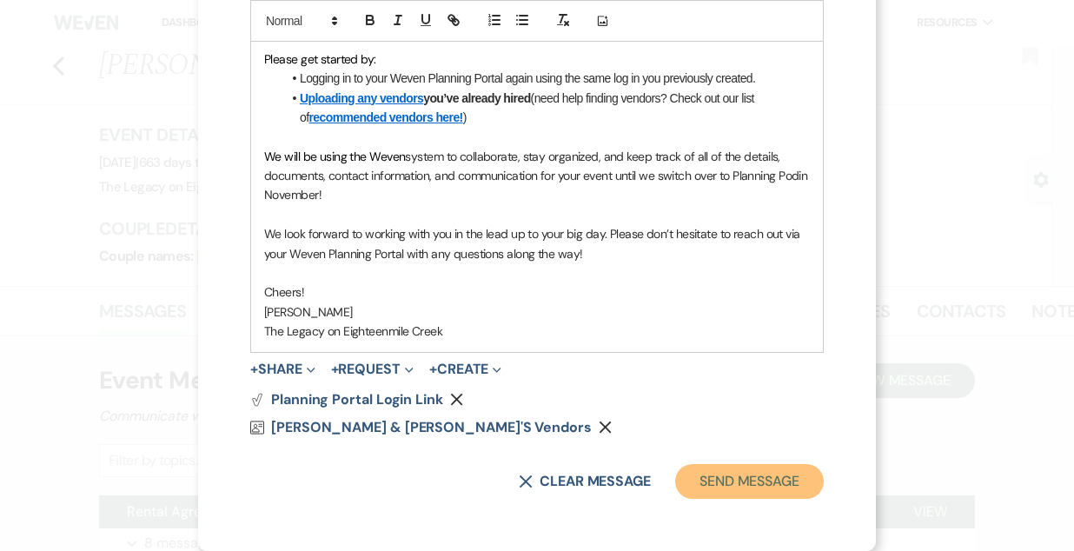
click at [718, 488] on button "Send Message" at bounding box center [749, 481] width 149 height 35
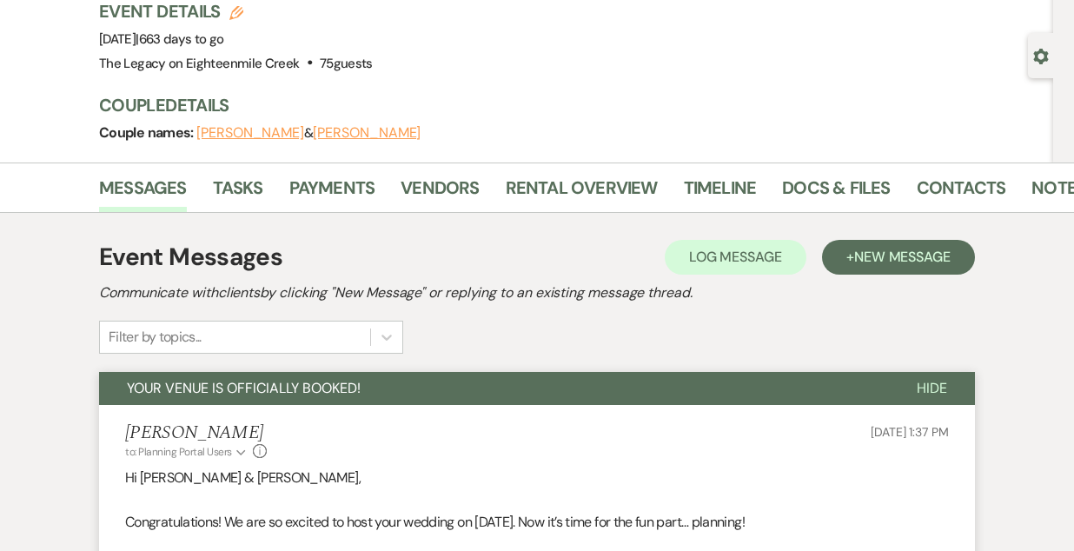
scroll to position [0, 0]
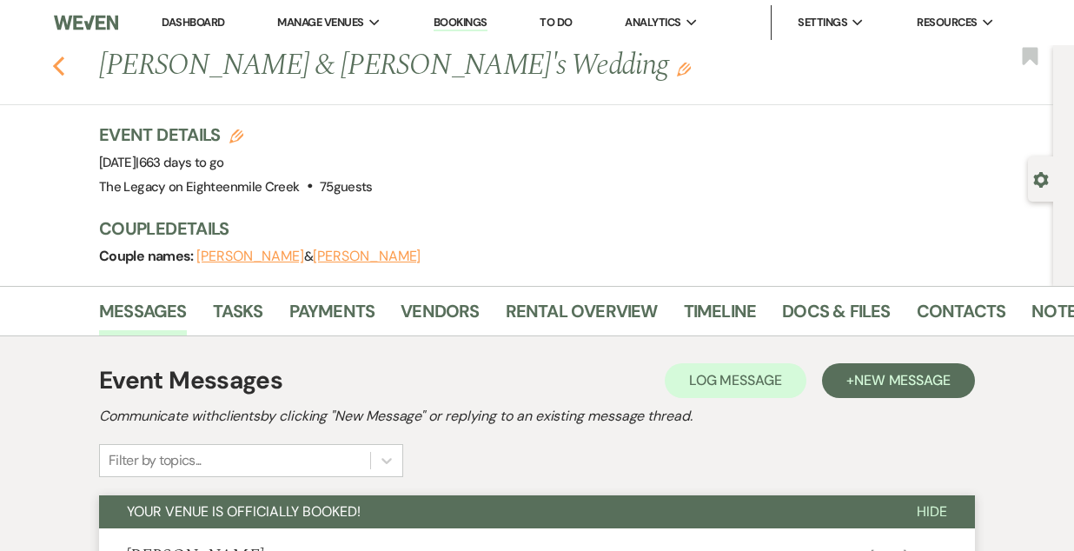
click at [58, 63] on use "button" at bounding box center [58, 65] width 11 height 19
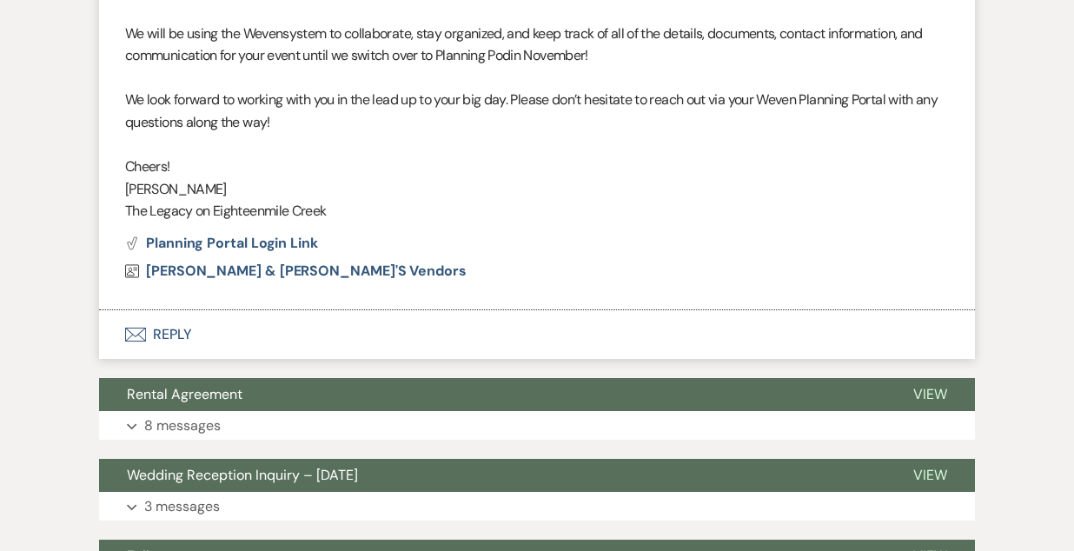
select select "6"
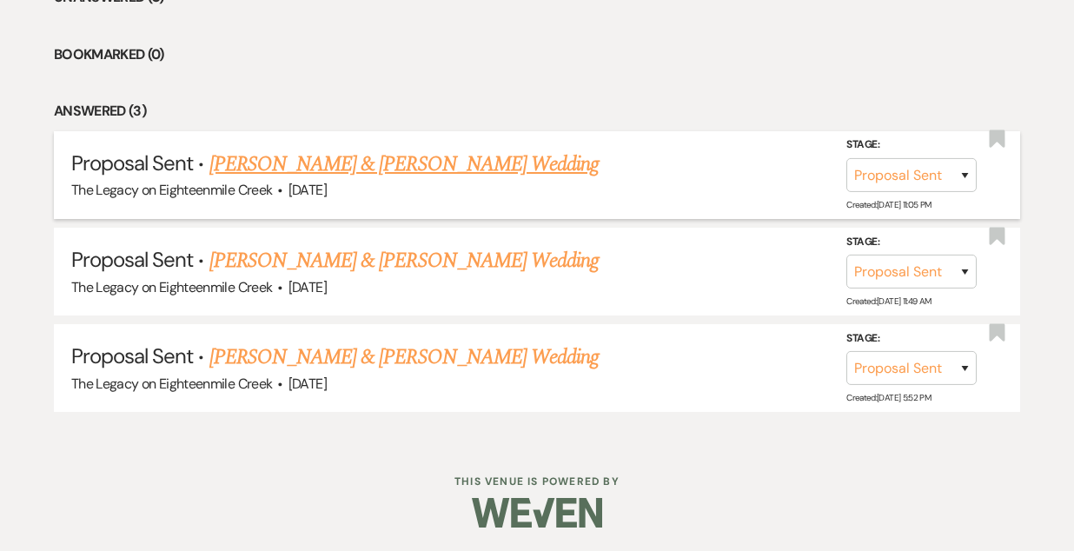
click at [400, 169] on link "[PERSON_NAME] & [PERSON_NAME] Wedding" at bounding box center [403, 164] width 389 height 31
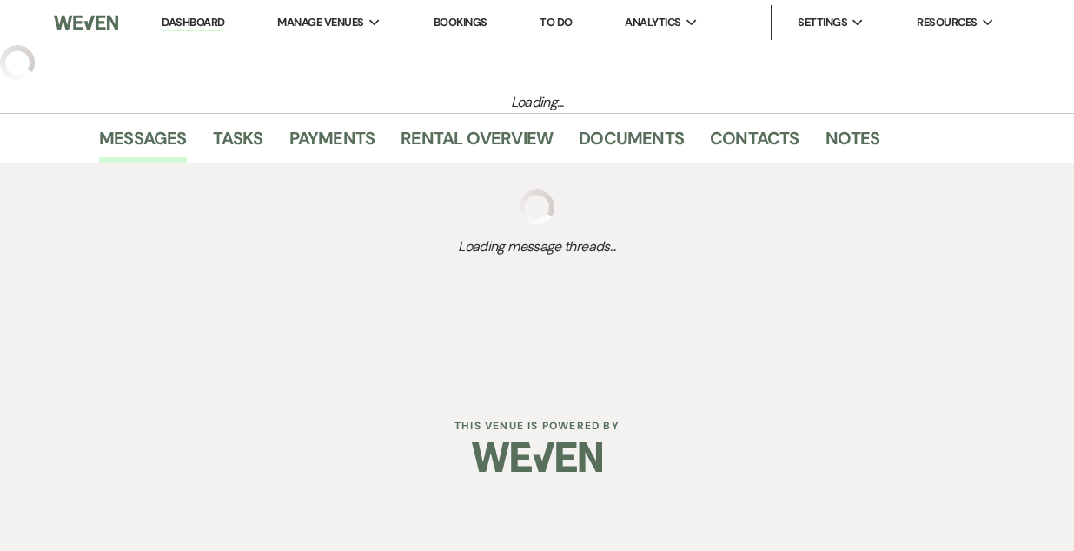
select select "6"
select select "5"
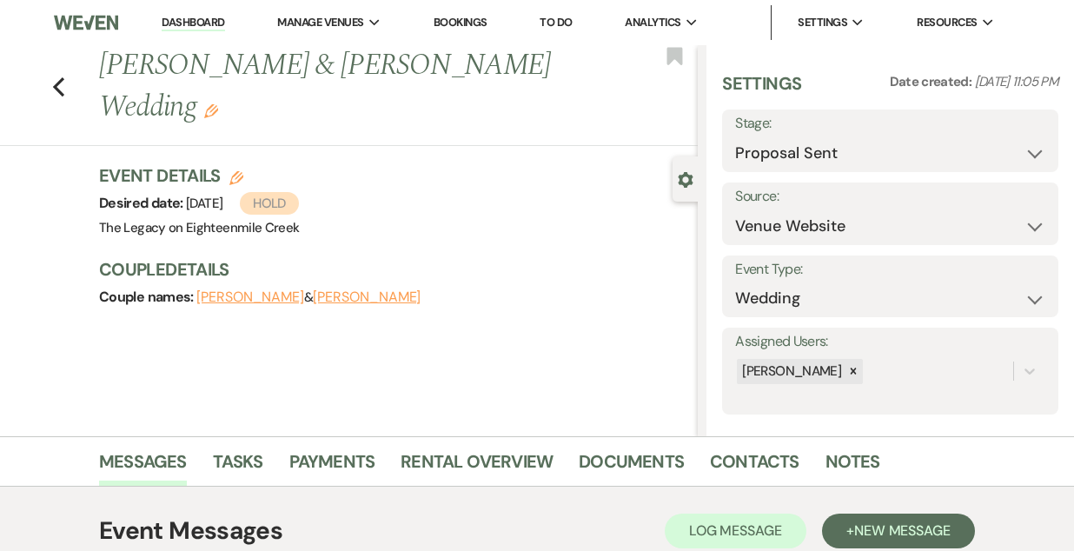
scroll to position [218, 0]
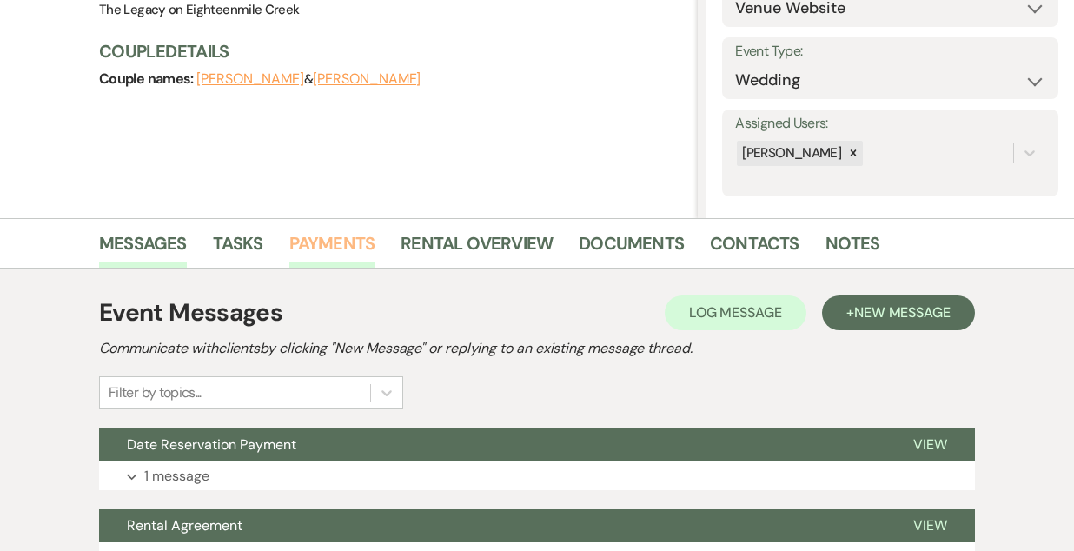
click at [312, 238] on link "Payments" at bounding box center [332, 248] width 86 height 38
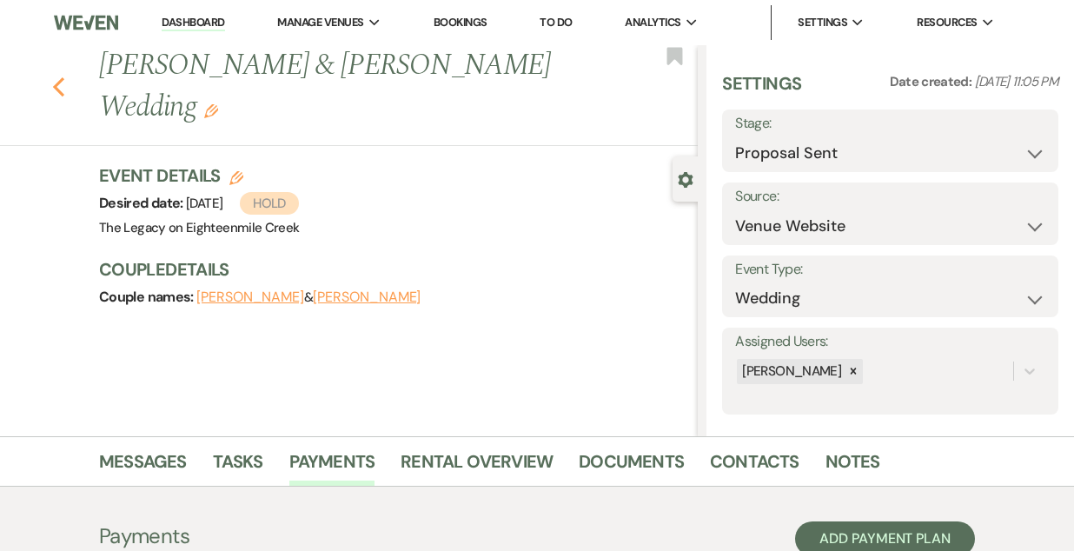
click at [55, 83] on icon "Previous" at bounding box center [58, 86] width 13 height 21
select select "6"
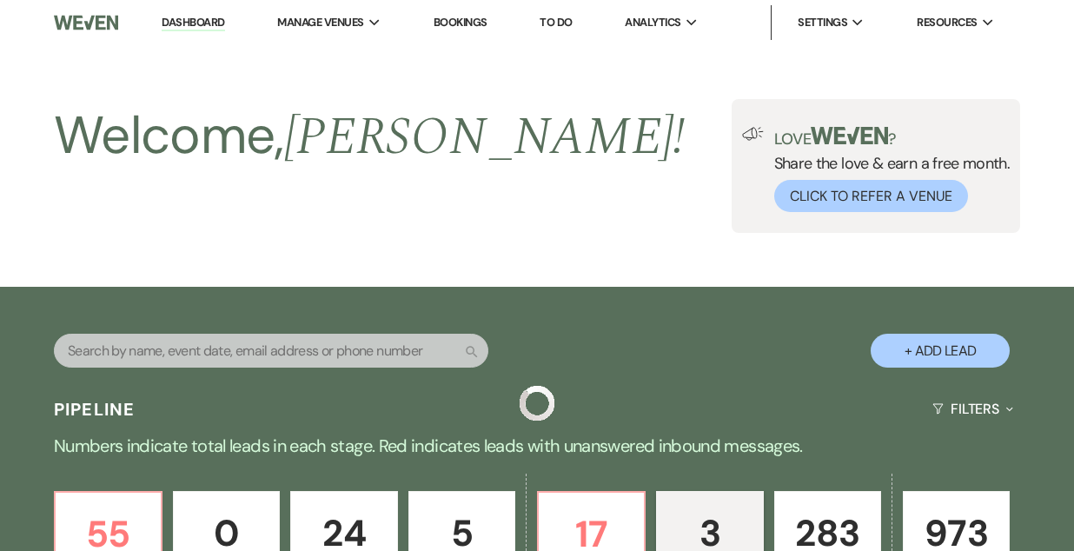
scroll to position [746, 0]
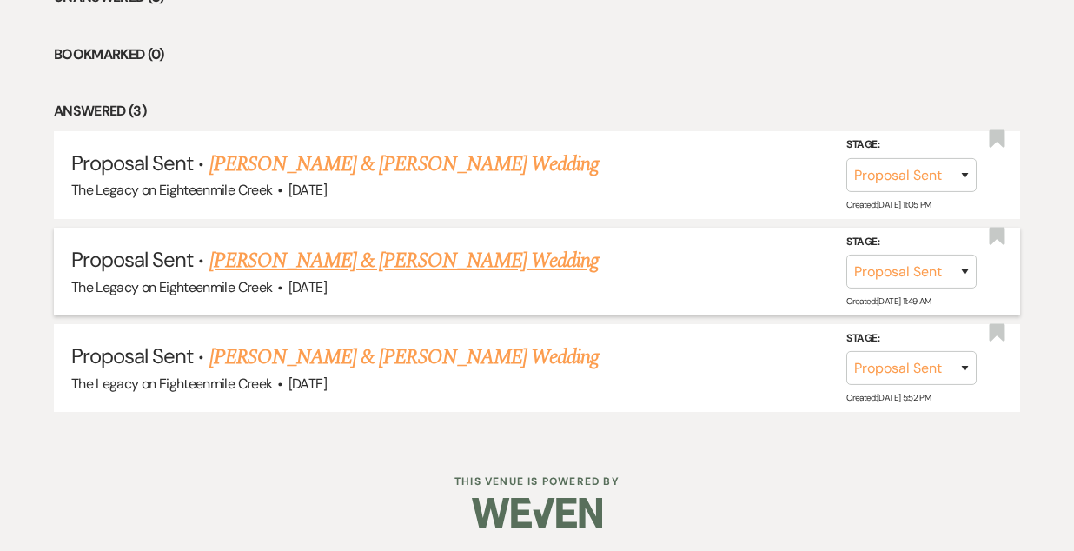
click at [309, 254] on link "[PERSON_NAME] & [PERSON_NAME] Wedding" at bounding box center [403, 260] width 389 height 31
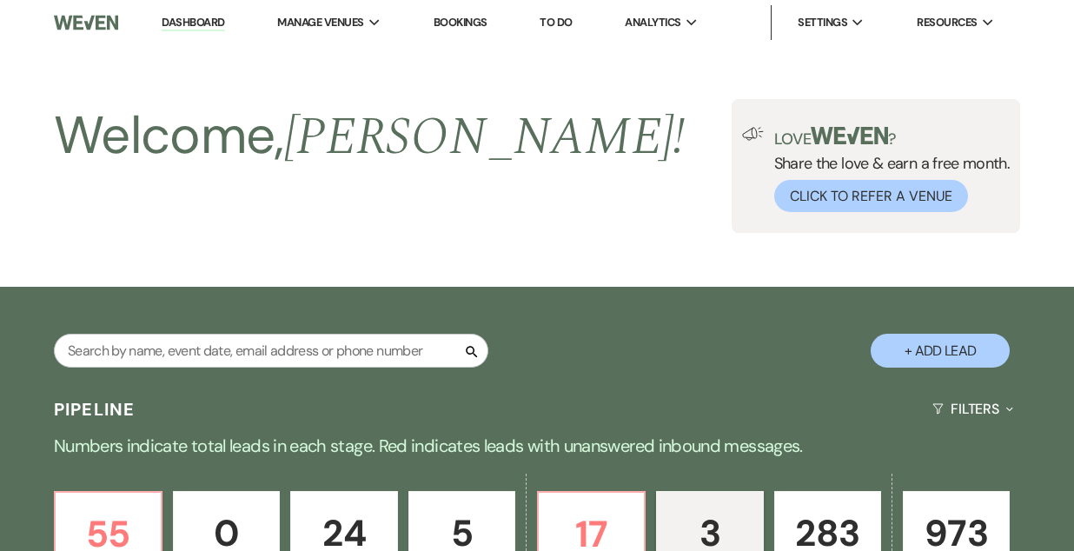
select select "6"
select select "5"
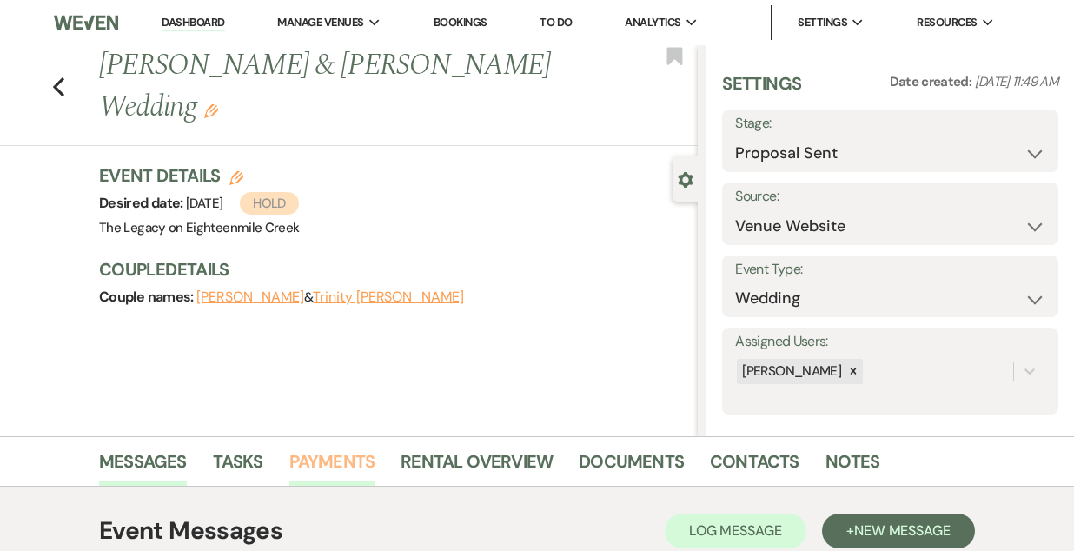
click at [336, 461] on link "Payments" at bounding box center [332, 467] width 86 height 38
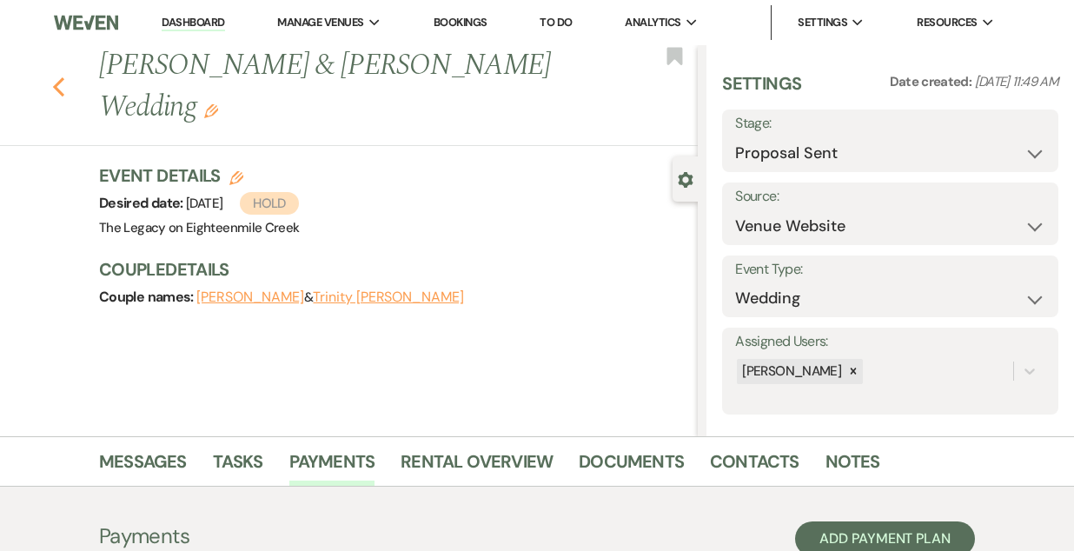
click at [57, 81] on use "button" at bounding box center [58, 86] width 11 height 19
select select "6"
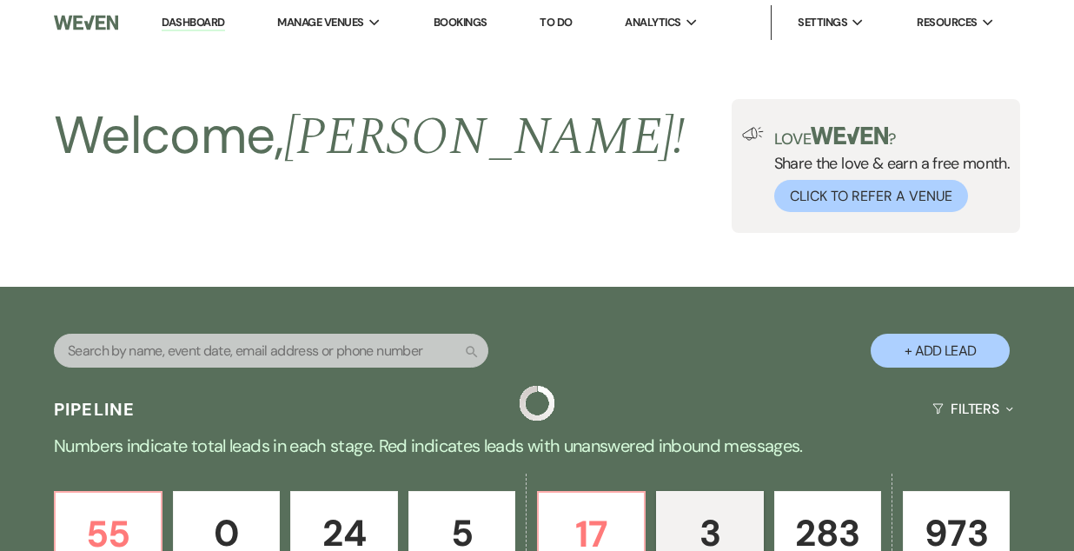
scroll to position [746, 0]
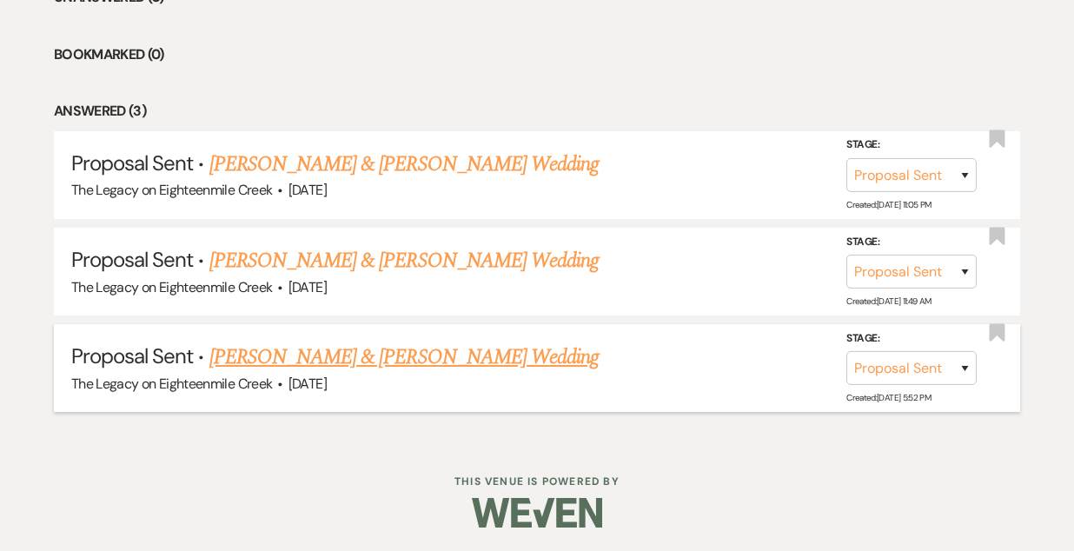
click at [326, 355] on link "[PERSON_NAME] & [PERSON_NAME] Wedding" at bounding box center [403, 357] width 389 height 31
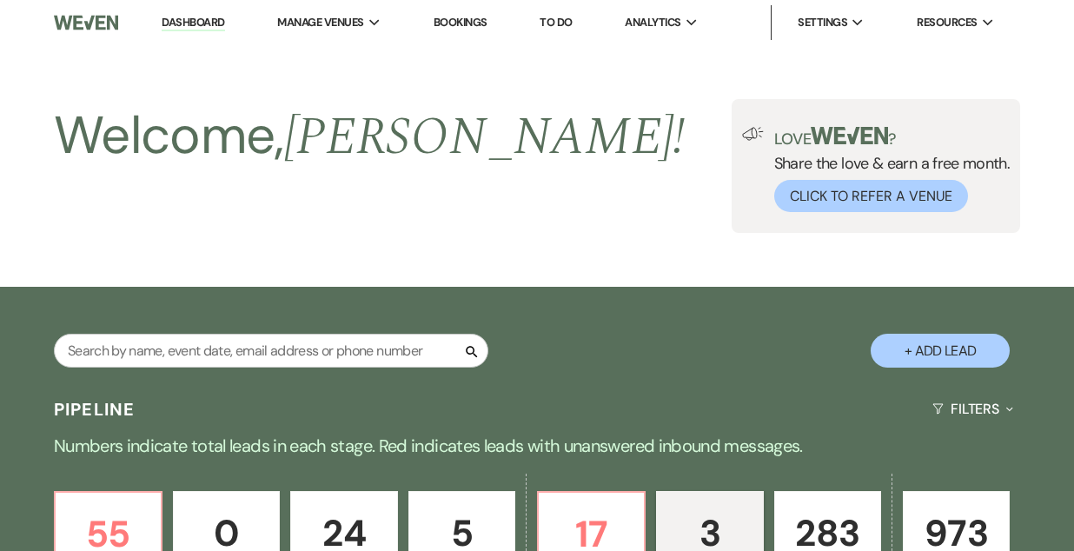
select select "6"
select select "5"
select select "22"
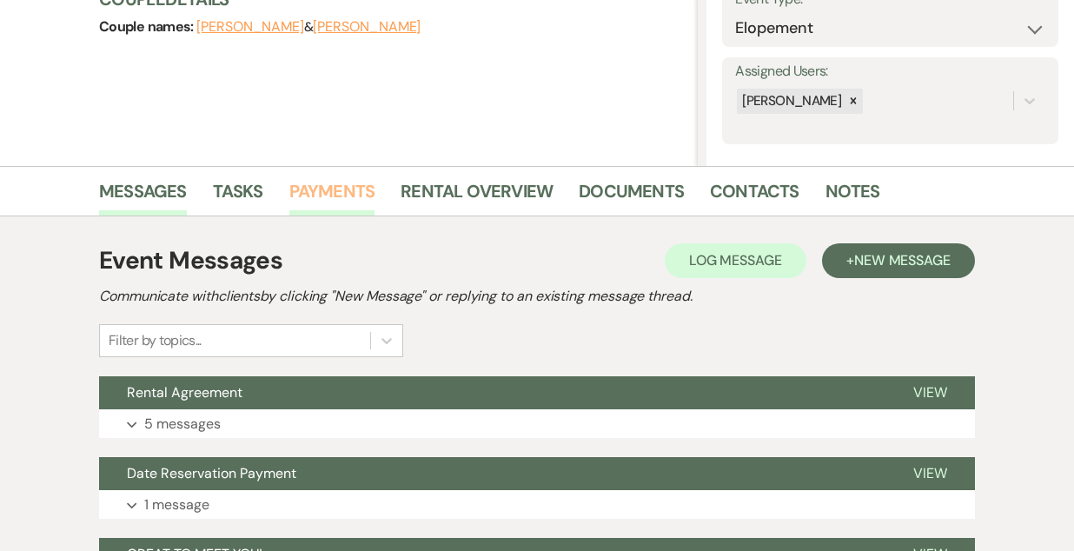
click at [322, 198] on link "Payments" at bounding box center [332, 196] width 86 height 38
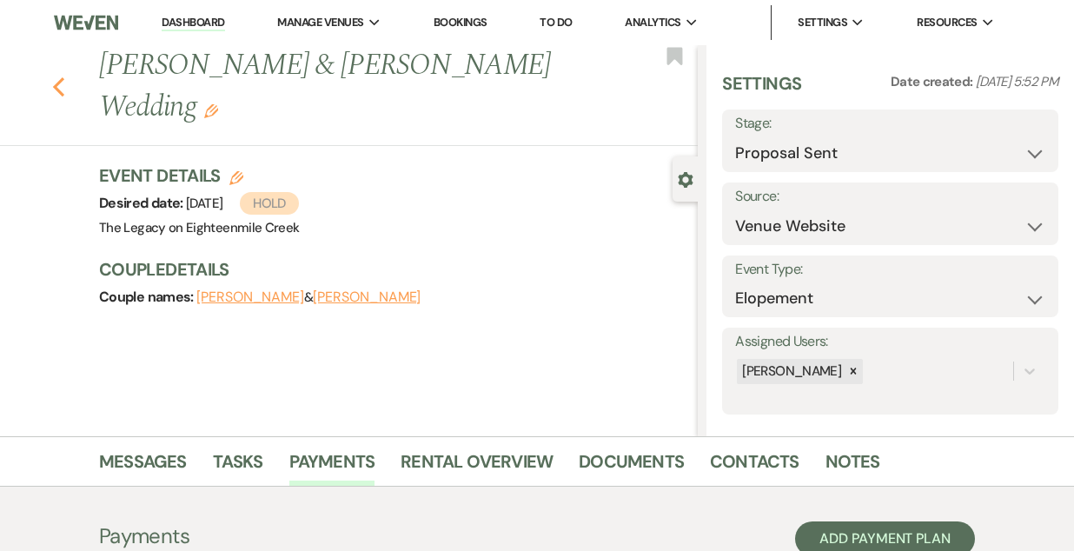
click at [57, 82] on use "button" at bounding box center [58, 86] width 11 height 19
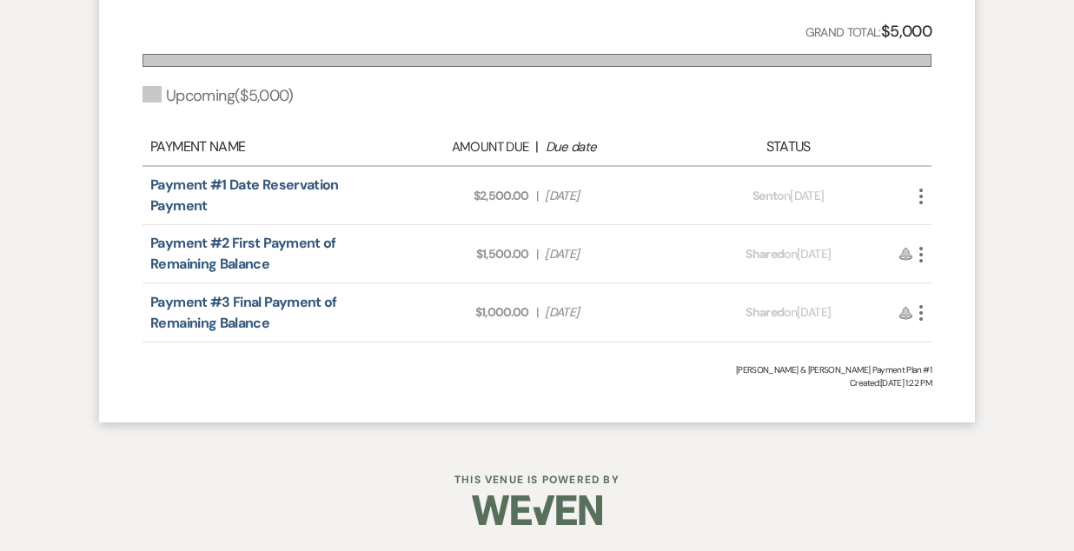
select select "6"
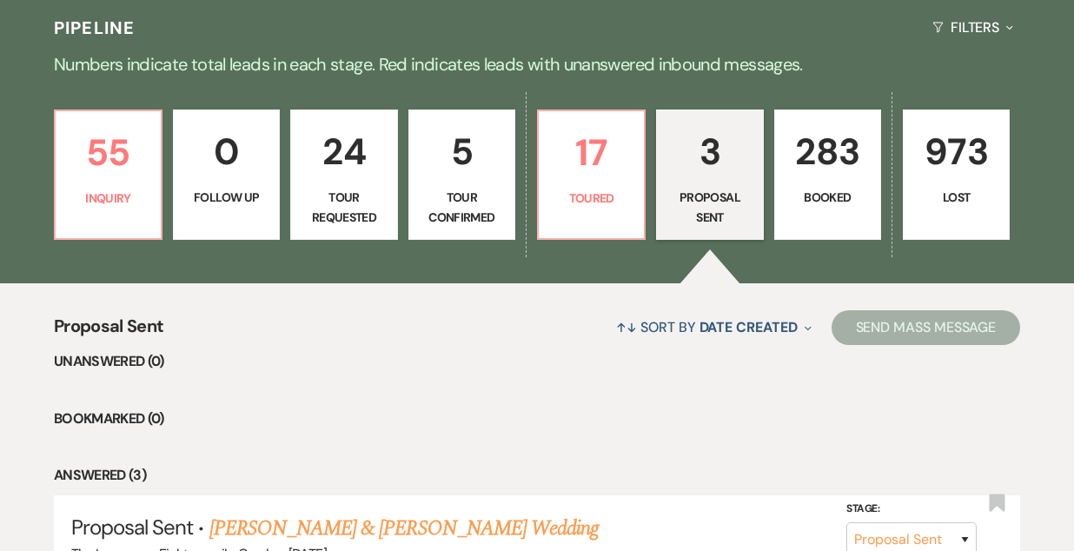
click at [819, 178] on p "283" at bounding box center [828, 152] width 84 height 58
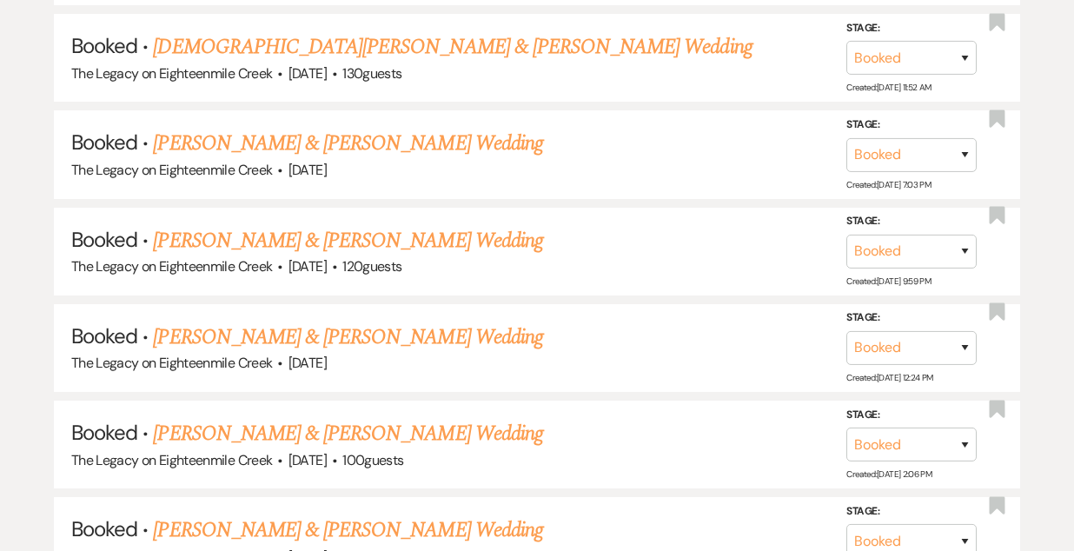
scroll to position [2603, 0]
click at [391, 321] on link "[PERSON_NAME] & [PERSON_NAME] Wedding" at bounding box center [347, 336] width 389 height 31
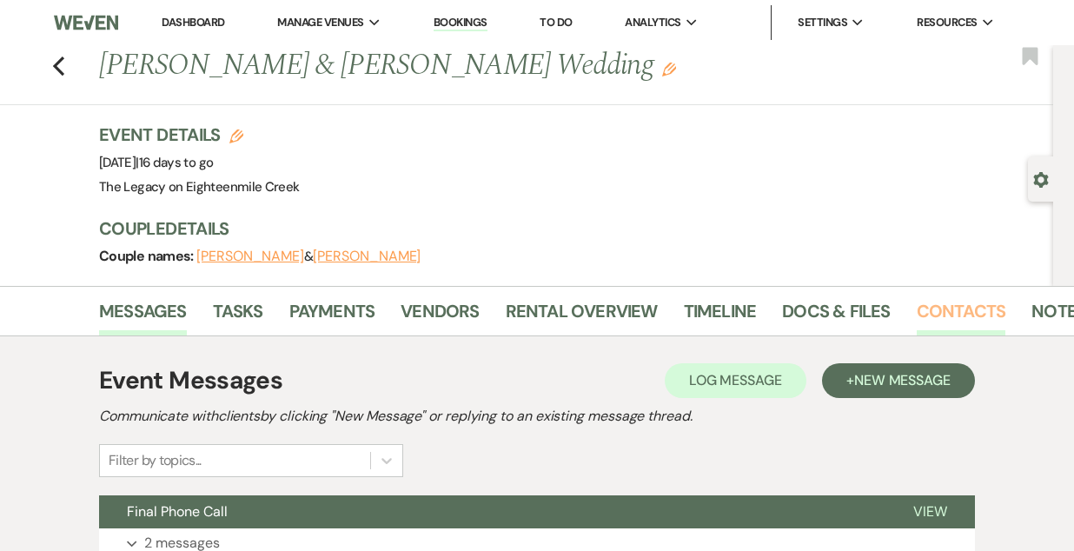
click at [967, 308] on link "Contacts" at bounding box center [962, 316] width 90 height 38
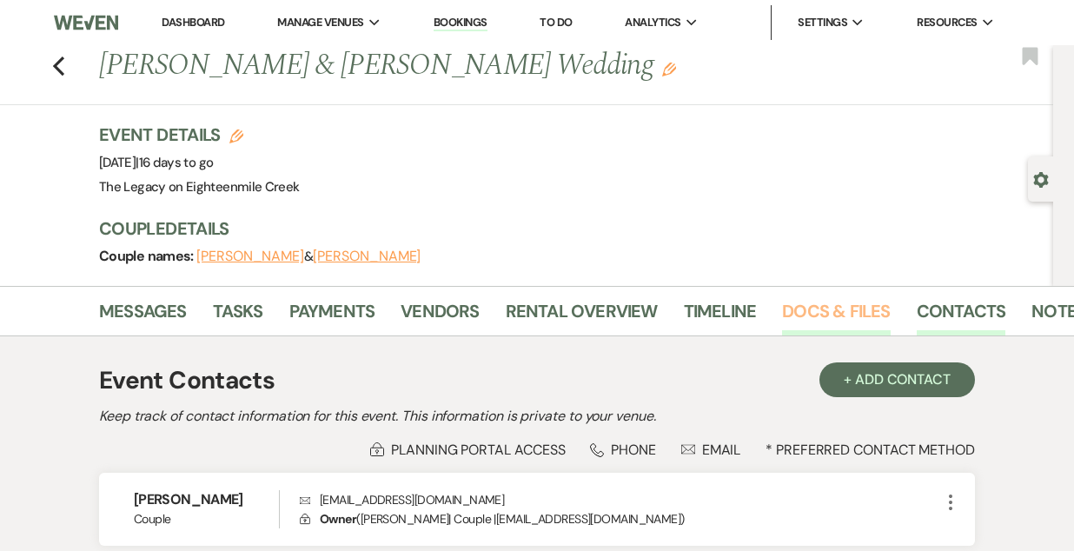
click at [824, 307] on link "Docs & Files" at bounding box center [836, 316] width 108 height 38
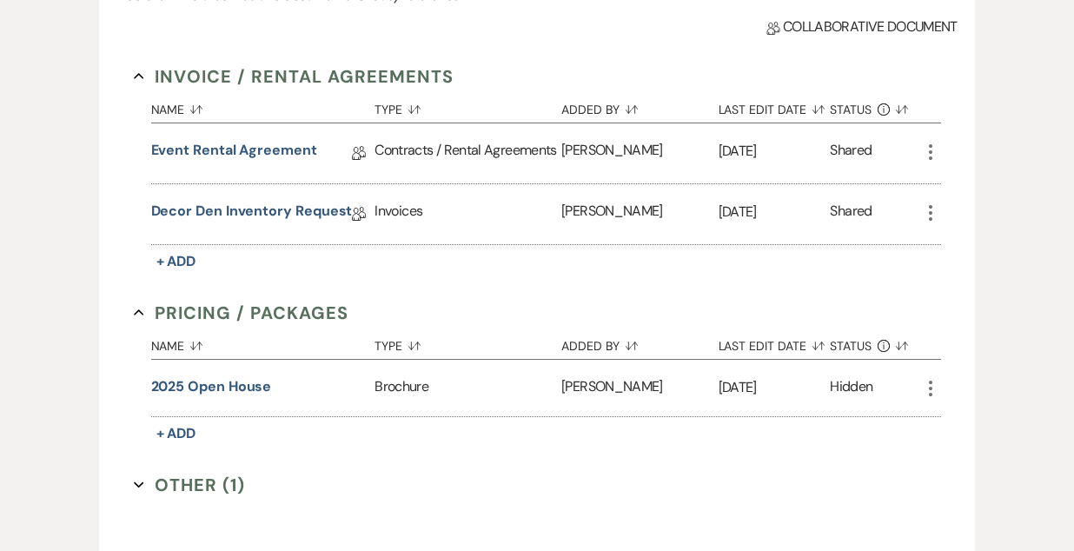
scroll to position [650, 0]
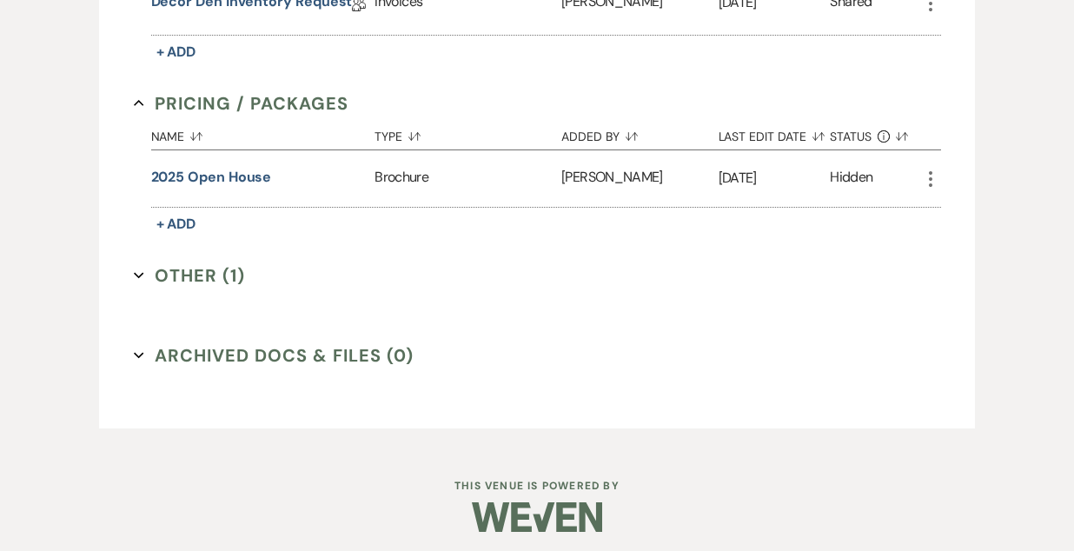
click at [209, 270] on button "Other (1) Expand" at bounding box center [190, 276] width 112 height 26
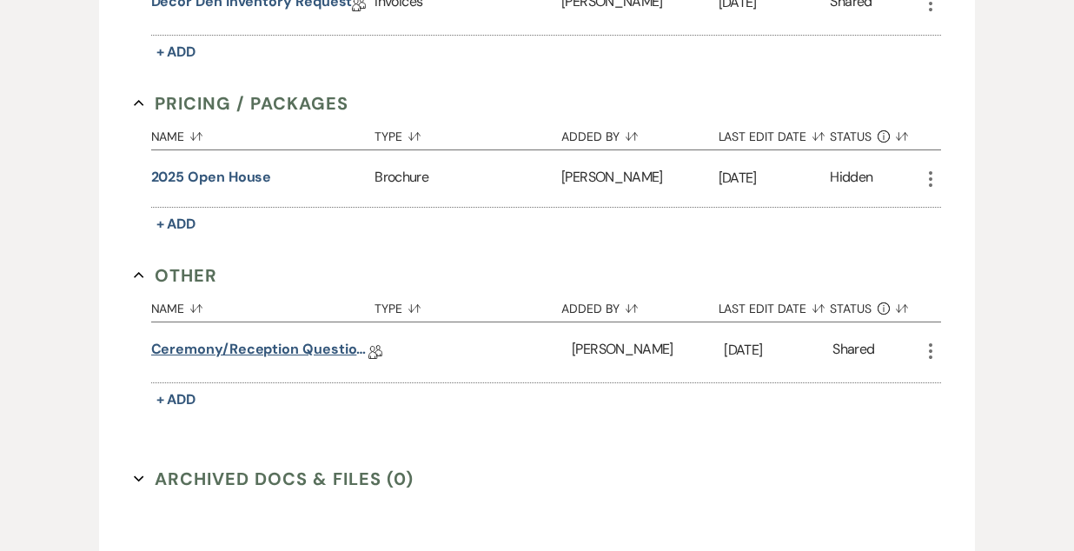
click at [287, 349] on link "Ceremony/Reception Questionnaire" at bounding box center [259, 352] width 217 height 27
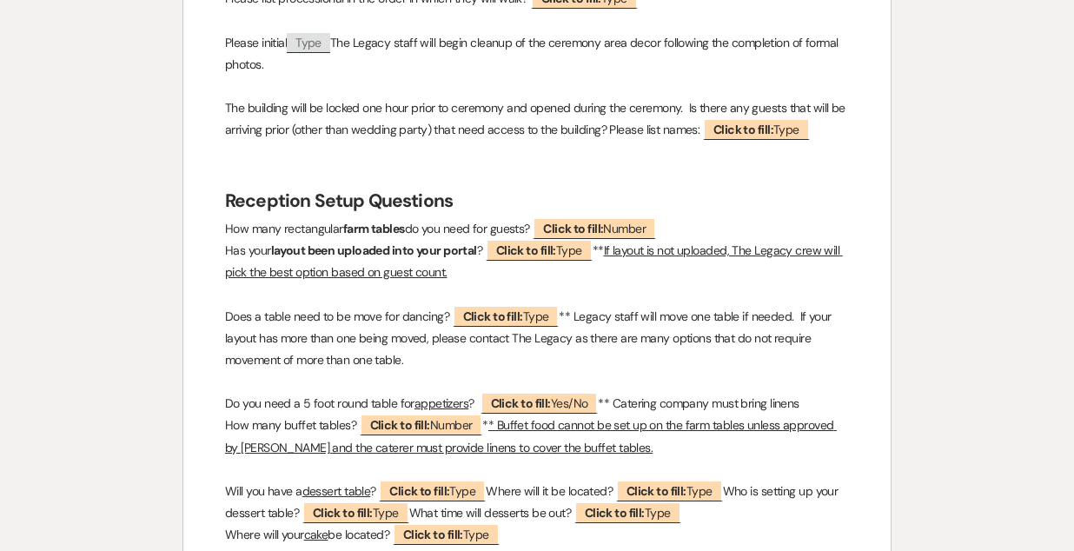
scroll to position [1065, 0]
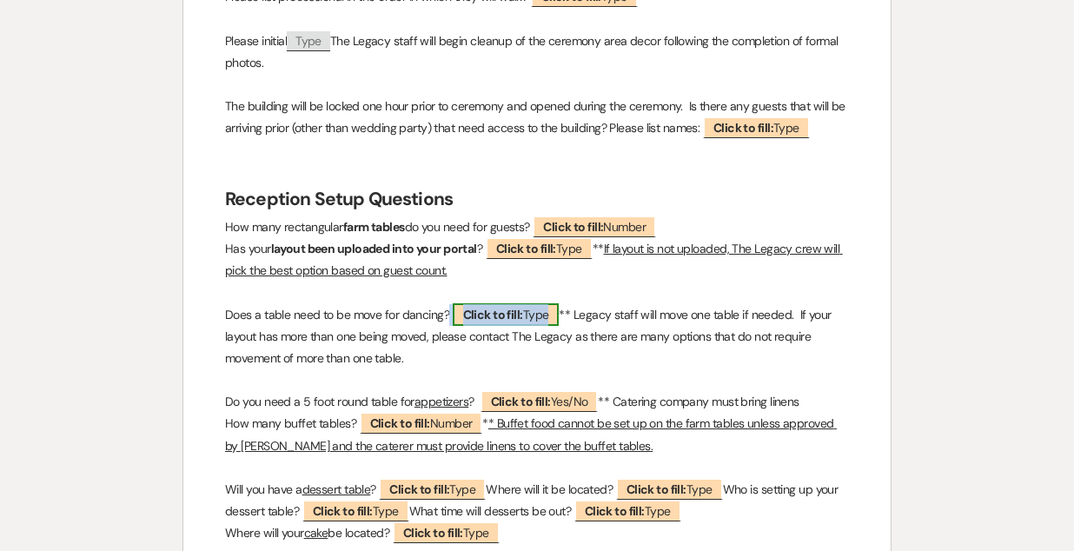
click at [492, 316] on b "Click to fill:" at bounding box center [493, 315] width 60 height 16
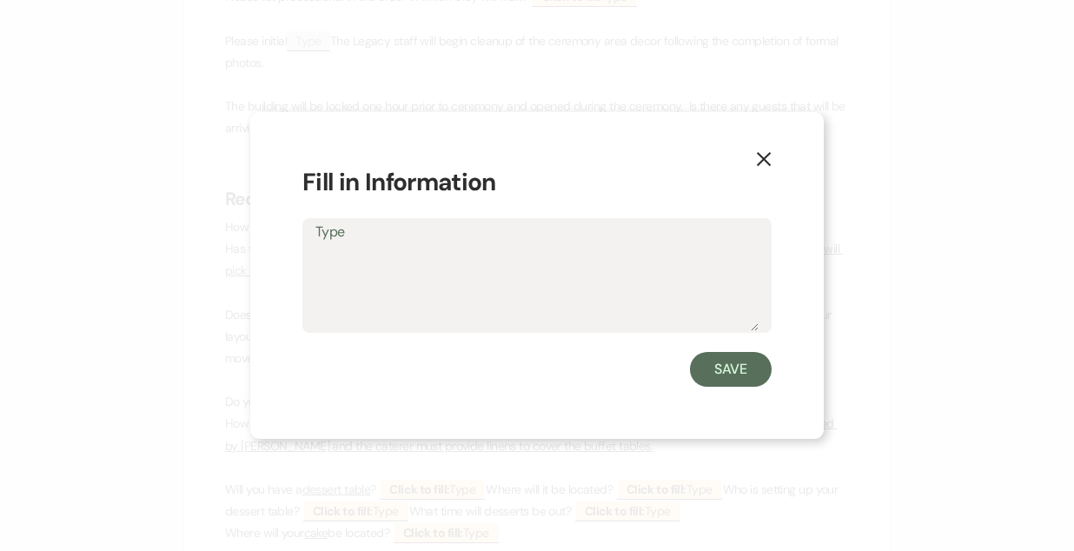
click at [458, 302] on textarea "Type" at bounding box center [537, 287] width 443 height 87
type textarea "No"
click at [755, 376] on button "Save" at bounding box center [731, 369] width 82 height 35
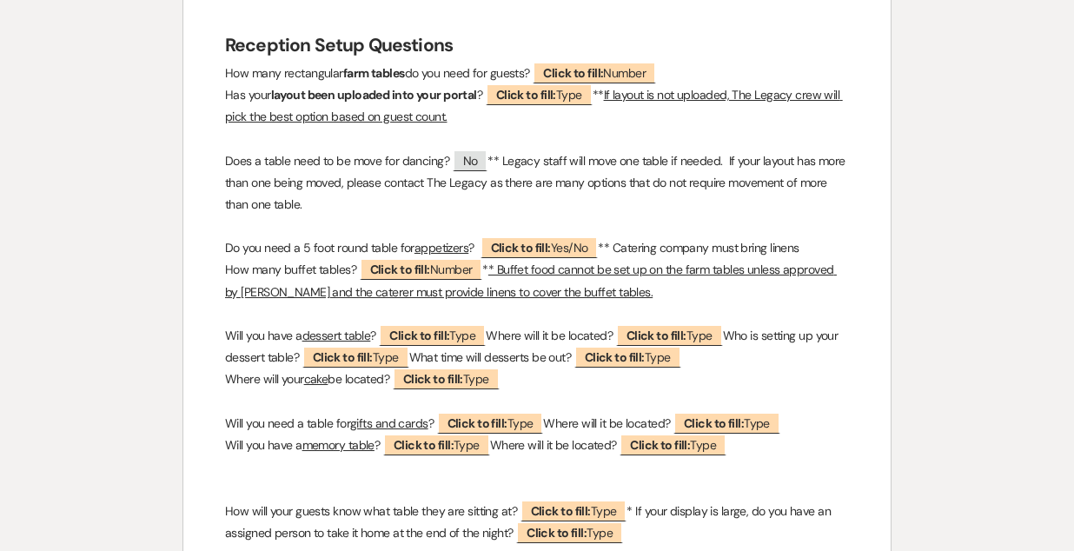
scroll to position [1220, 0]
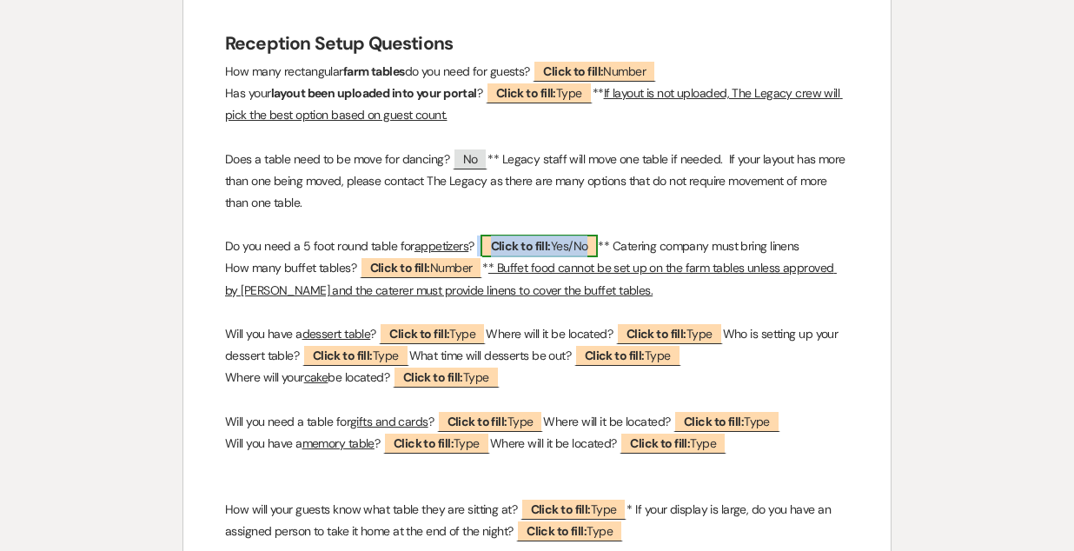
click at [522, 248] on b "Click to fill:" at bounding box center [521, 246] width 60 height 16
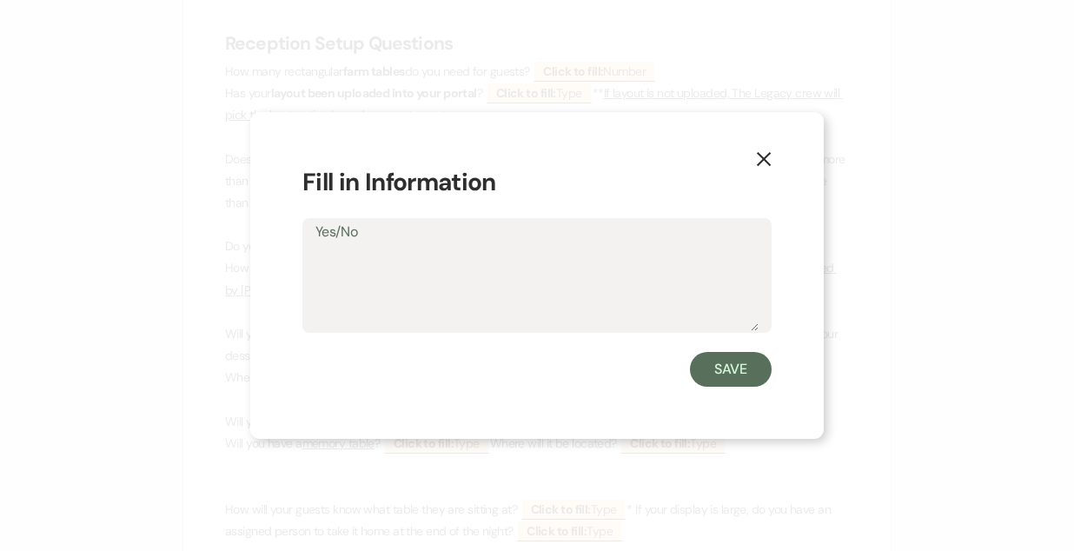
click at [477, 269] on textarea "Yes/No" at bounding box center [537, 287] width 443 height 87
type textarea "international on farm table"
click at [734, 373] on button "Save" at bounding box center [731, 369] width 82 height 35
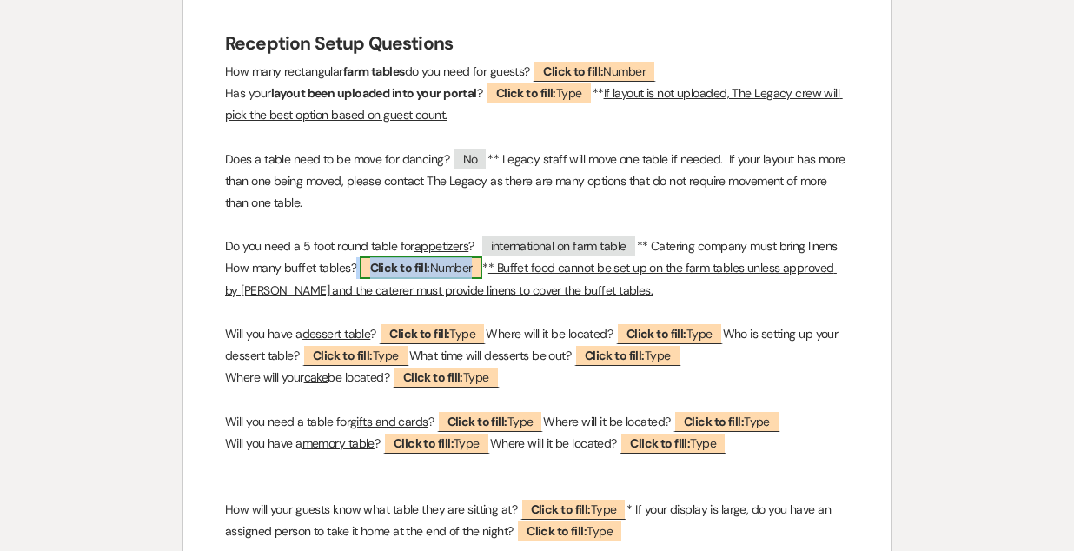
click at [400, 264] on b "Click to fill:" at bounding box center [400, 268] width 60 height 16
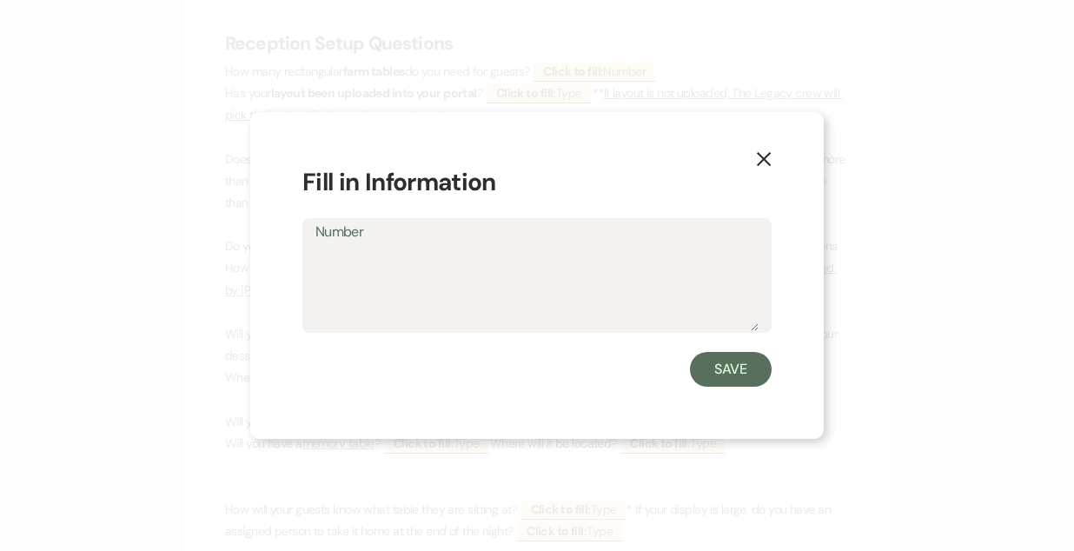
click at [398, 274] on textarea "Number" at bounding box center [537, 287] width 443 height 87
type textarea "n"
type textarea "NONE"
click at [734, 375] on button "Save" at bounding box center [731, 369] width 82 height 35
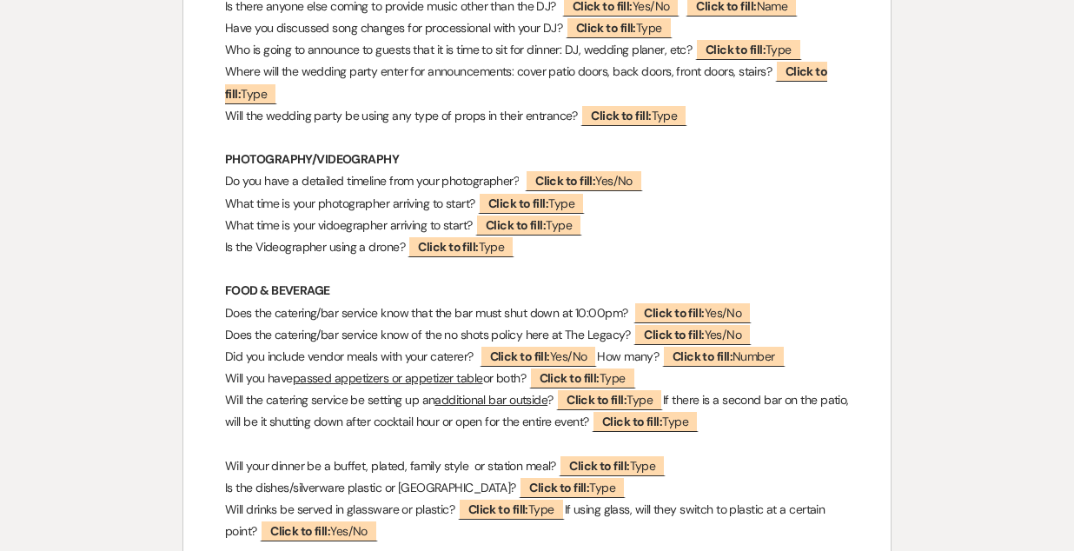
scroll to position [2981, 0]
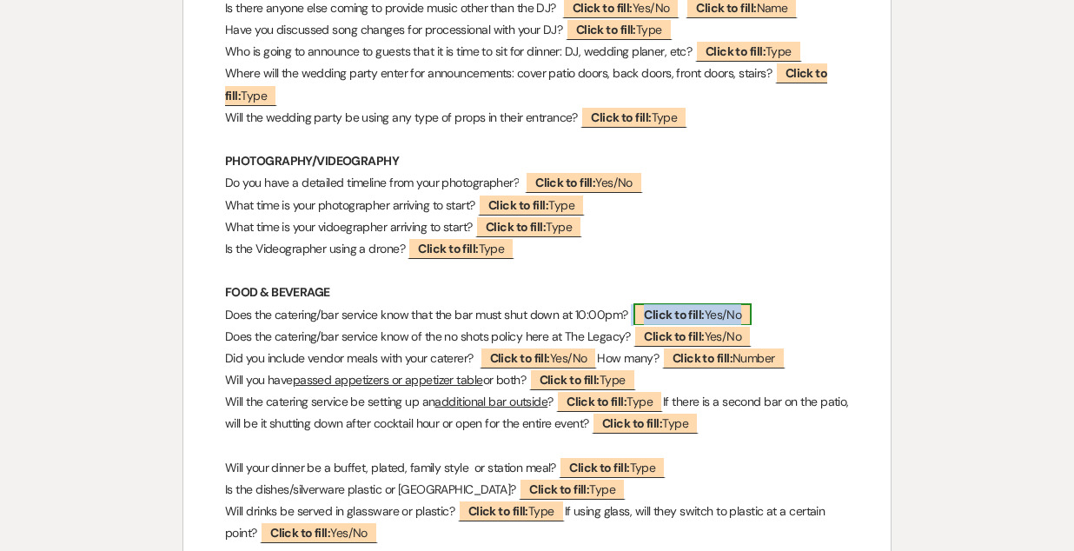
click at [699, 316] on b "Click to fill:" at bounding box center [674, 315] width 60 height 16
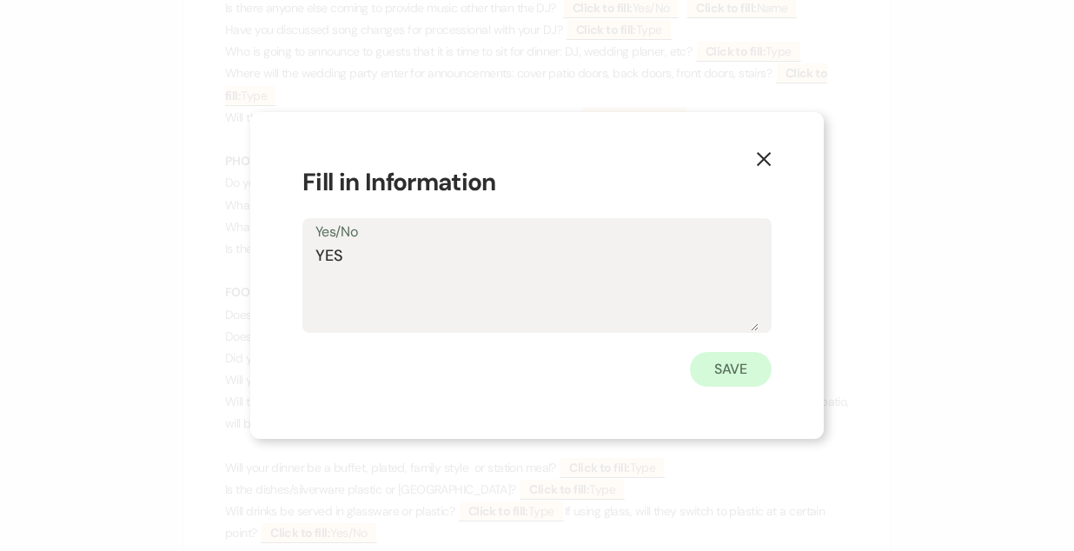
type textarea "YES"
click at [732, 376] on button "Save" at bounding box center [731, 369] width 82 height 35
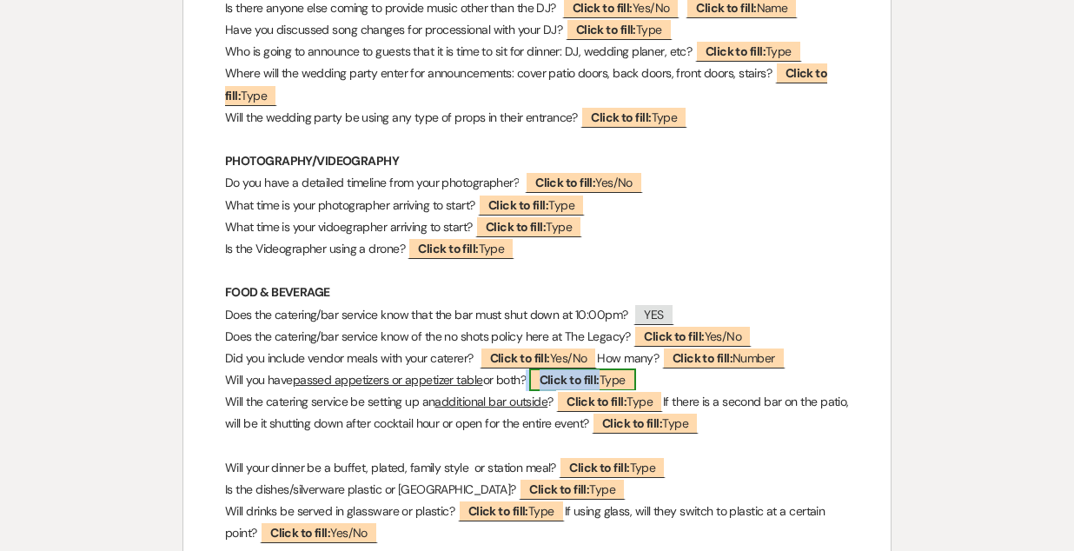
click at [563, 376] on b "Click to fill:" at bounding box center [570, 380] width 60 height 16
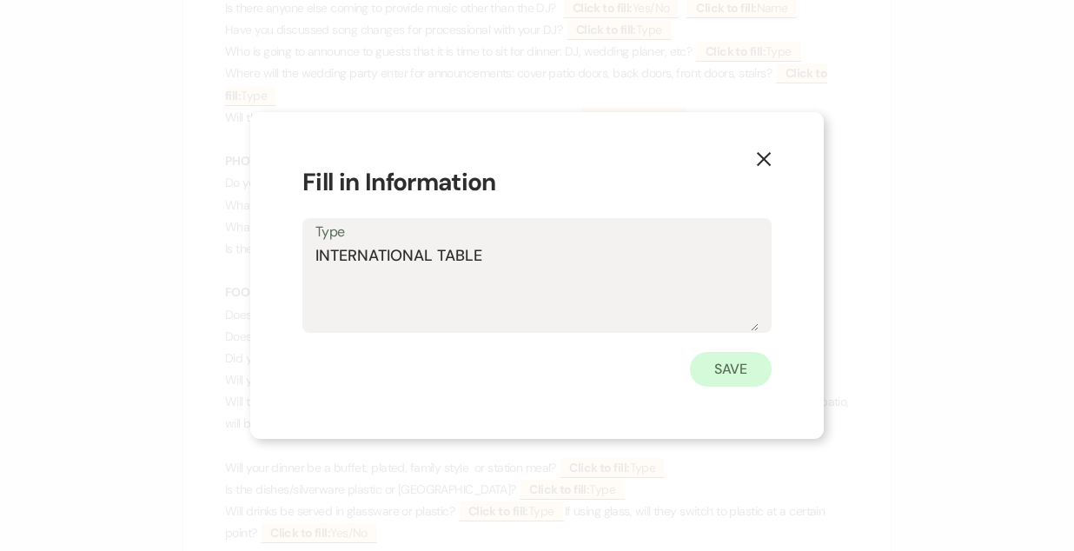
type textarea "INTERNATIONAL TABLE"
click at [734, 370] on button "Save" at bounding box center [731, 369] width 82 height 35
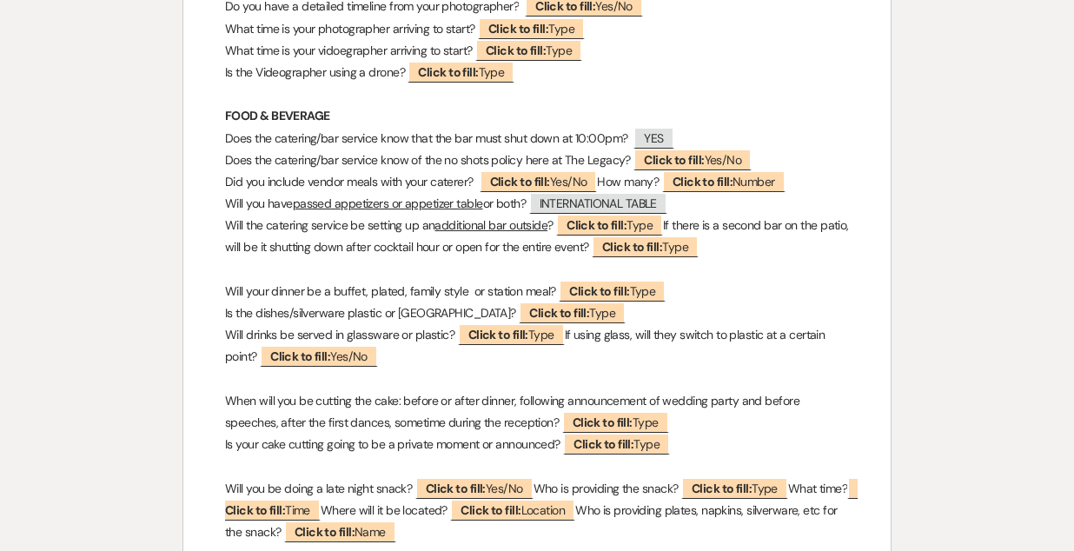
scroll to position [3166, 0]
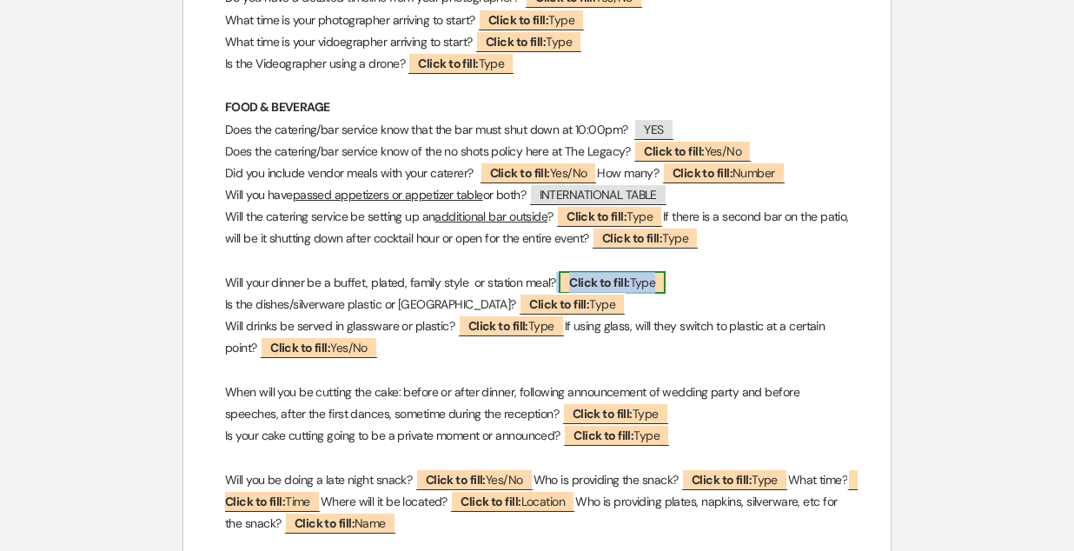
click at [582, 279] on b "Click to fill:" at bounding box center [599, 283] width 60 height 16
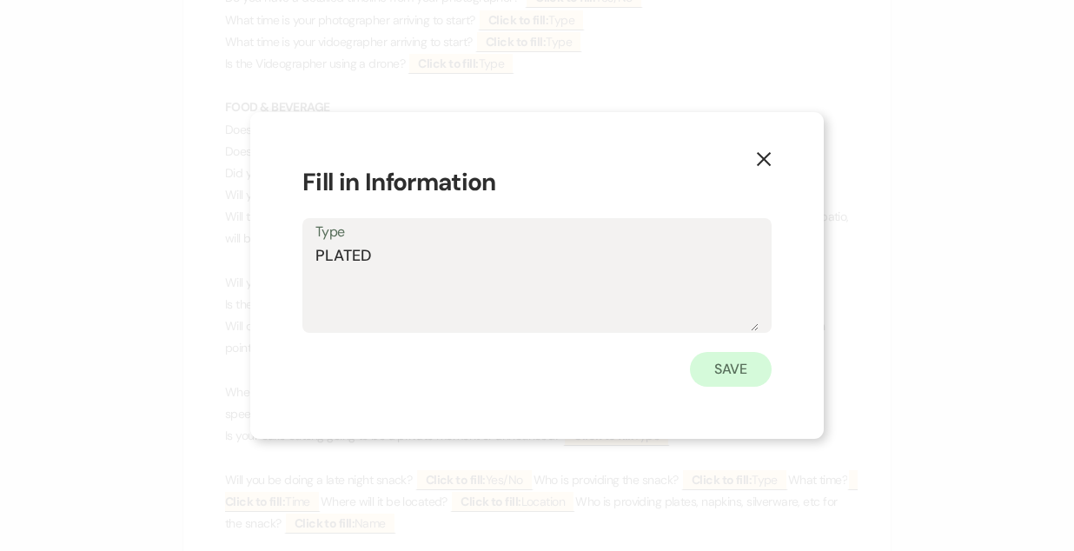
type textarea "PLATED"
click at [707, 374] on button "Save" at bounding box center [731, 369] width 82 height 35
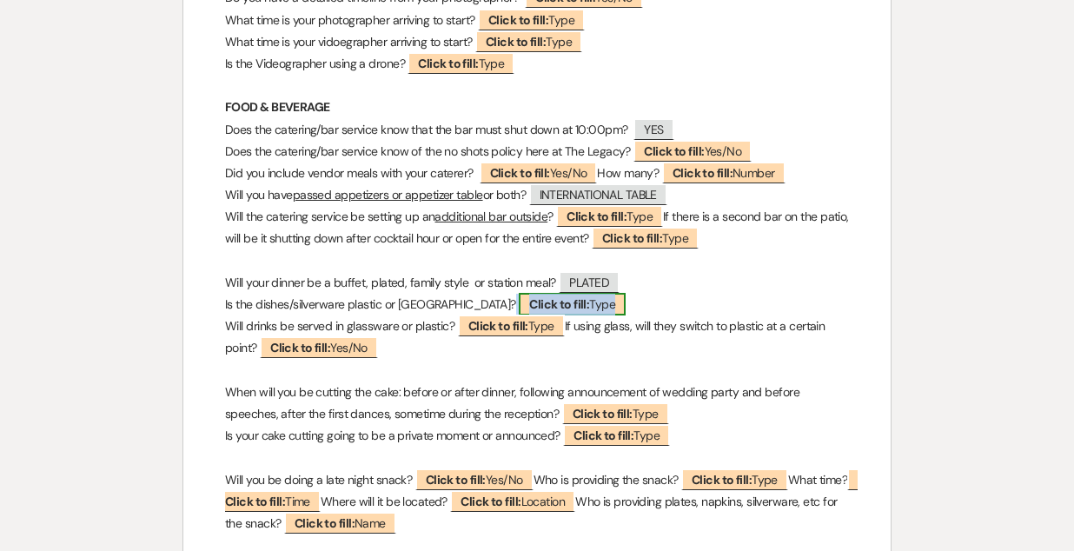
click at [529, 304] on b "Click to fill:" at bounding box center [559, 304] width 60 height 16
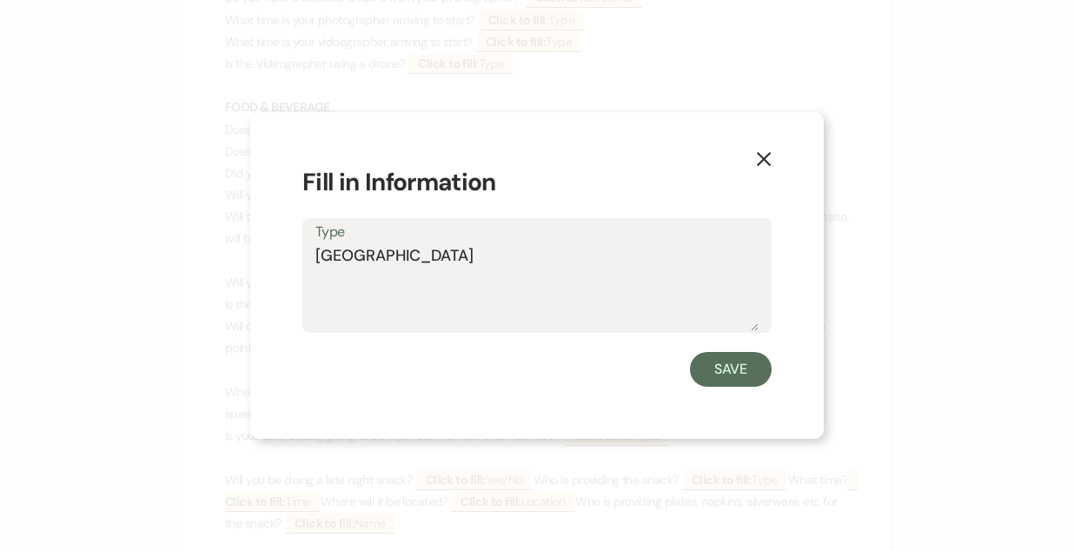
type textarea "[GEOGRAPHIC_DATA]"
click at [723, 364] on button "Save" at bounding box center [731, 369] width 82 height 35
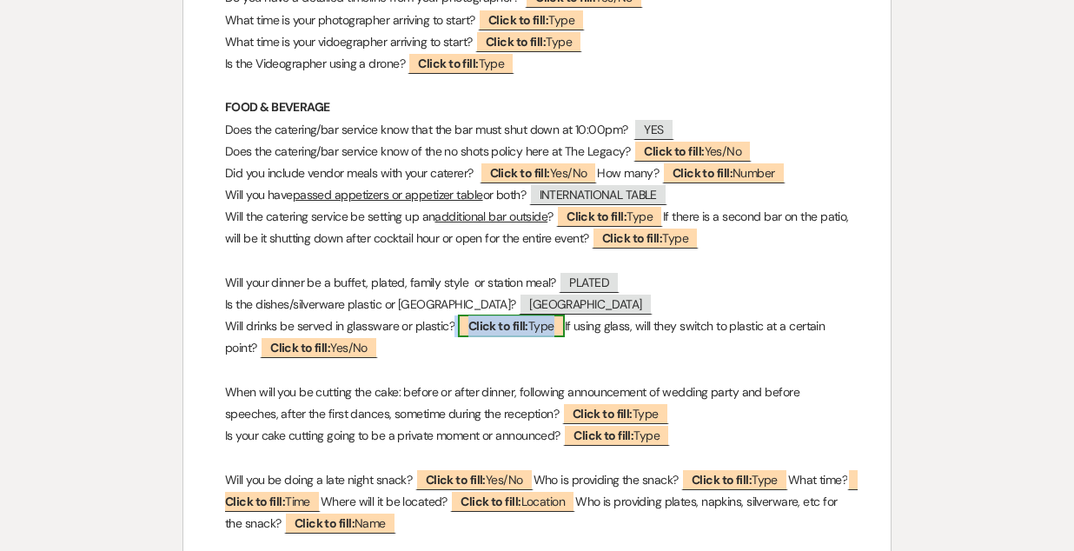
click at [494, 333] on b "Click to fill:" at bounding box center [499, 326] width 60 height 16
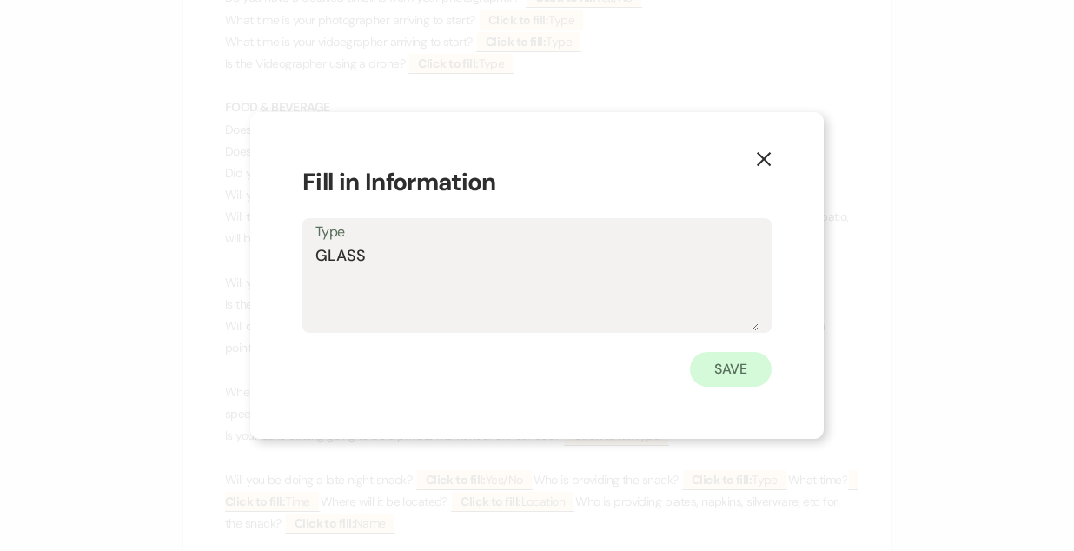
type textarea "GLASS"
click at [734, 382] on button "Save" at bounding box center [731, 369] width 82 height 35
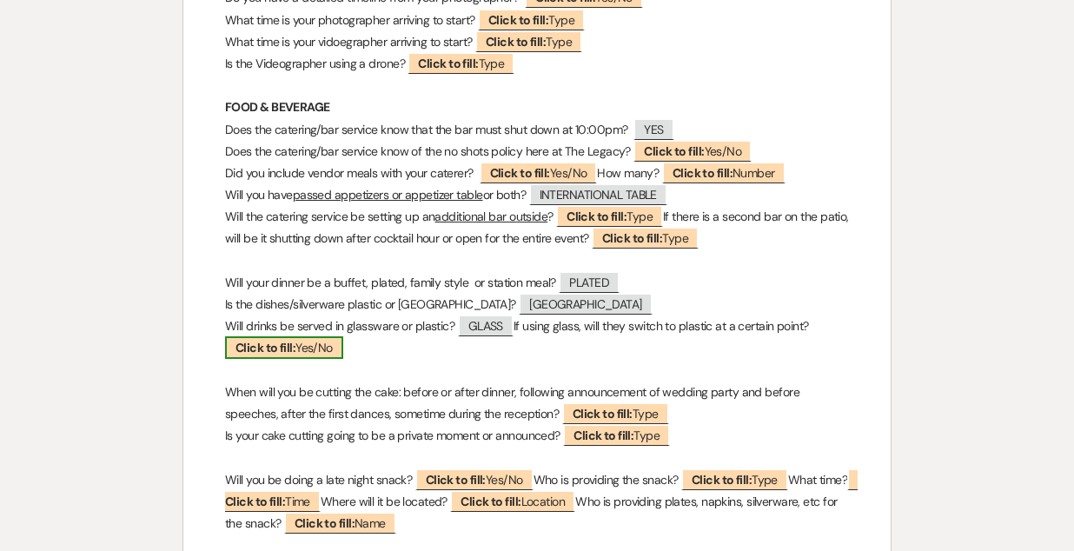
click at [289, 349] on b "Click to fill:" at bounding box center [266, 348] width 60 height 16
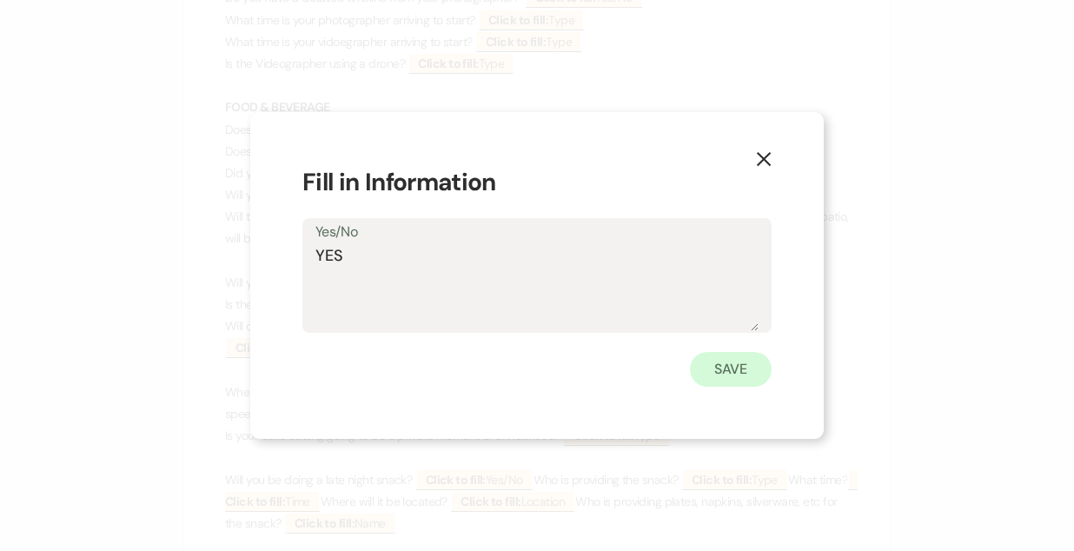
type textarea "YES"
click at [752, 363] on button "Save" at bounding box center [731, 369] width 82 height 35
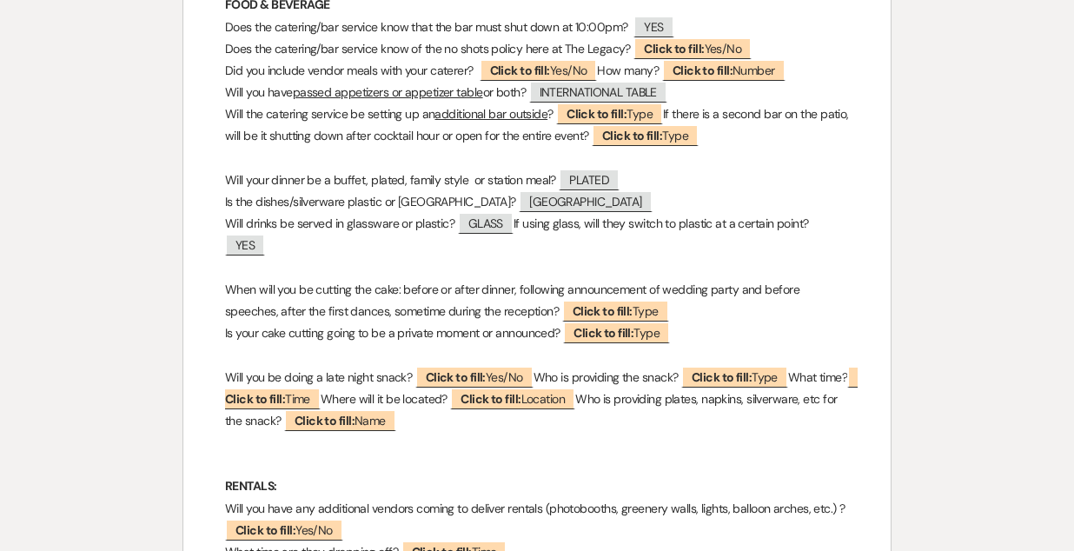
scroll to position [3273, 0]
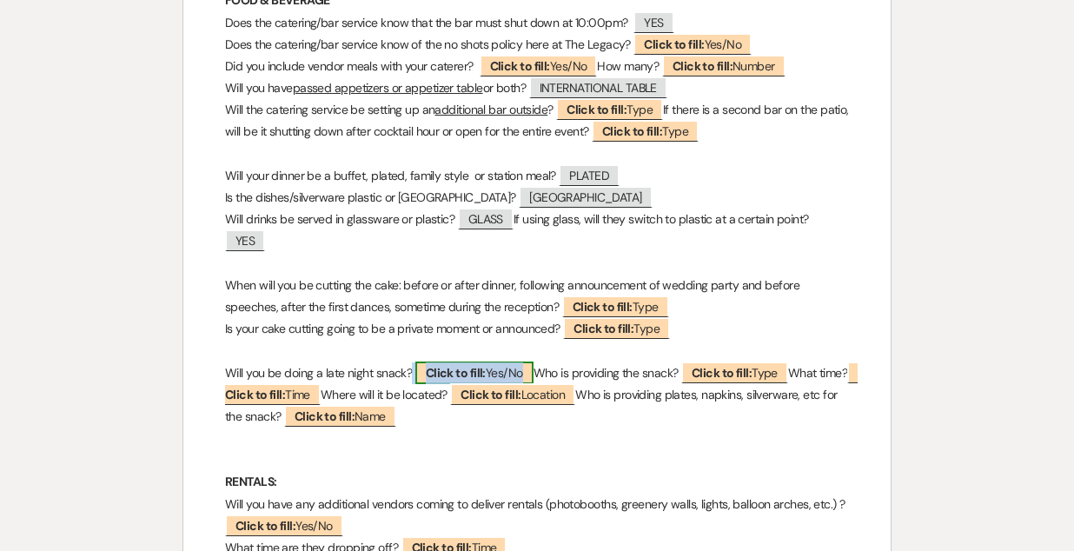
click at [455, 368] on b "Click to fill:" at bounding box center [456, 373] width 60 height 16
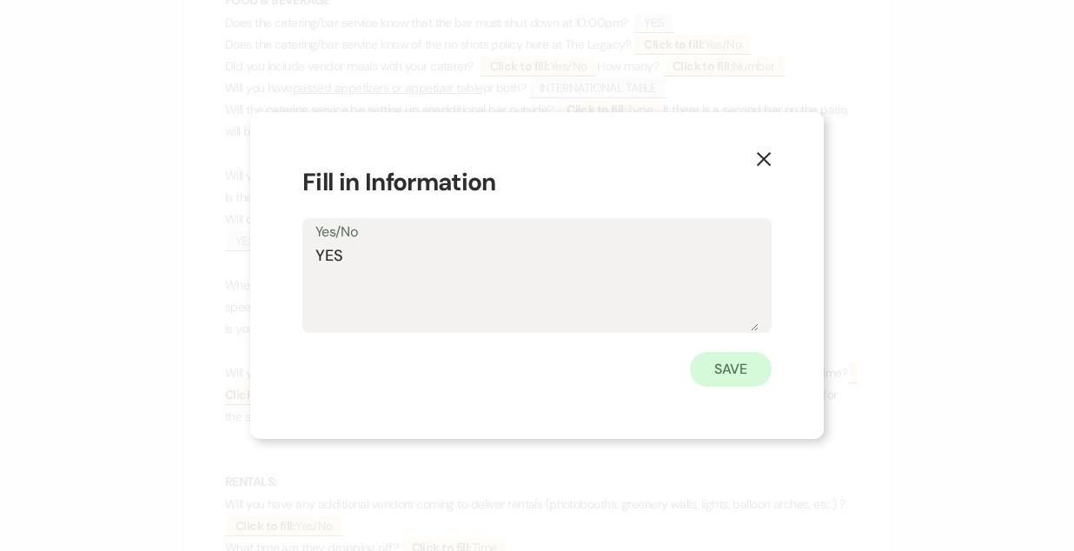
type textarea "YES"
click at [743, 371] on button "Save" at bounding box center [731, 369] width 82 height 35
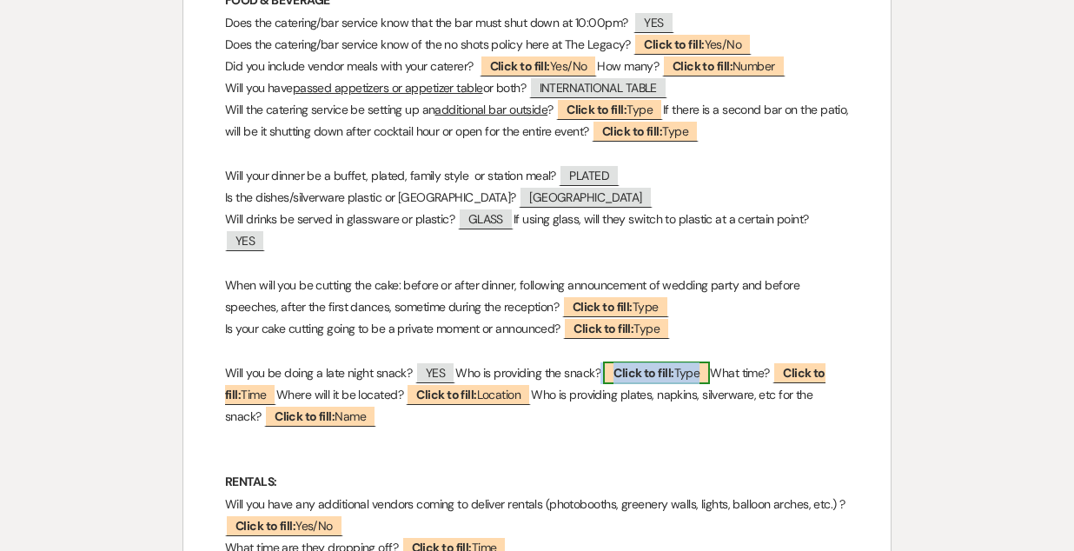
click at [640, 380] on b "Click to fill:" at bounding box center [644, 373] width 60 height 16
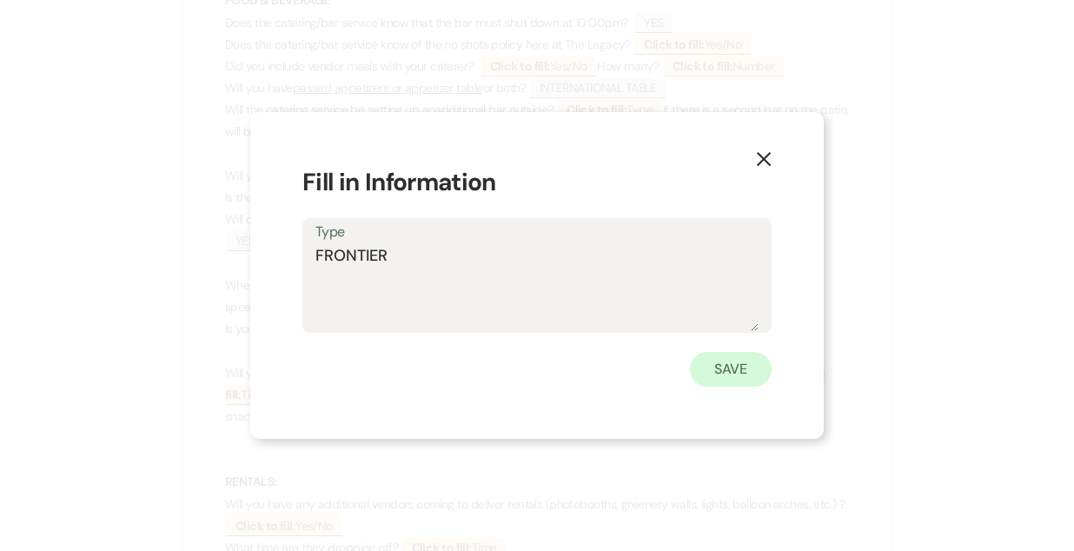
type textarea "FRONTIER"
click at [742, 370] on button "Save" at bounding box center [731, 369] width 82 height 35
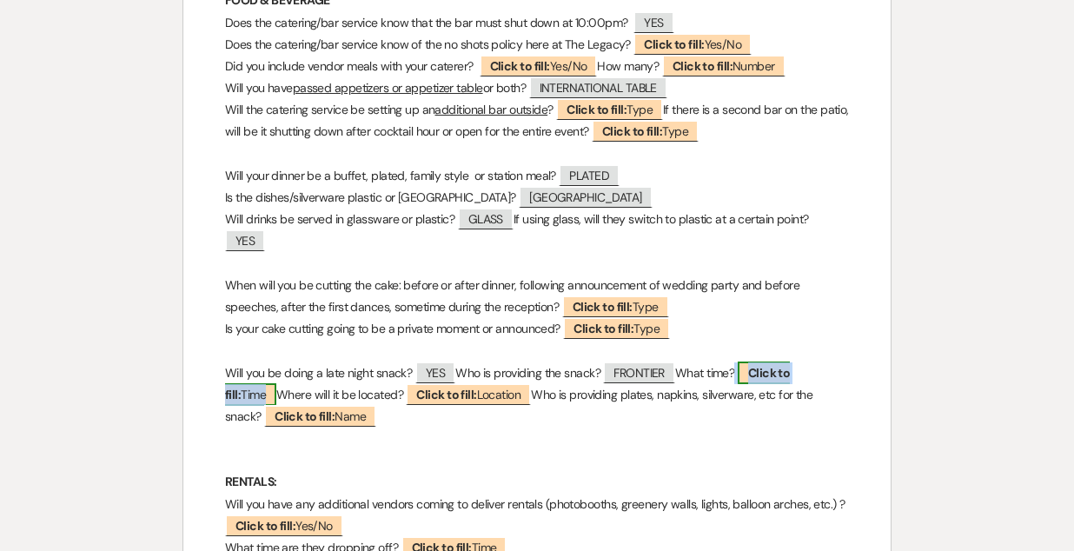
click at [775, 372] on b "Click to fill:" at bounding box center [507, 383] width 565 height 37
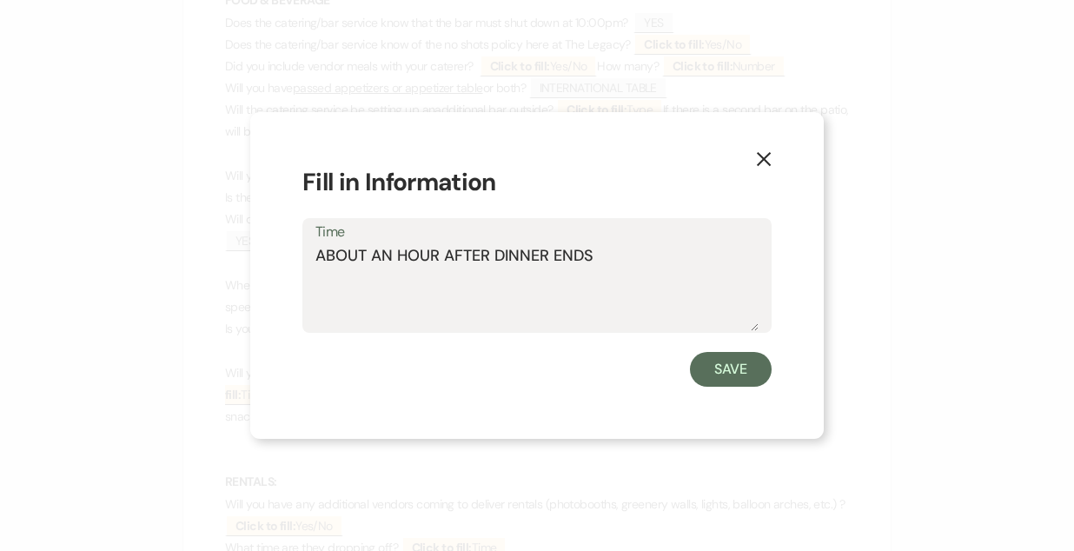
click at [444, 259] on textarea "ABOUT AN HOUR AFTER DINNER ENDS" at bounding box center [537, 287] width 443 height 87
type textarea "ABOUT AN HOUR AND A HALF AFTER DINNER ENDS"
click at [754, 376] on button "Save" at bounding box center [731, 369] width 82 height 35
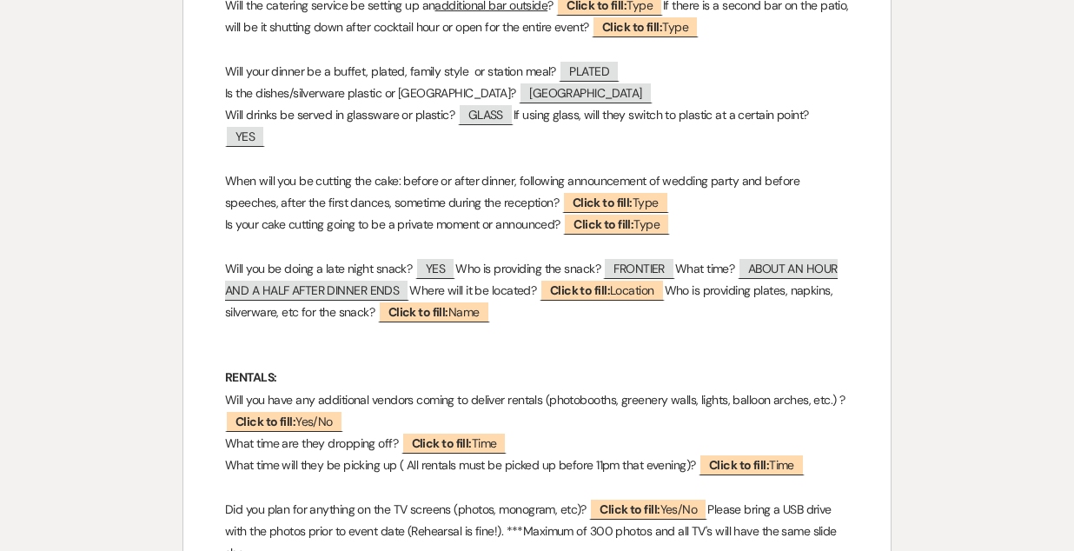
scroll to position [3380, 0]
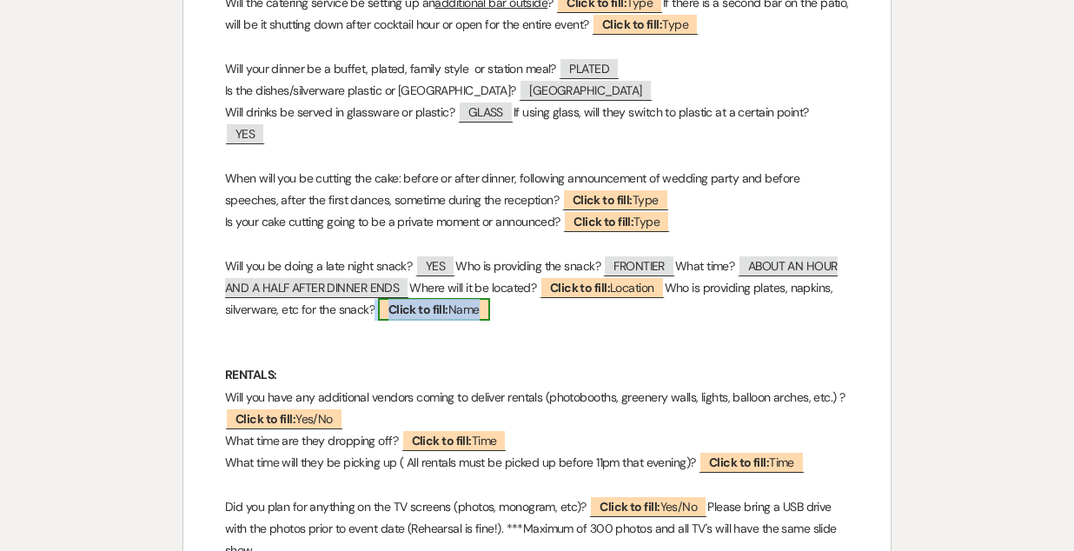
click at [490, 319] on span "Click to fill: Name" at bounding box center [434, 309] width 112 height 23
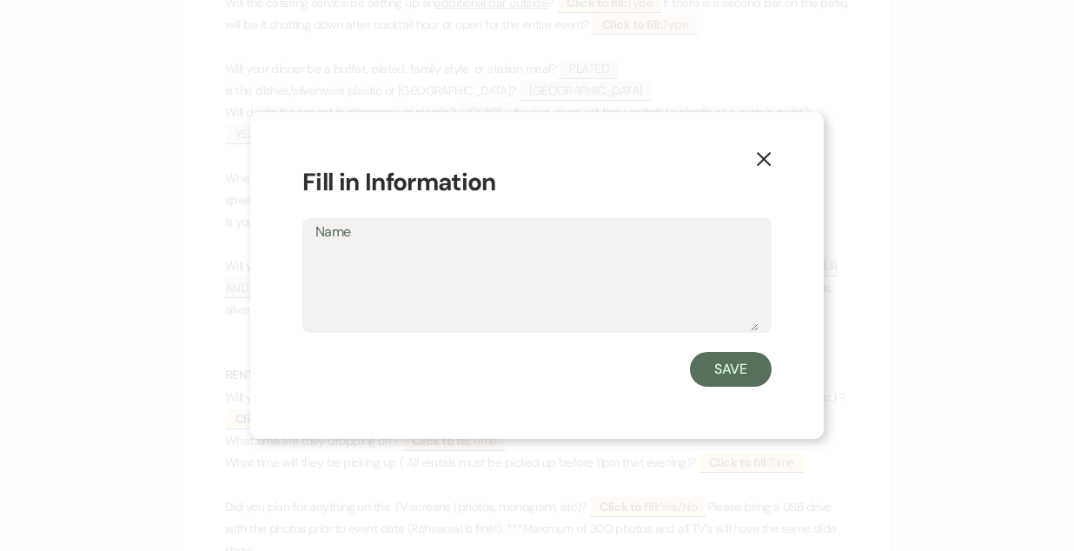
click at [424, 293] on textarea "Name" at bounding box center [537, 287] width 443 height 87
type textarea "FRONTIER"
click at [715, 366] on button "Save" at bounding box center [731, 369] width 82 height 35
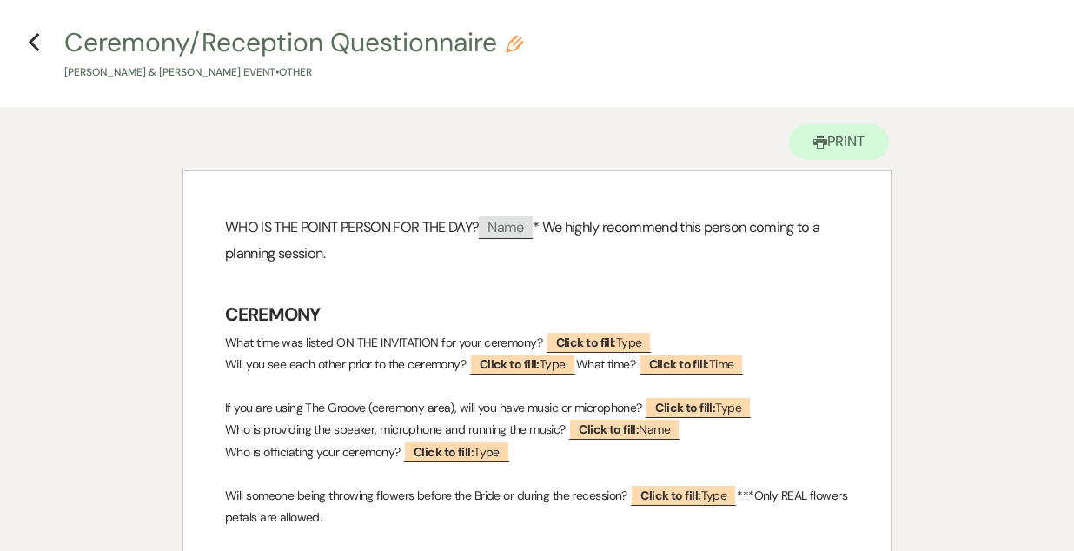
scroll to position [0, 0]
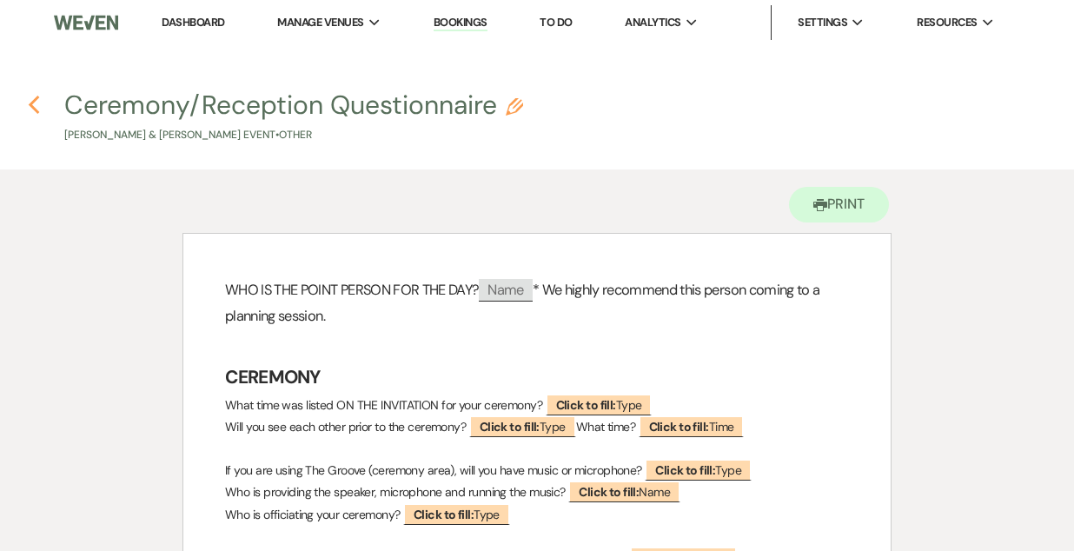
click at [34, 105] on icon "Previous" at bounding box center [34, 105] width 13 height 21
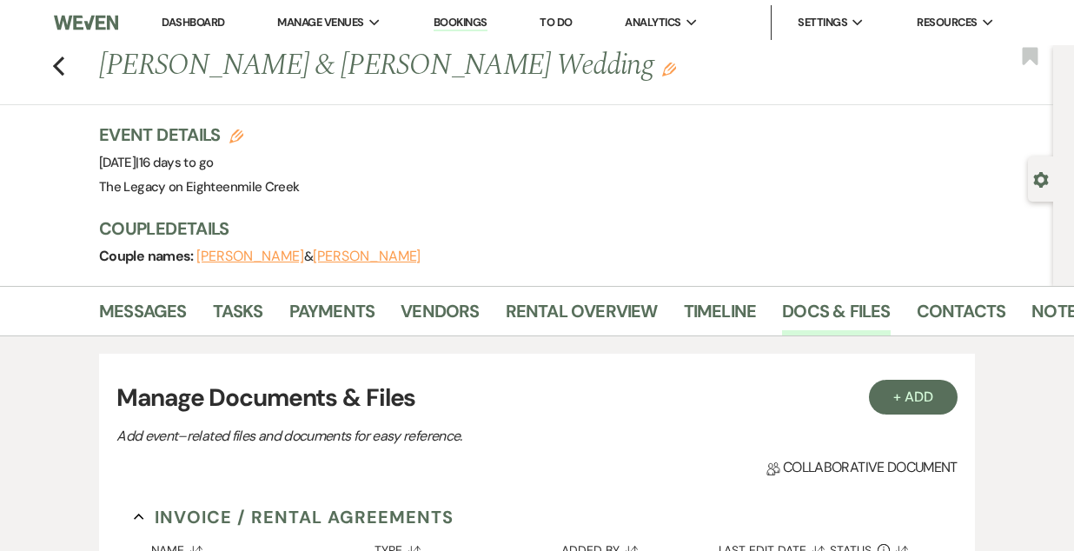
scroll to position [650, 0]
